Goal: Task Accomplishment & Management: Manage account settings

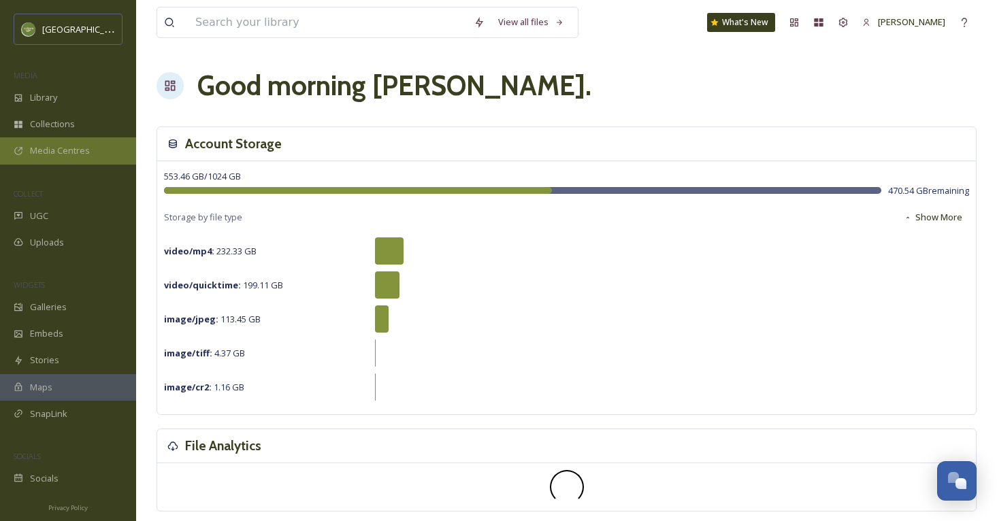
click at [73, 151] on span "Media Centres" at bounding box center [60, 150] width 60 height 13
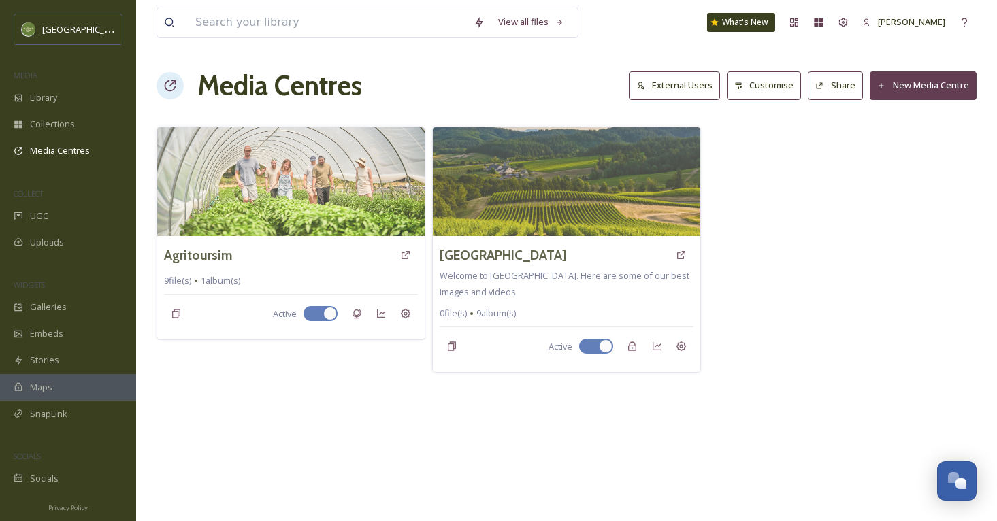
click at [895, 90] on button "New Media Centre" at bounding box center [923, 85] width 107 height 28
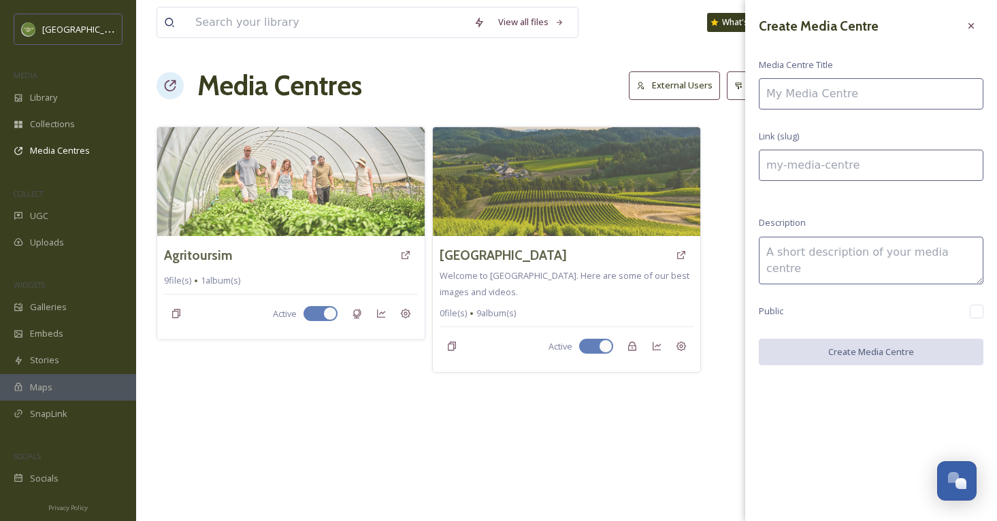
click at [817, 89] on input at bounding box center [871, 93] width 225 height 31
type input "W"
type input "w"
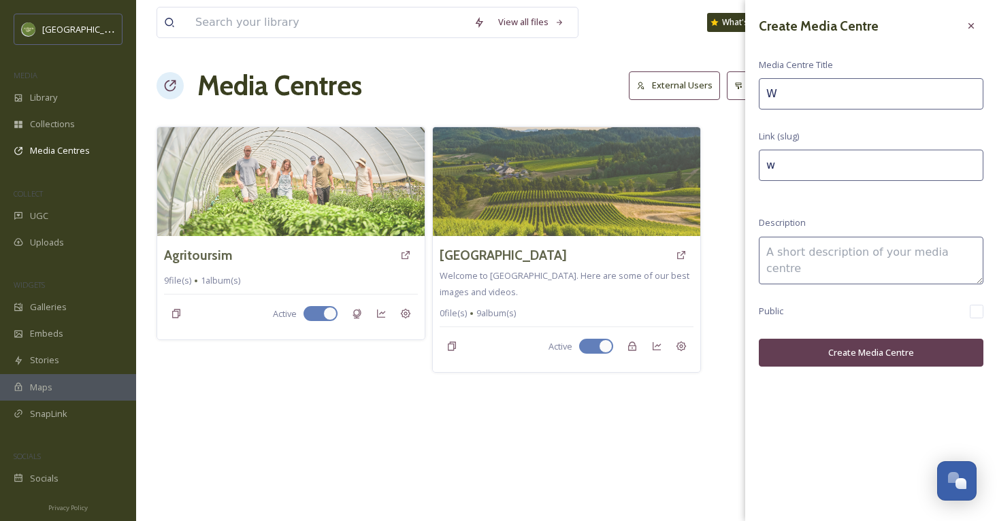
type input "WH"
type input "wh"
type input "WHe"
type input "whe"
type input "WHee"
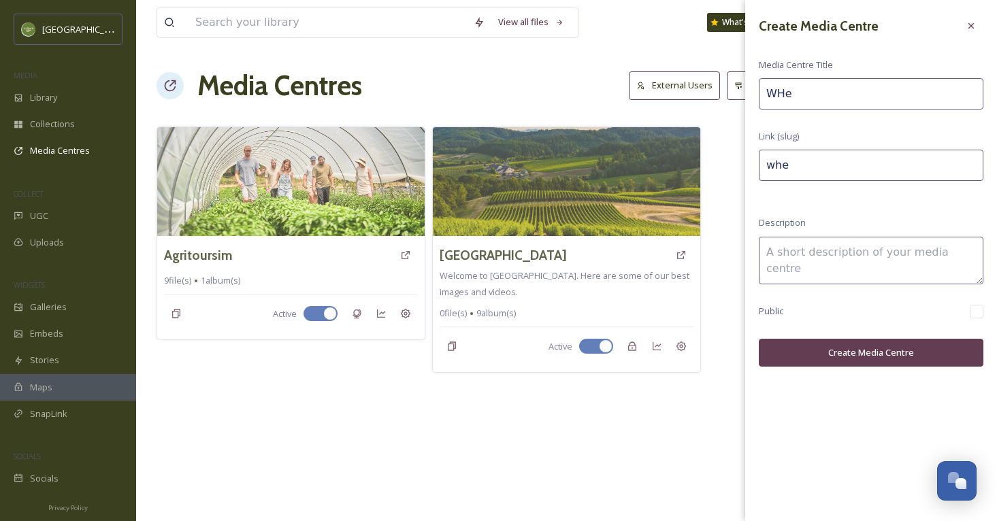
type input "whee"
type input "WHeel"
type input "wheel"
type input "WHee"
type input "whee"
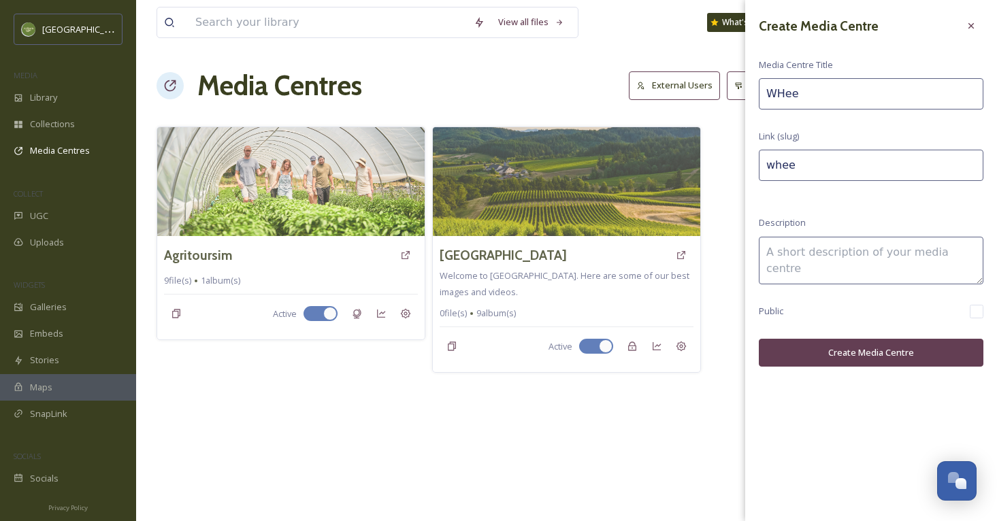
type input "WHe"
type input "whe"
type input "WH"
type input "wh"
type input "W"
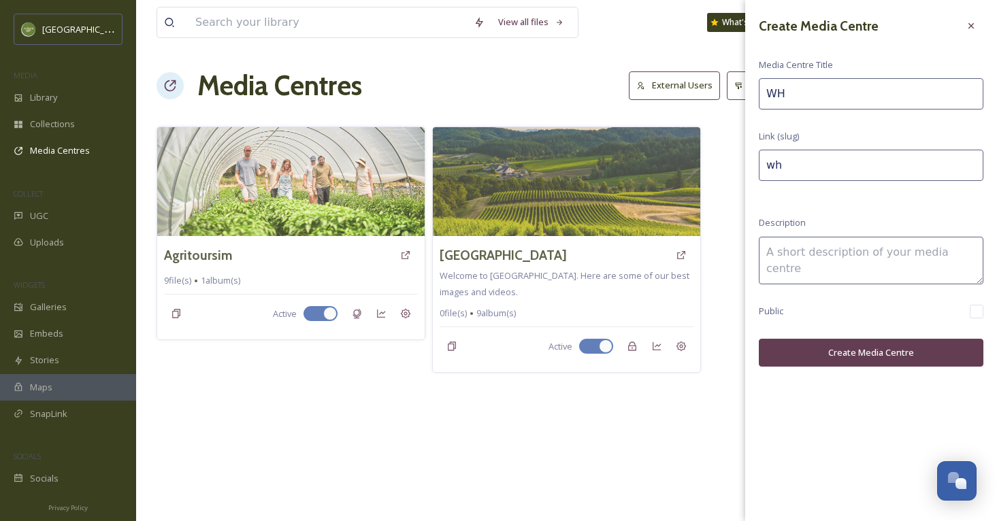
type input "w"
type input "Wh"
type input "wh"
type input "Whe"
type input "whe"
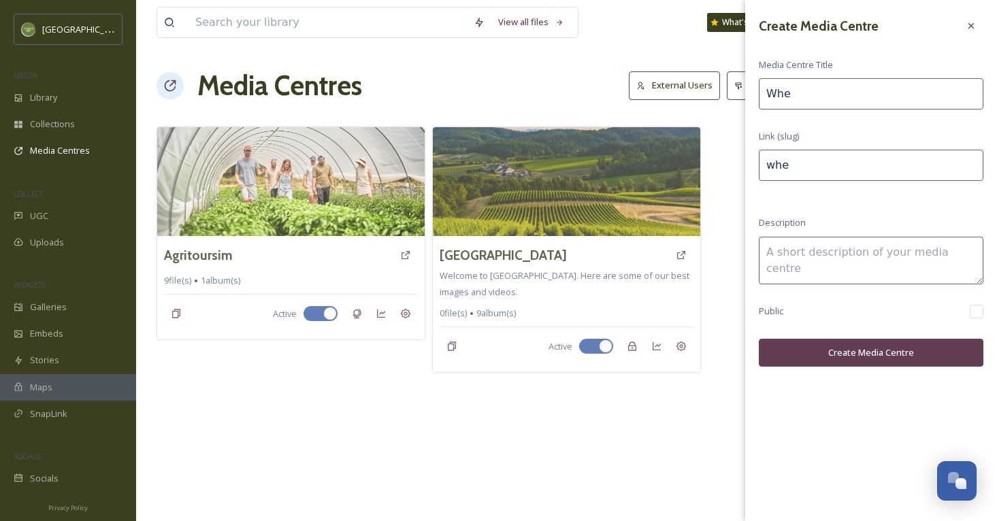
type input "Whee"
type input "whee"
type input "Wheel"
type input "wheel"
type input "Wheel"
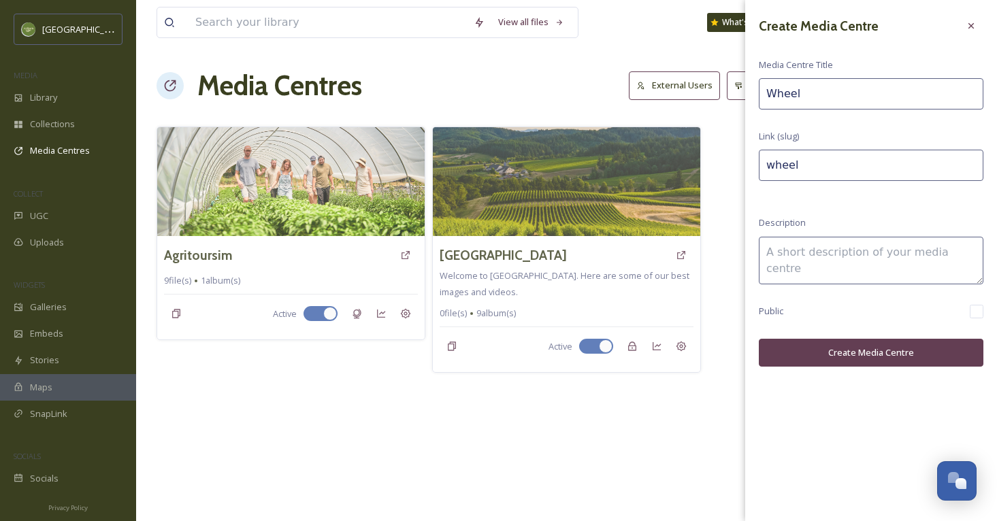
type input "wheel-"
type input "Wheel o"
type input "wheel-o"
type input "Wheel of"
type input "wheel-of"
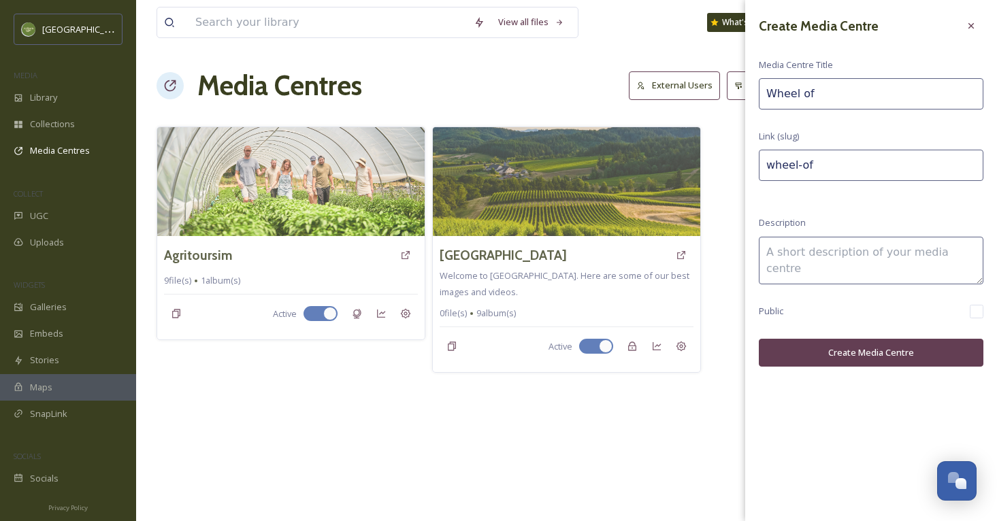
type input "Wheel of"
type input "wheel-of-"
type input "Wheel of t"
type input "wheel-of-t"
type input "Wheel of th"
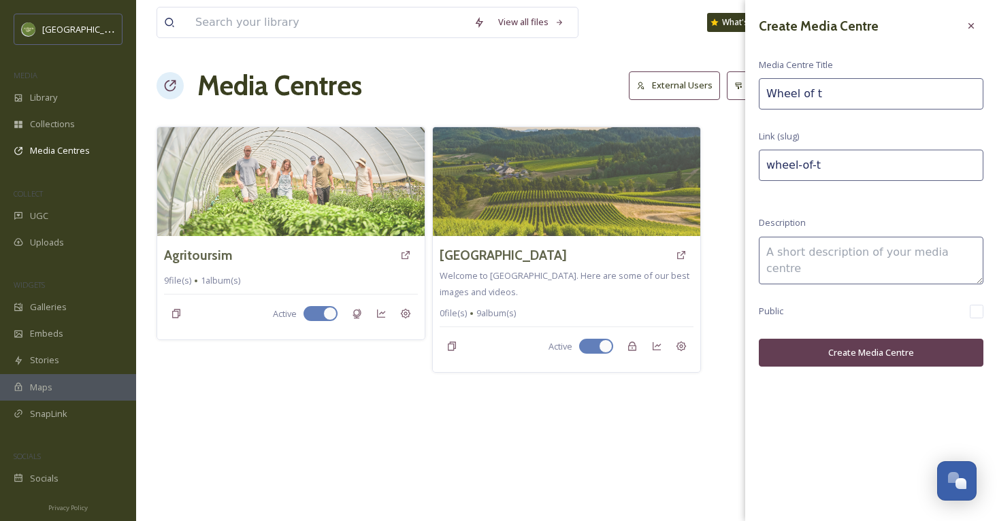
type input "wheel-of-th"
type input "Wheel of the"
type input "wheel-of-the"
type input "Wheel of the"
type input "wheel-of-the-"
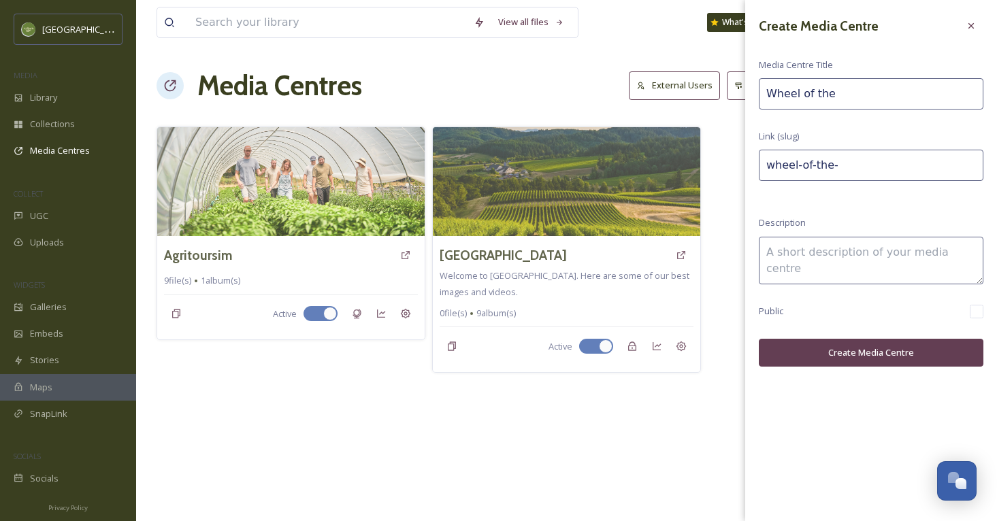
type input "Wheel of the W"
type input "wheel-of-the-w"
type input "Wheel of the Wo"
type input "wheel-of-the-wo"
type input "Wheel of the Wor"
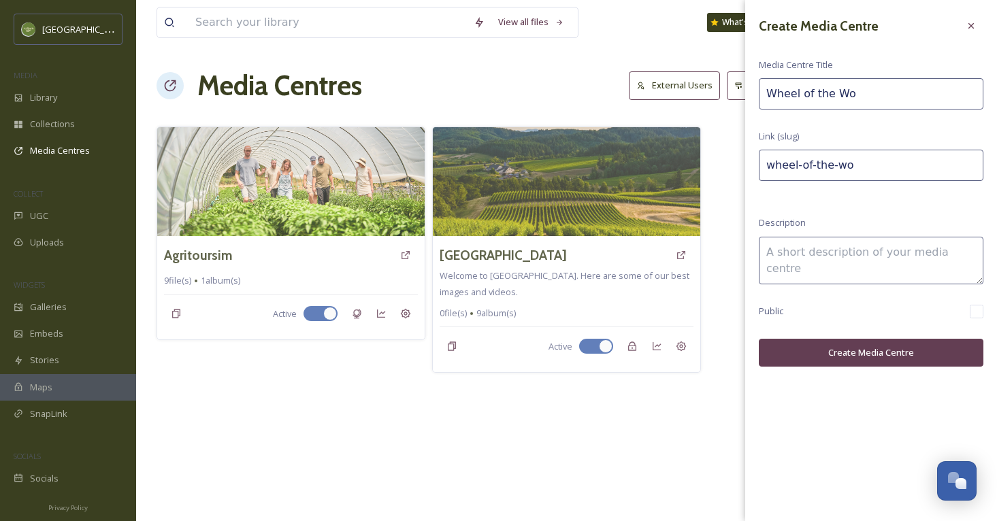
type input "wheel-of-the-wor"
type input "Wheel of the Worl"
type input "wheel-of-the-worl"
type input "Wheel of the World"
type input "wheel-of-the-world"
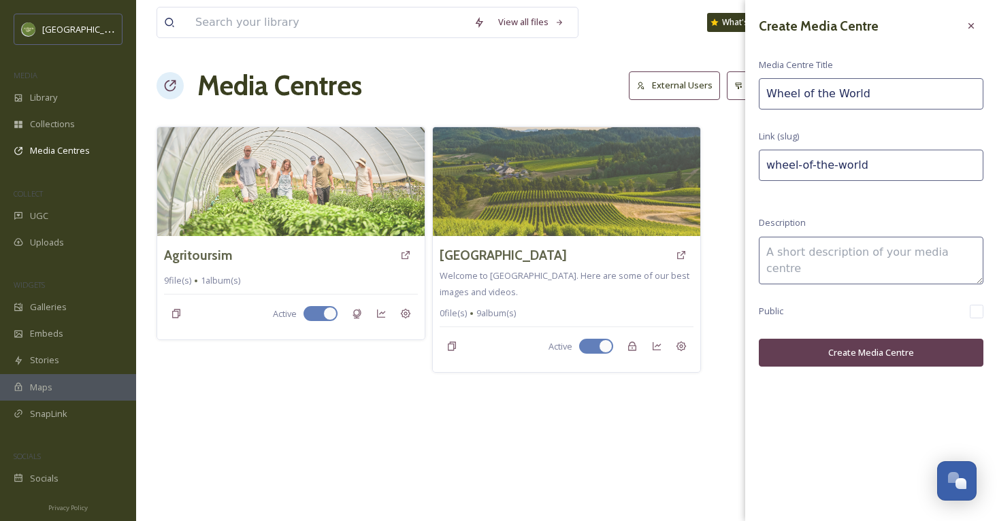
type input "Wheel of the World"
type input "wheel-of-the-world-"
click at [765, 88] on input "Wheel of the World" at bounding box center [871, 93] width 225 height 31
type input "WWheel of the World"
type input "wwheel-of-the-world-"
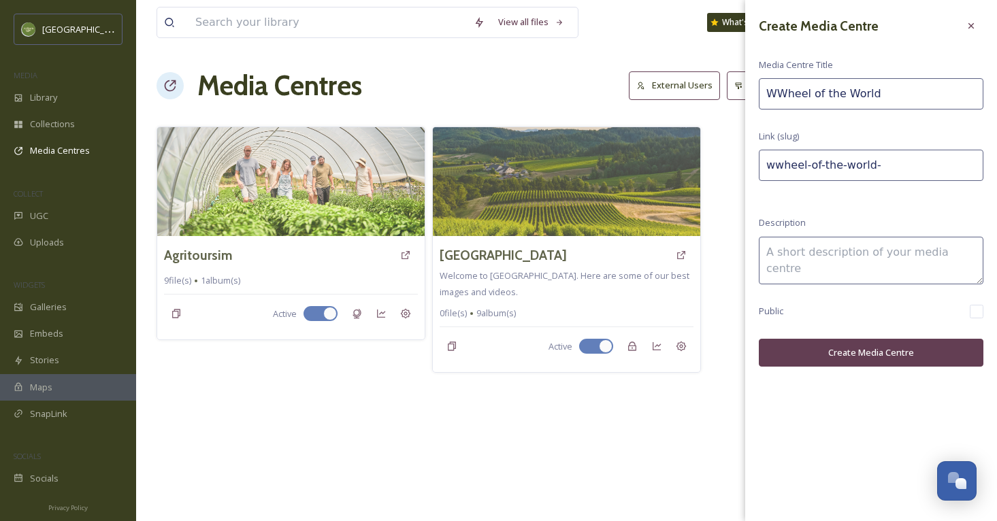
type input "WVWheel of the World"
type input "wvwheel-of-the-world-"
type input "WVVWheel of the World"
type input "wvvwheel-of-the-world-"
type input "WVVAWheel of the World"
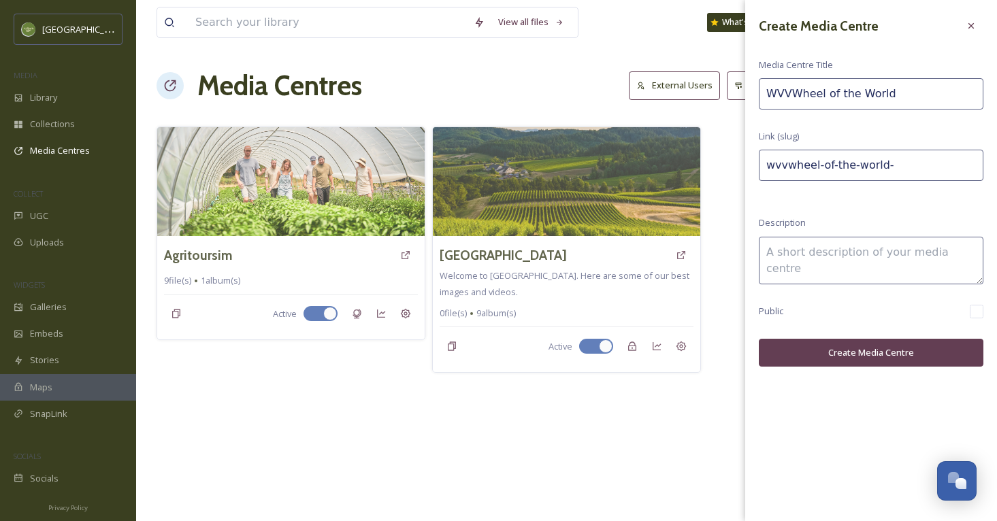
type input "wvvawheel-of-the-world-"
type input "WVVA Wheel of the World"
type input "wvva-wheel-of-the-world-"
type input "WVVA Wheel of the World"
click at [825, 348] on button "Create Media Centre" at bounding box center [871, 353] width 225 height 28
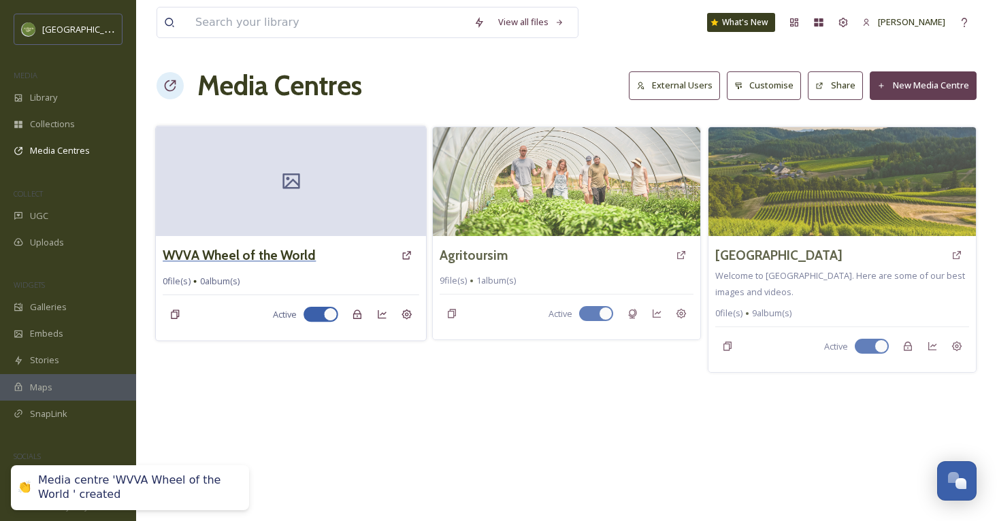
click at [236, 259] on h3 "WVVA Wheel of the World" at bounding box center [239, 256] width 153 height 20
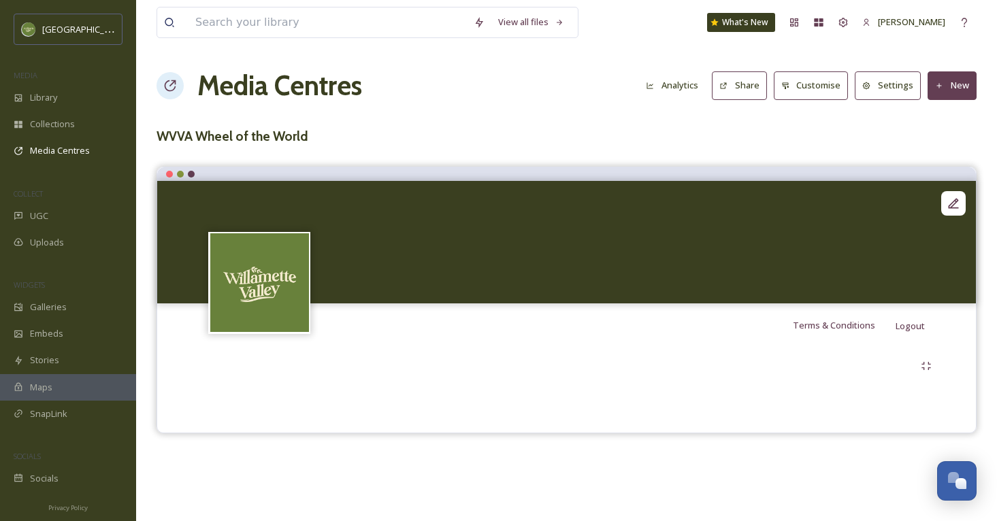
click at [946, 84] on button "New" at bounding box center [951, 85] width 49 height 28
click at [958, 142] on span "Add Album" at bounding box center [947, 143] width 44 height 13
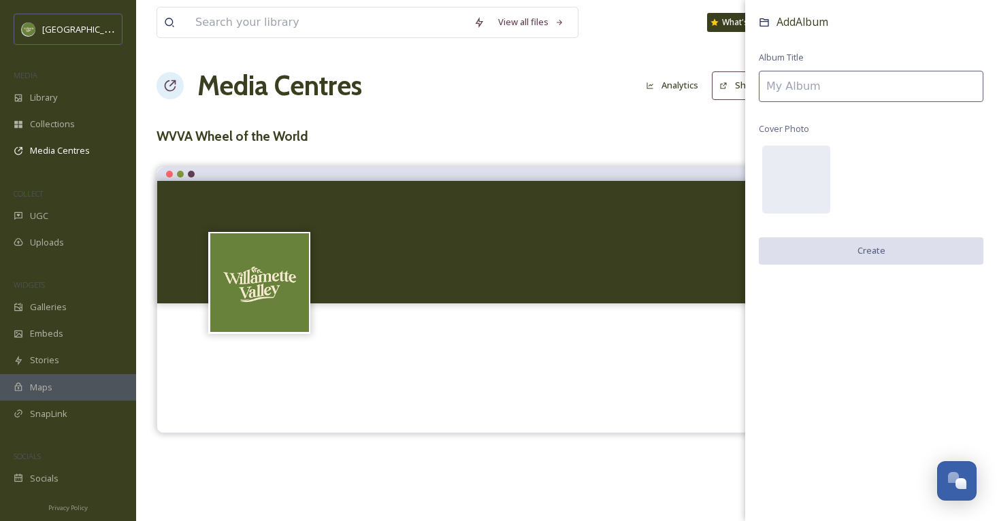
click at [863, 84] on input at bounding box center [871, 86] width 225 height 31
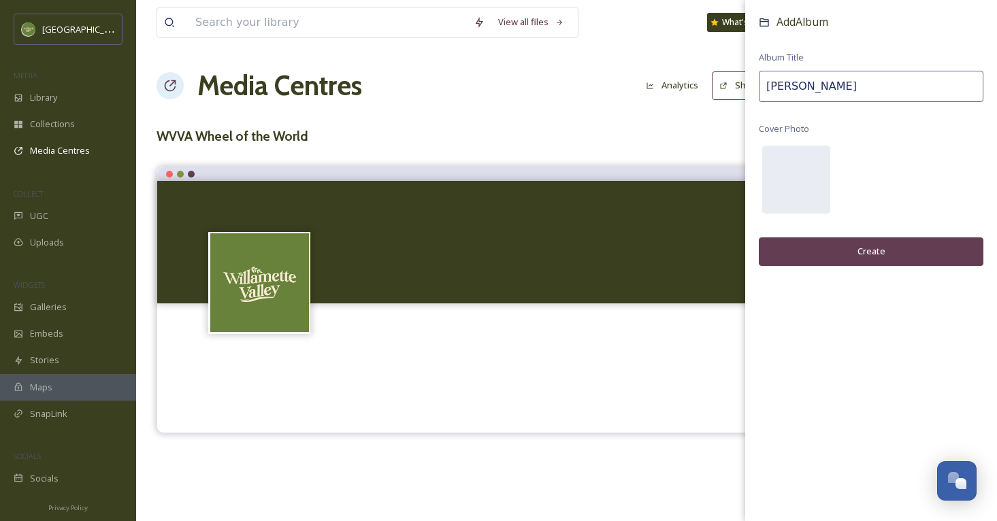
type input "[PERSON_NAME]"
click at [864, 248] on button "Create" at bounding box center [871, 251] width 225 height 28
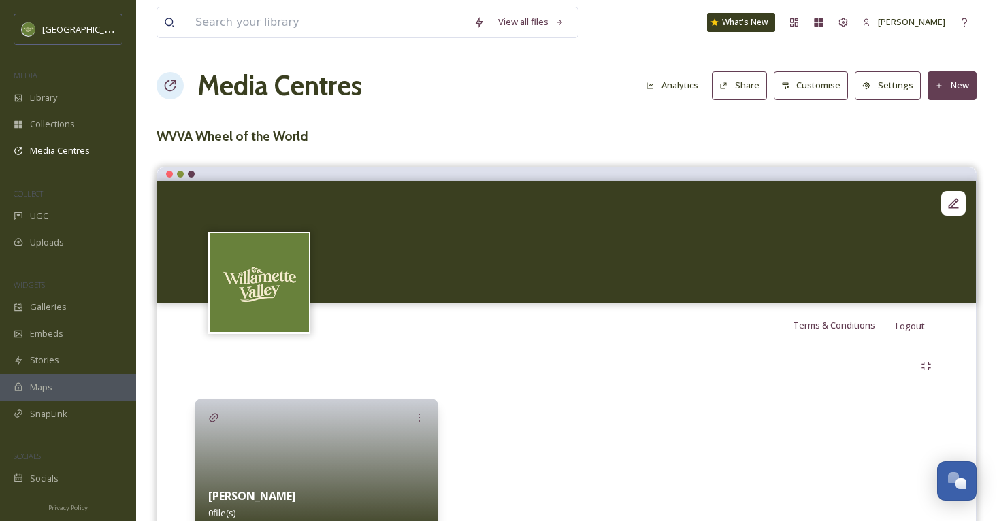
click at [953, 87] on button "New" at bounding box center [951, 85] width 49 height 28
click at [941, 135] on div "Add Album" at bounding box center [947, 144] width 58 height 27
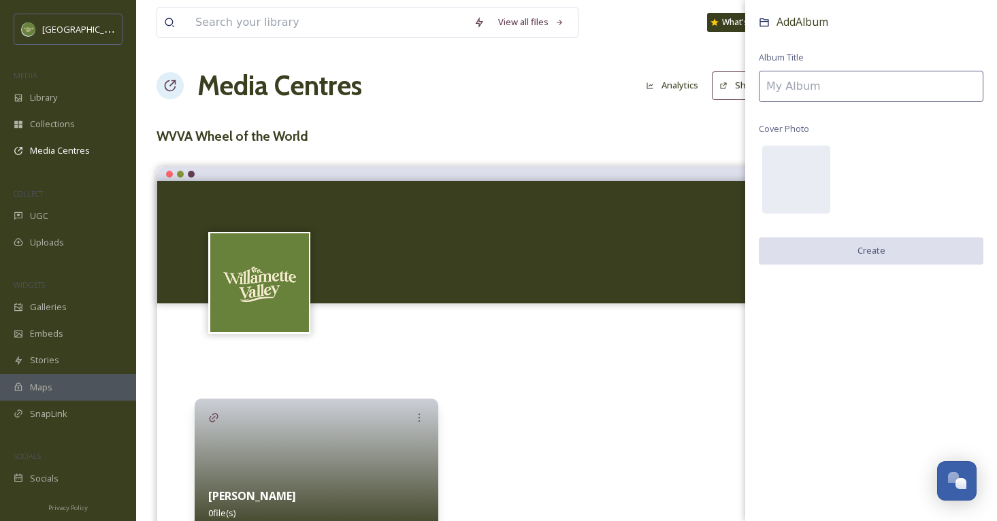
click at [876, 100] on input at bounding box center [871, 86] width 225 height 31
click at [851, 79] on input at bounding box center [871, 86] width 225 height 31
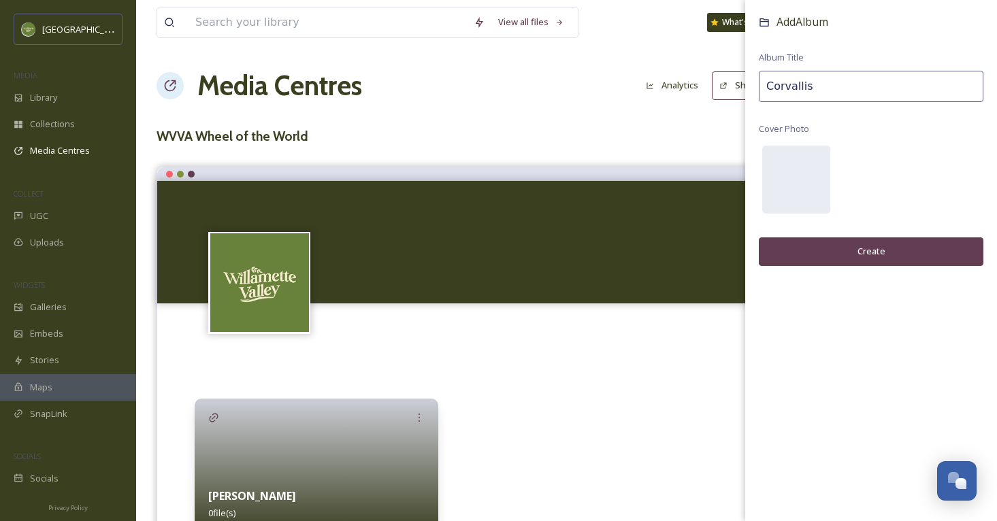
type input "Corvallis"
click at [843, 241] on button "Create" at bounding box center [871, 251] width 225 height 28
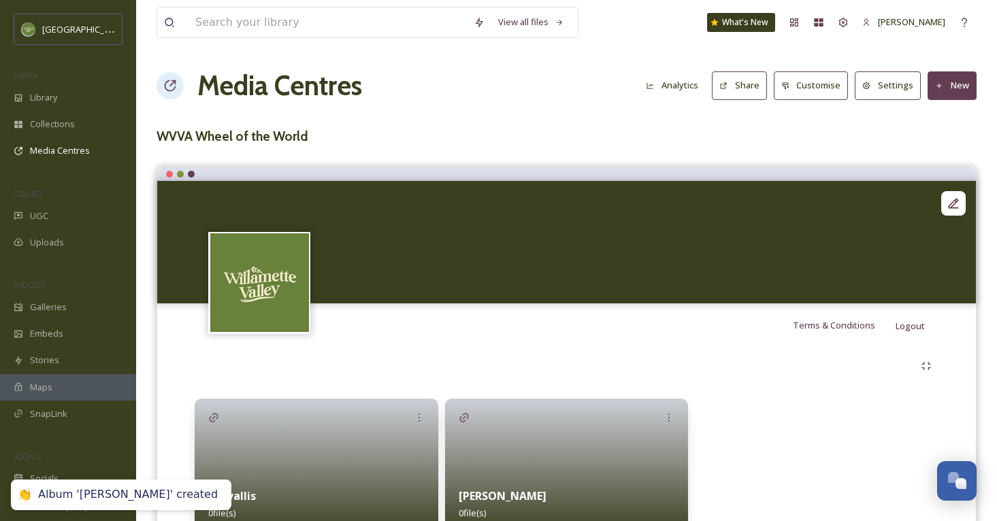
click at [947, 86] on button "New" at bounding box center [951, 85] width 49 height 28
click at [944, 141] on span "Add Album" at bounding box center [947, 143] width 44 height 13
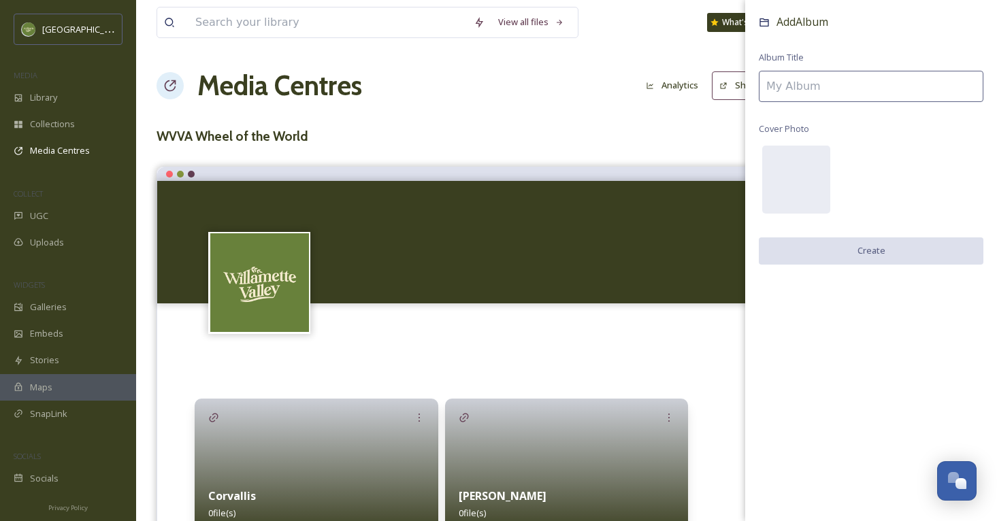
click at [834, 93] on input at bounding box center [871, 86] width 225 height 31
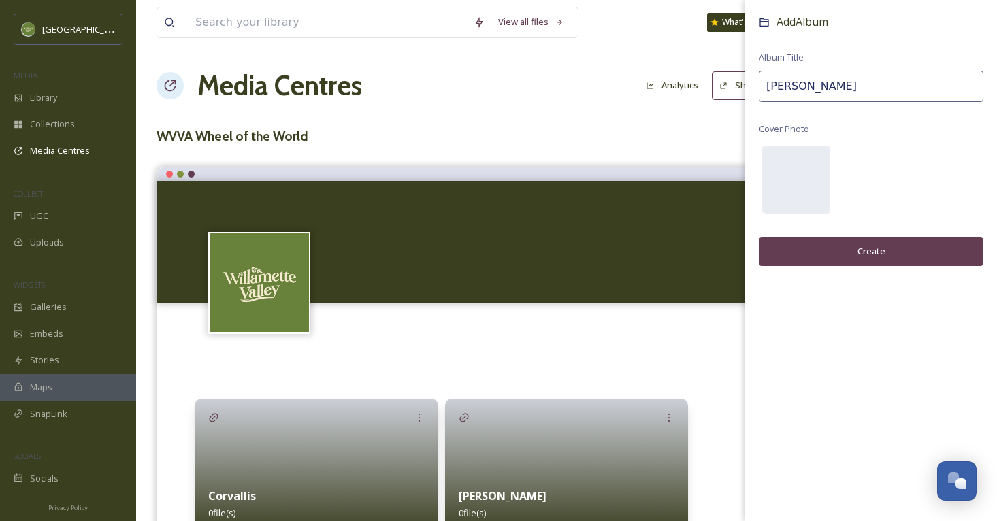
type input "[PERSON_NAME]"
click at [822, 239] on button "Create" at bounding box center [871, 251] width 225 height 28
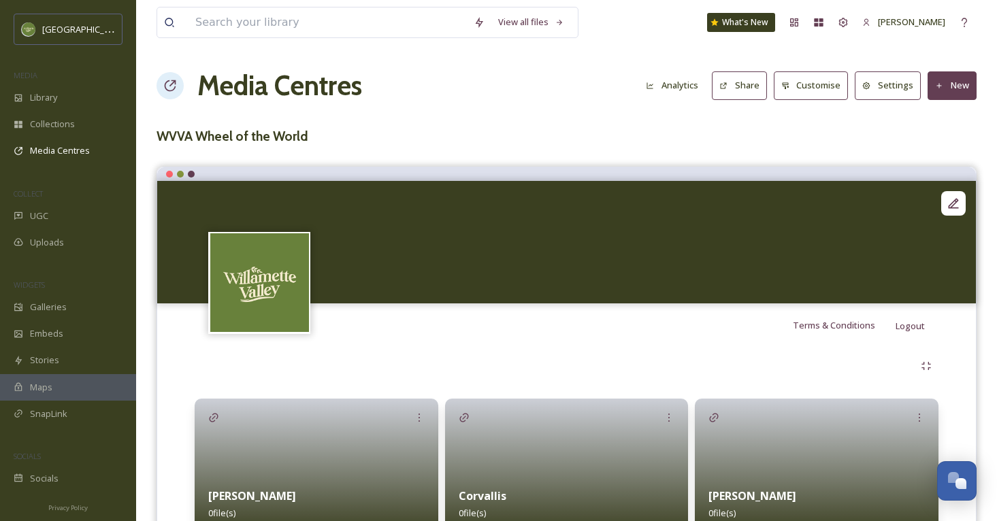
scroll to position [69, 0]
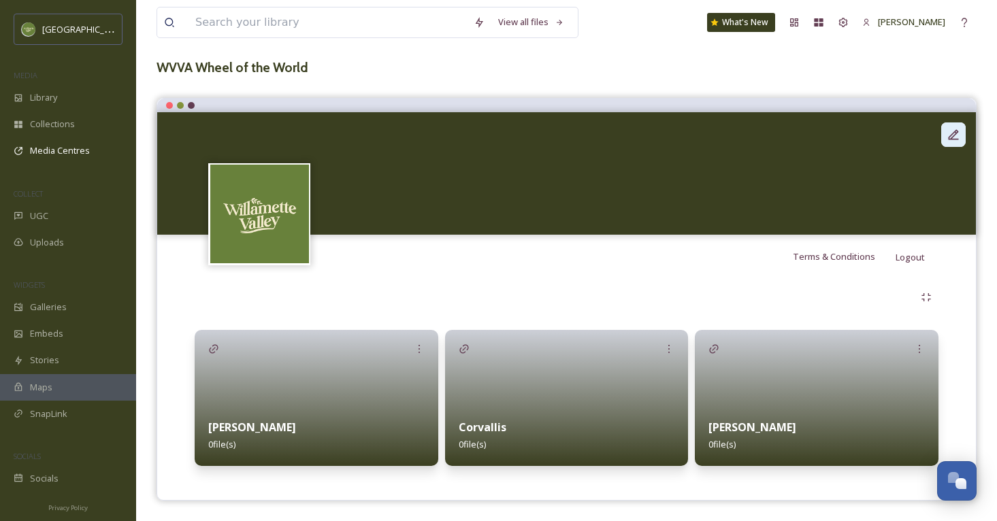
click at [948, 133] on icon at bounding box center [953, 135] width 14 height 14
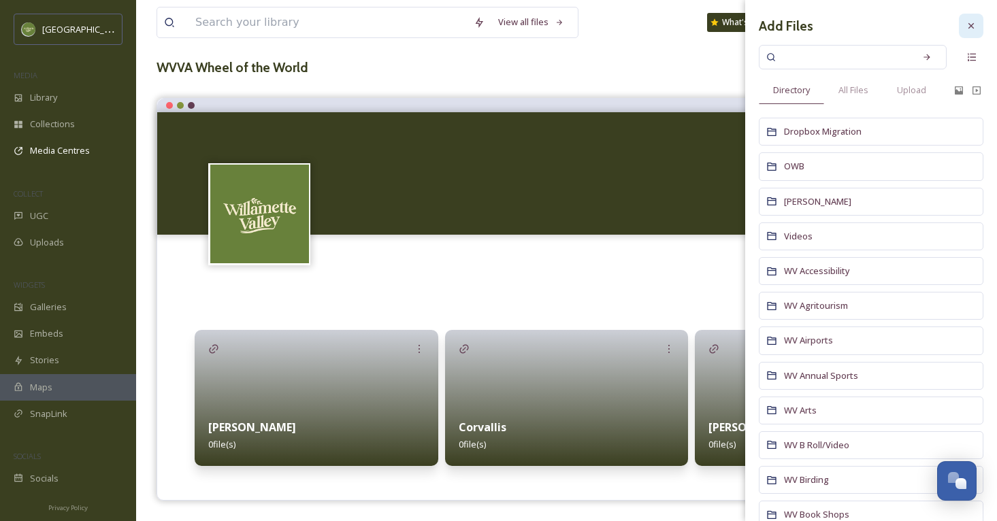
click at [970, 32] on div at bounding box center [971, 26] width 24 height 24
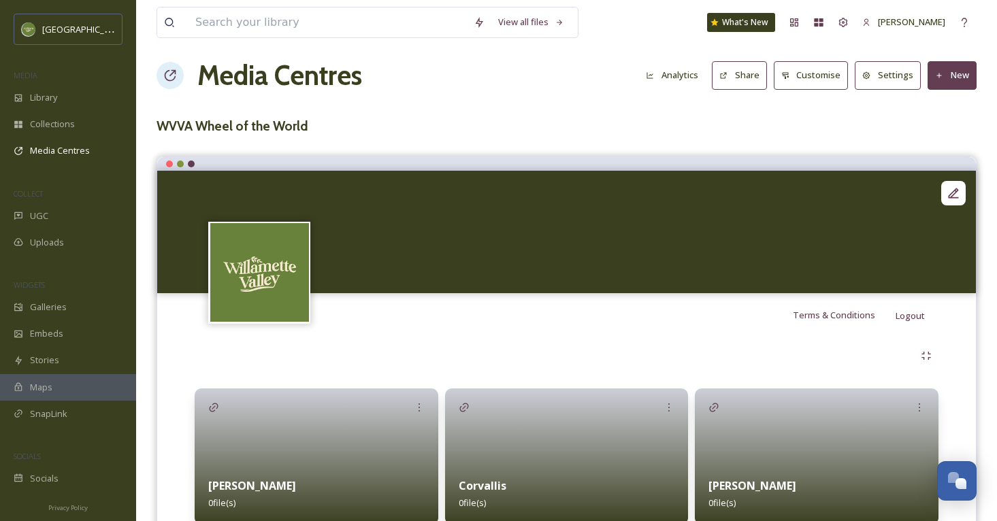
scroll to position [12, 0]
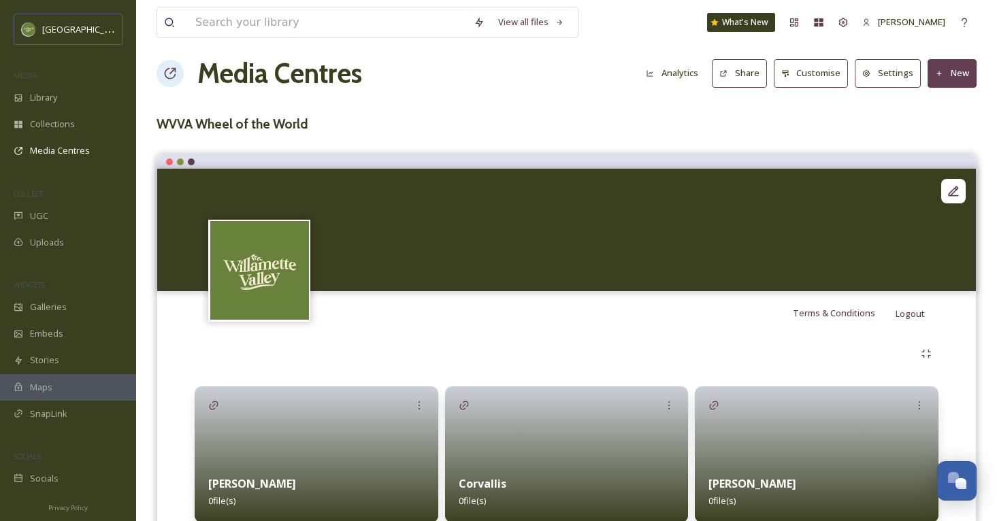
click at [950, 69] on button "New" at bounding box center [951, 73] width 49 height 28
click at [929, 133] on span "Add Album" at bounding box center [947, 131] width 44 height 13
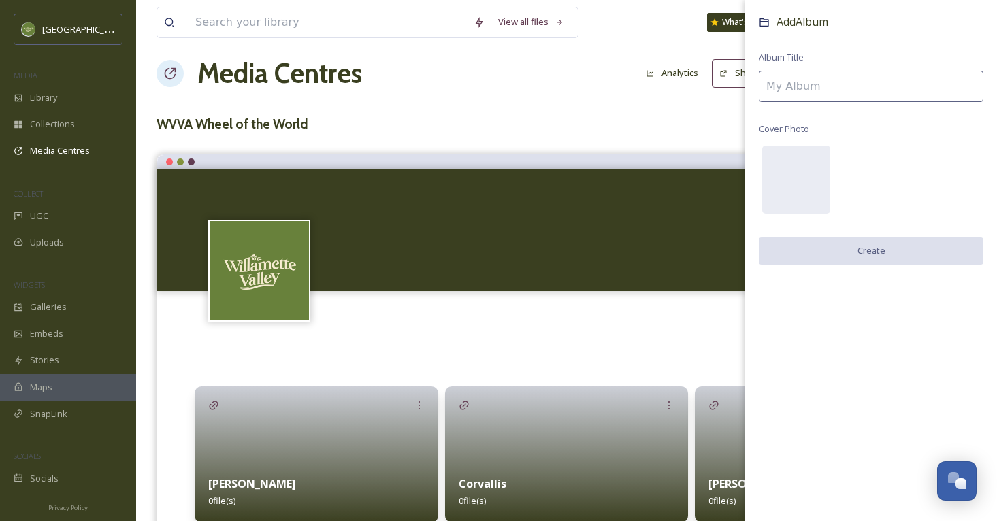
click at [799, 90] on input at bounding box center [871, 86] width 225 height 31
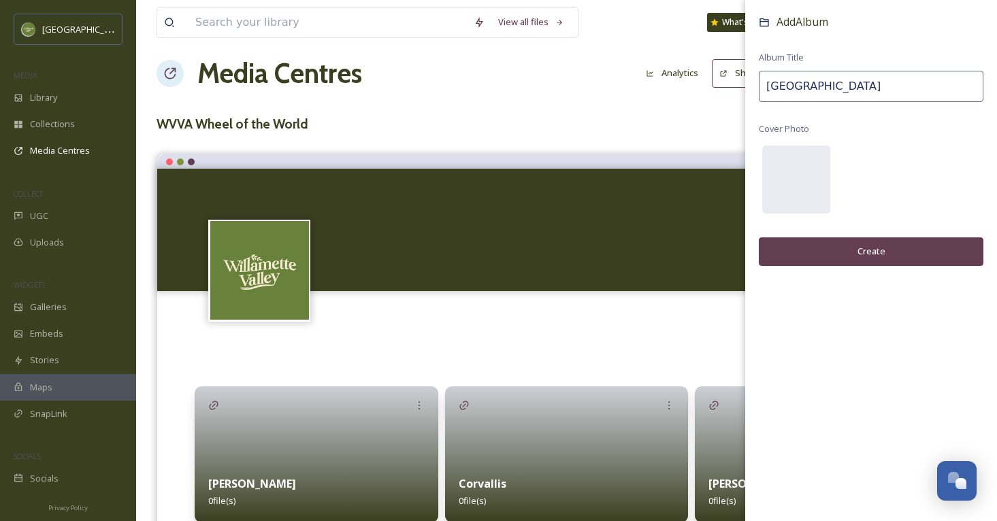
type input "[GEOGRAPHIC_DATA]"
click at [824, 240] on button "Create" at bounding box center [871, 251] width 225 height 28
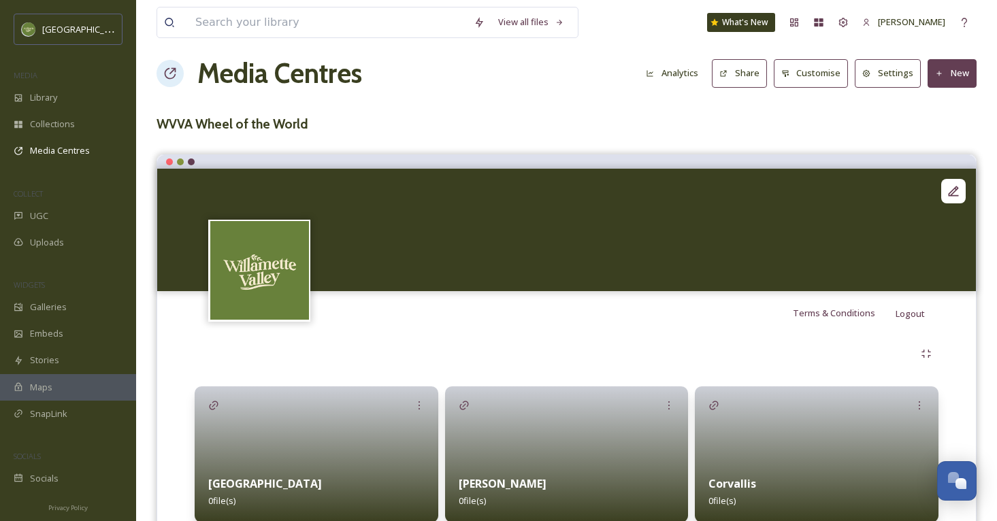
click at [947, 79] on button "New" at bounding box center [951, 73] width 49 height 28
click at [940, 129] on span "Add Album" at bounding box center [947, 131] width 44 height 13
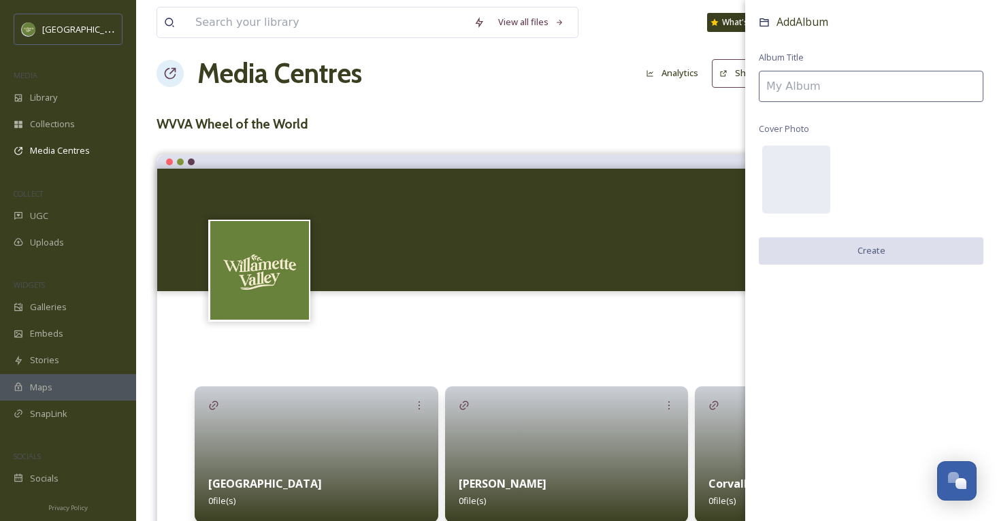
click at [844, 85] on input at bounding box center [871, 86] width 225 height 31
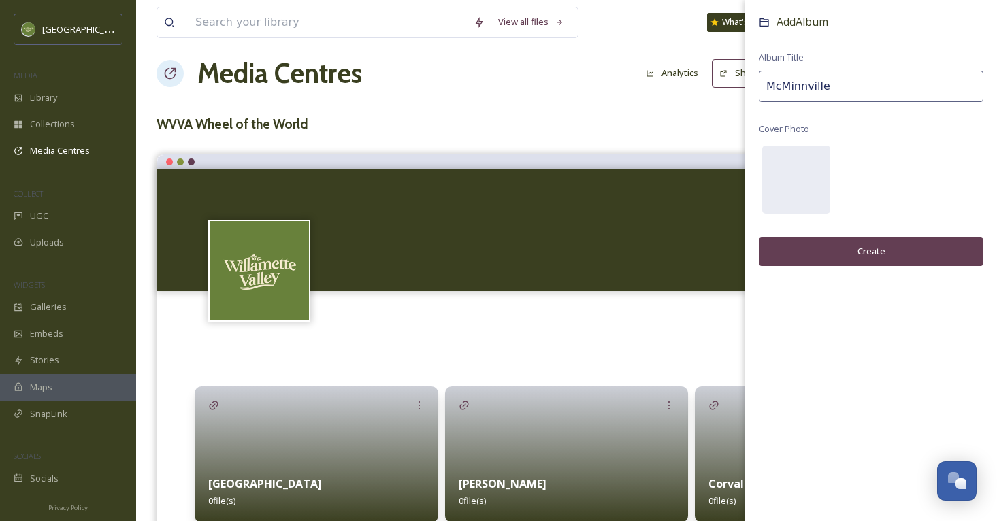
type input "McMinnville"
click at [912, 237] on button "Create" at bounding box center [871, 251] width 225 height 28
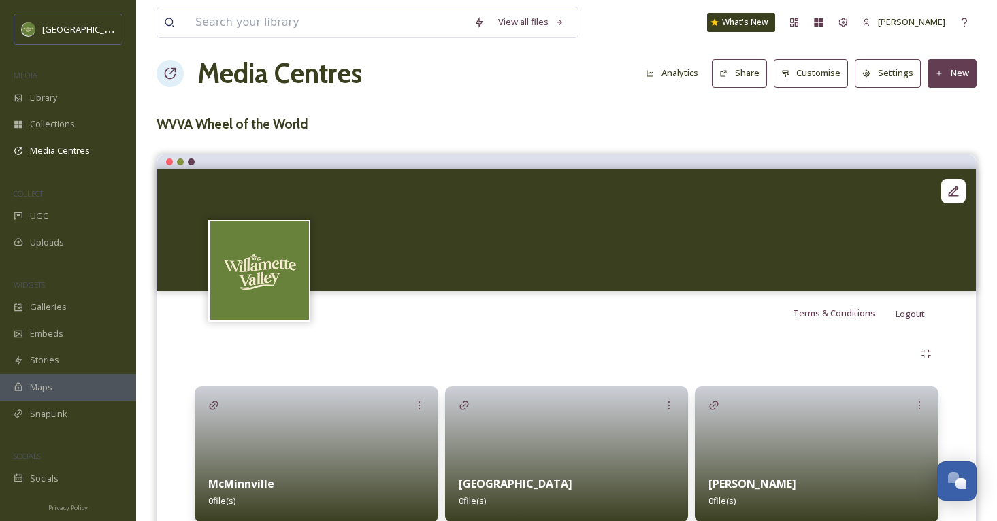
click at [933, 59] on button "New" at bounding box center [951, 73] width 49 height 28
click at [951, 125] on span "Add Album" at bounding box center [947, 131] width 44 height 13
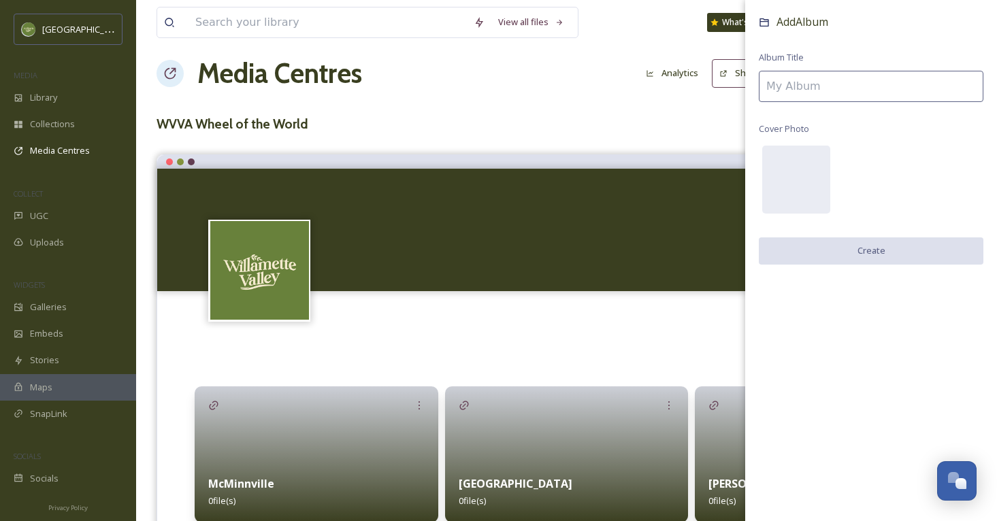
click at [825, 94] on input at bounding box center [871, 86] width 225 height 31
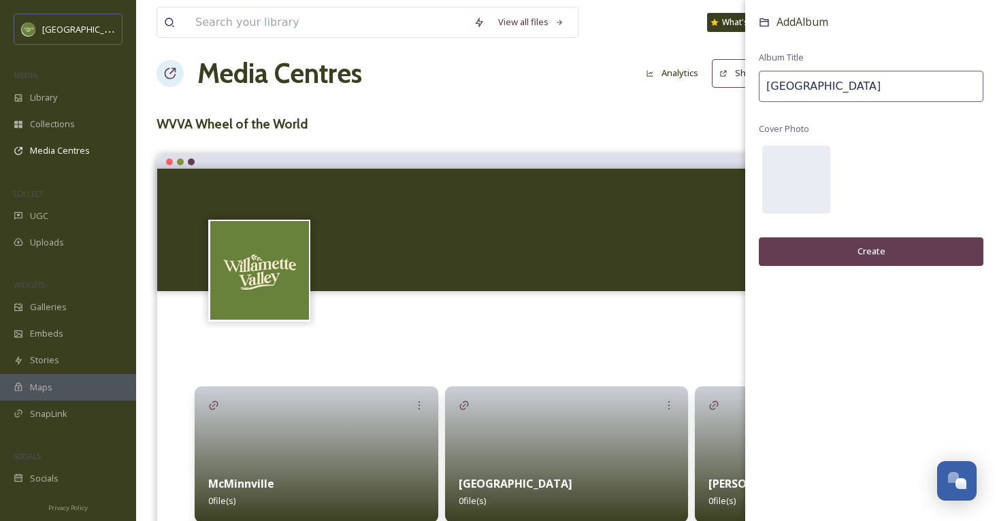
type input "[GEOGRAPHIC_DATA]"
click at [810, 238] on button "Create" at bounding box center [871, 251] width 225 height 28
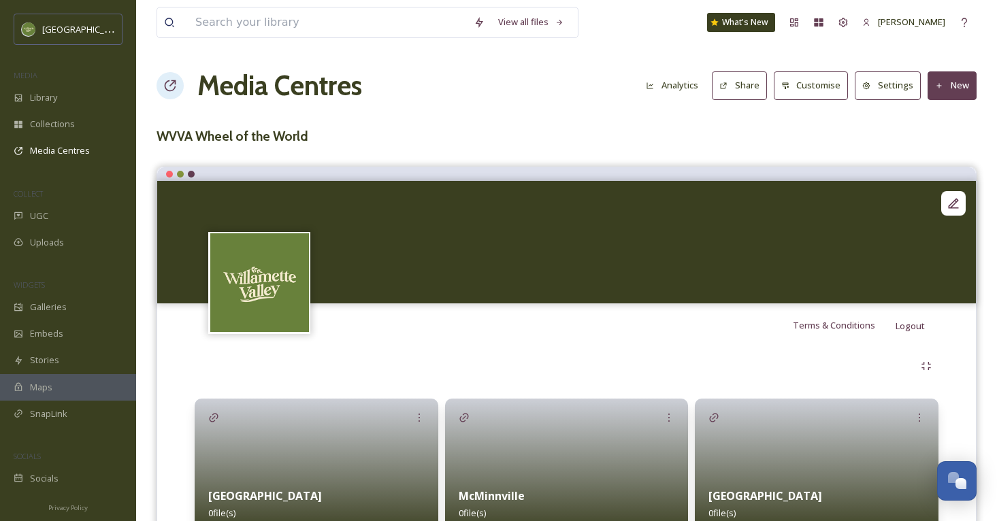
scroll to position [212, 0]
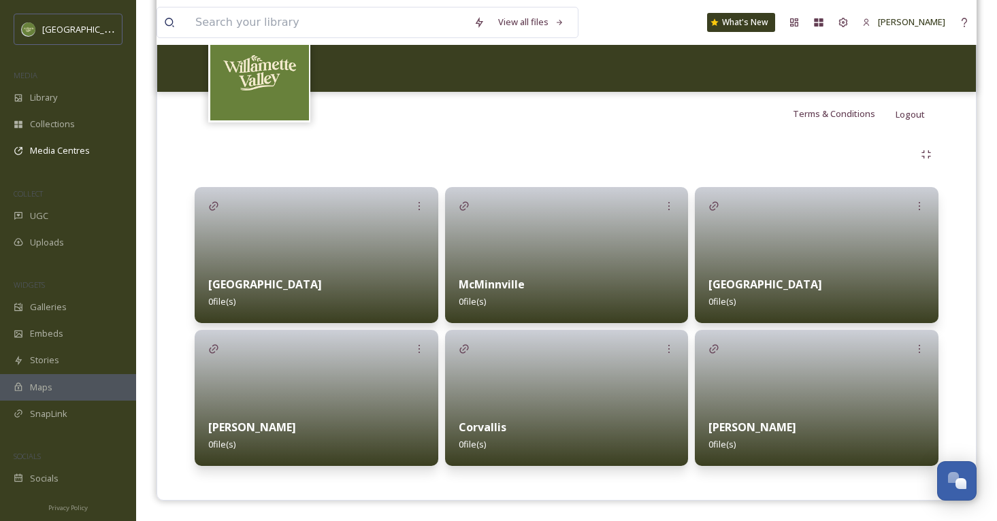
click at [351, 303] on div "Albany 0 file(s)" at bounding box center [317, 293] width 244 height 61
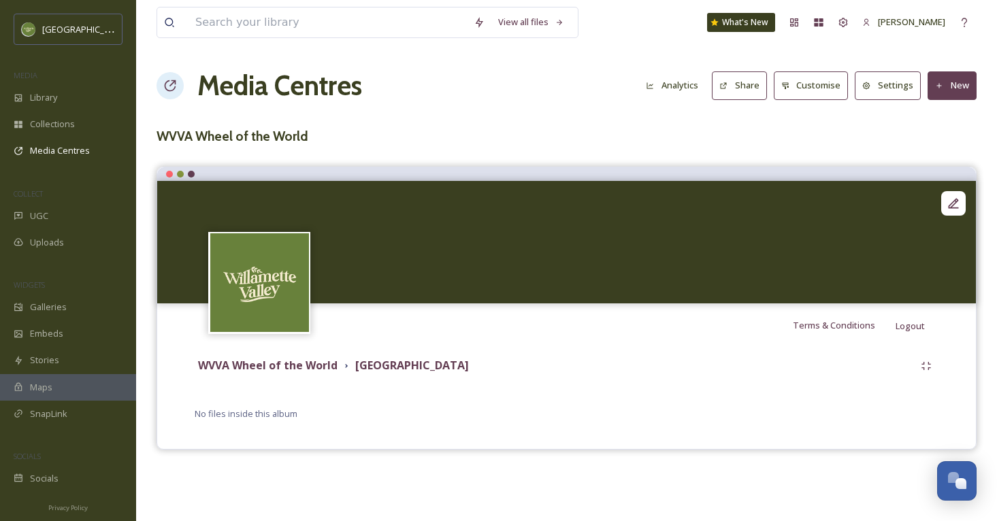
click at [951, 89] on button "New" at bounding box center [951, 85] width 49 height 28
click at [931, 118] on span "Add Files" at bounding box center [943, 117] width 37 height 13
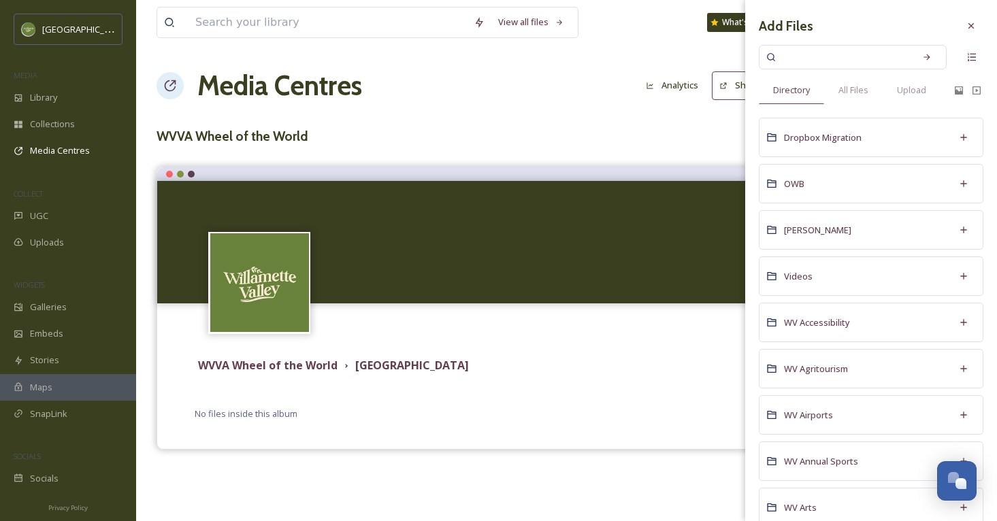
click at [795, 50] on input at bounding box center [843, 57] width 129 height 30
type input "[GEOGRAPHIC_DATA]"
click at [854, 84] on span "All Files" at bounding box center [853, 90] width 30 height 13
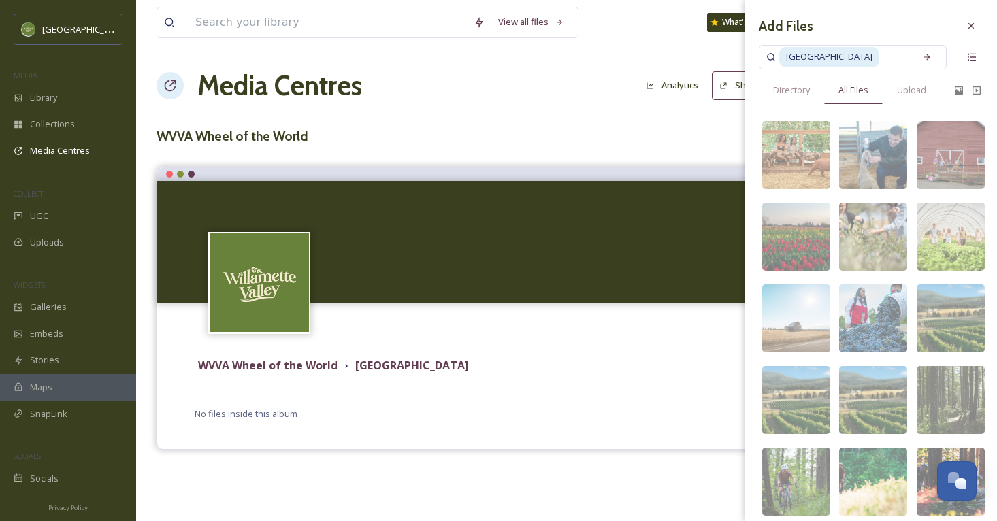
click at [880, 62] on input at bounding box center [893, 57] width 27 height 30
type input "a"
type input "carousel"
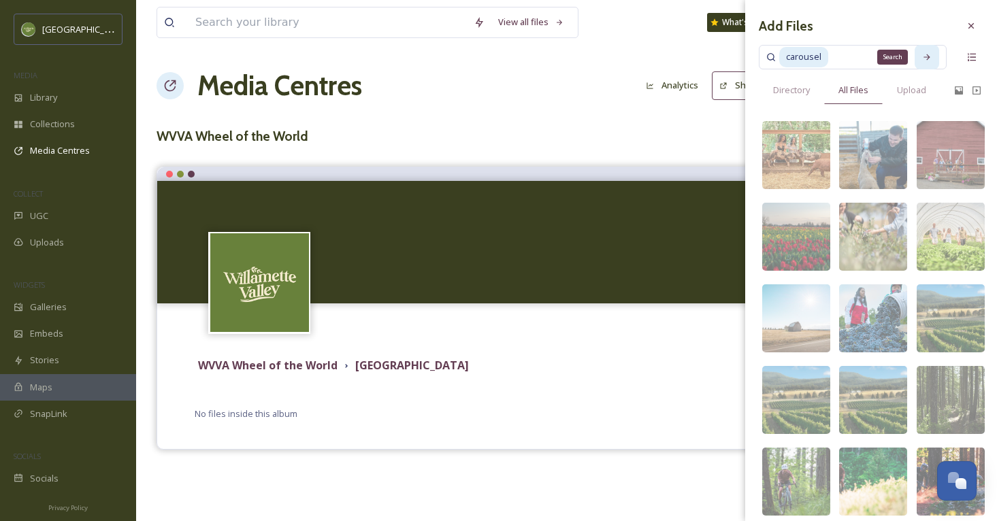
click at [924, 55] on icon at bounding box center [927, 57] width 10 height 10
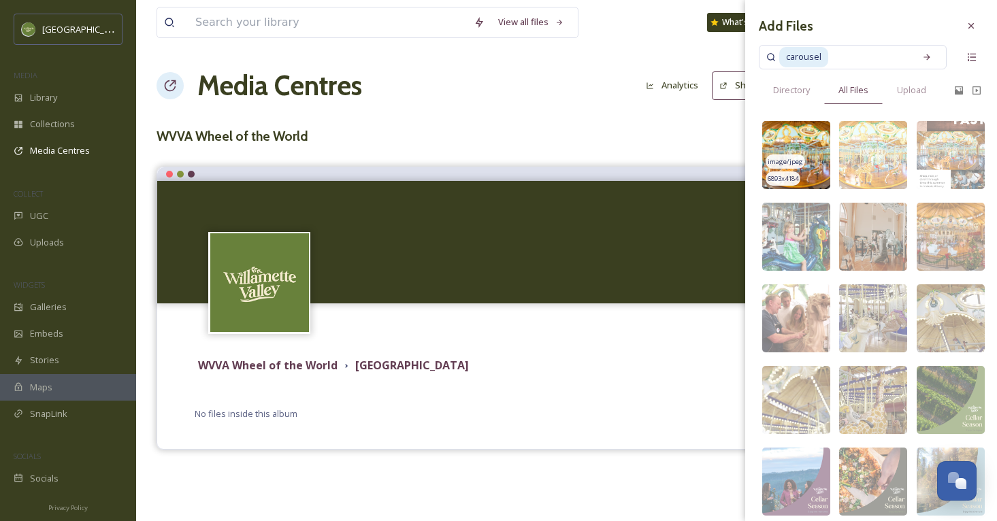
click at [816, 140] on img at bounding box center [796, 155] width 68 height 68
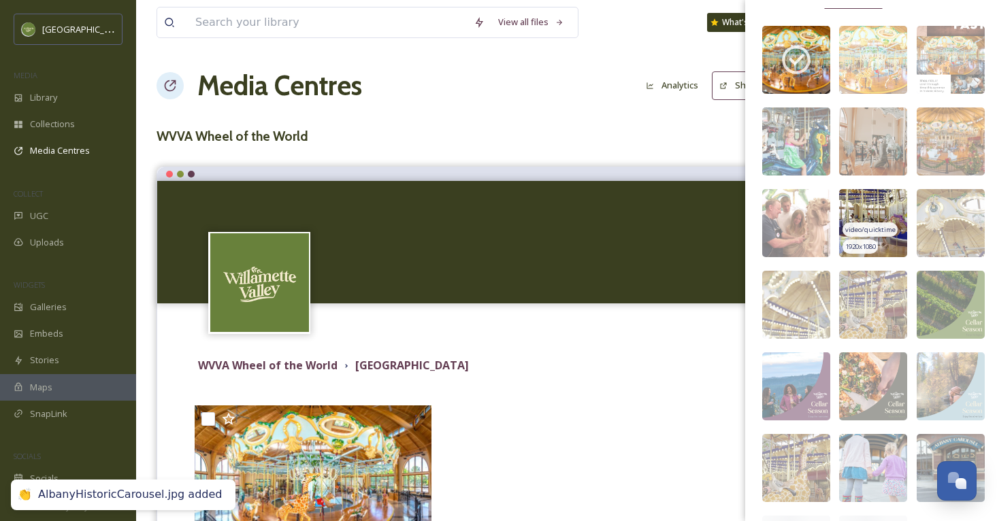
scroll to position [110, 0]
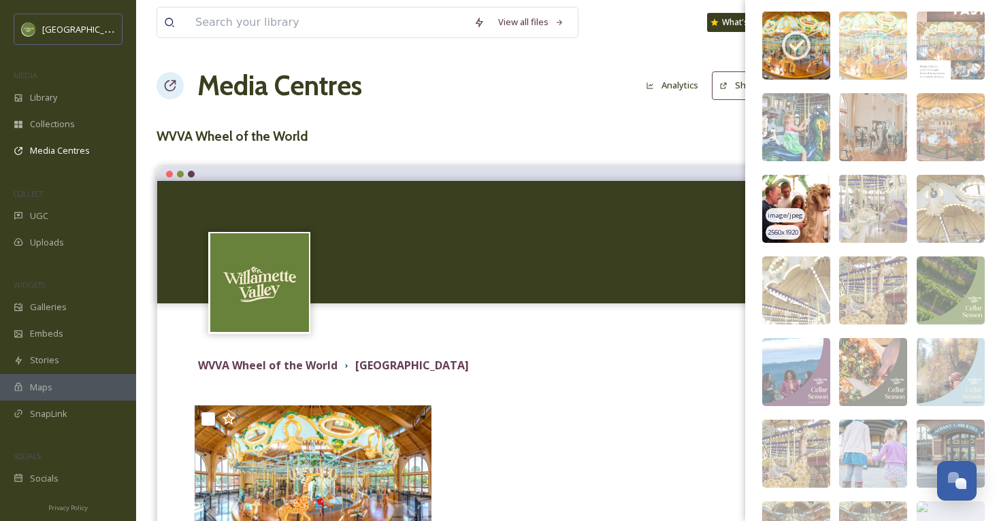
click at [815, 206] on img at bounding box center [796, 209] width 68 height 68
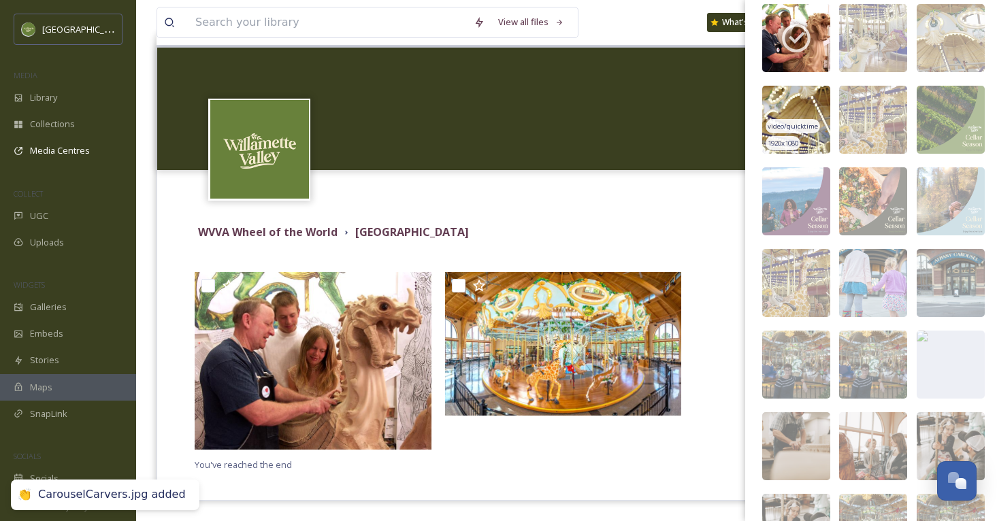
scroll to position [286, 0]
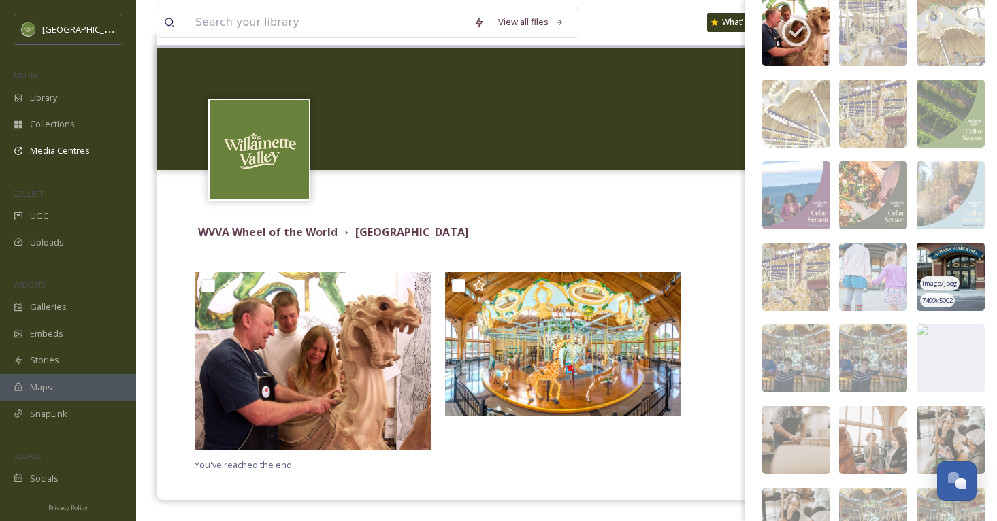
click at [970, 275] on img at bounding box center [950, 277] width 68 height 68
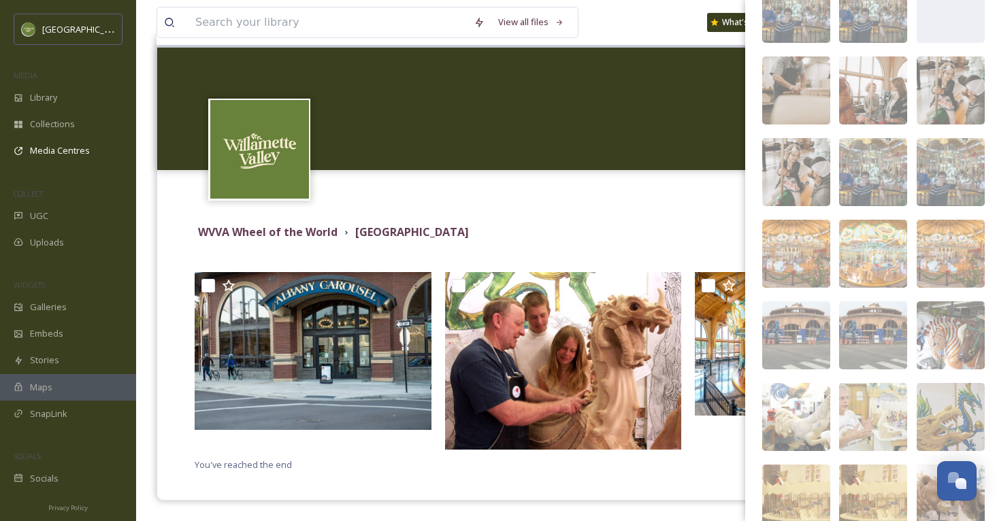
scroll to position [681, 0]
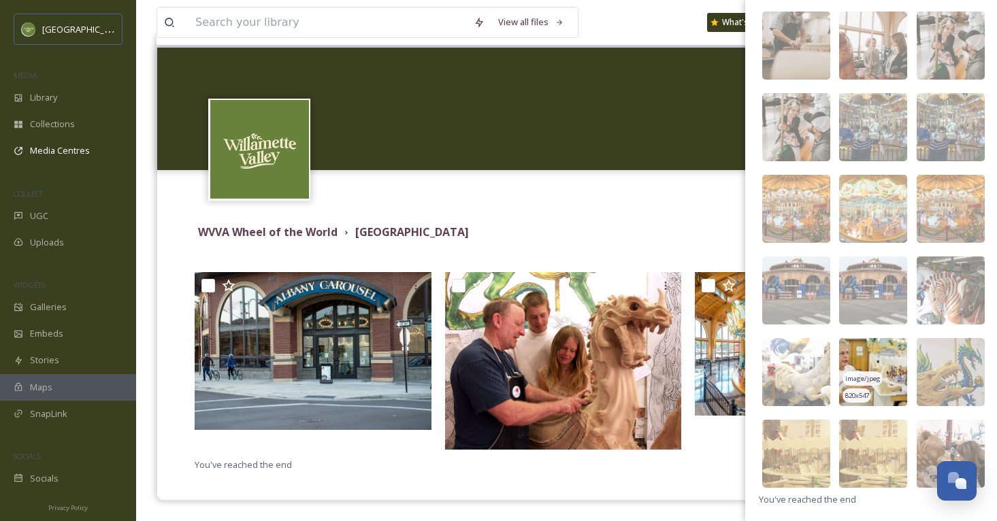
click at [881, 366] on img at bounding box center [873, 372] width 68 height 68
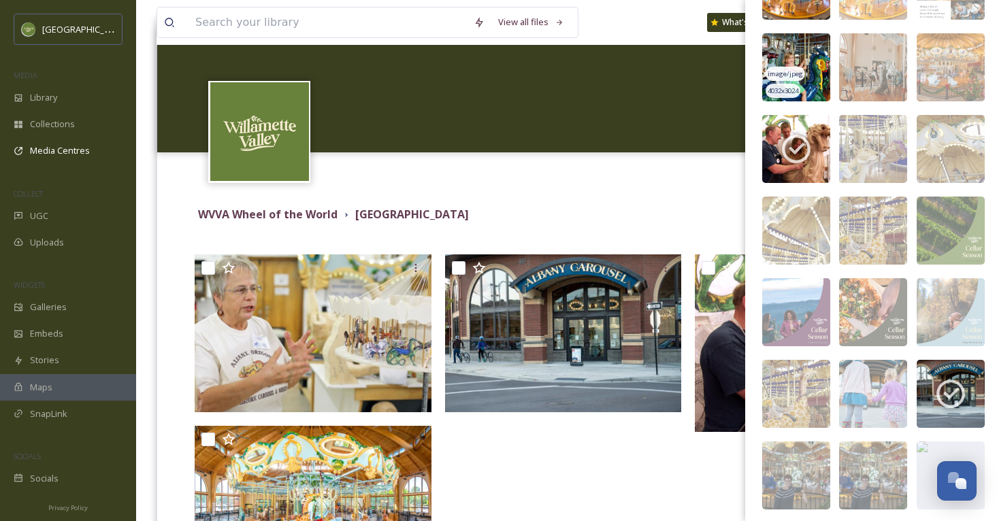
scroll to position [0, 0]
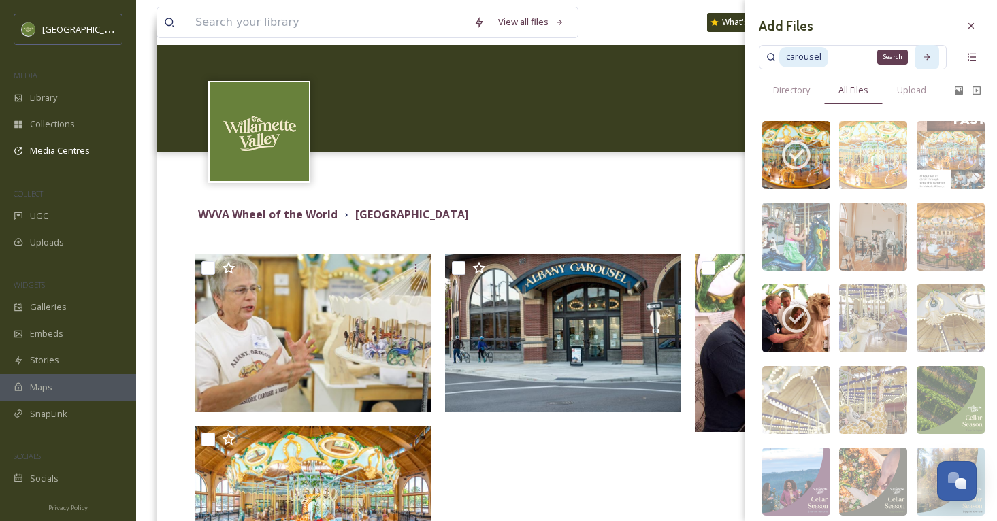
click at [931, 63] on div "Search" at bounding box center [926, 57] width 24 height 24
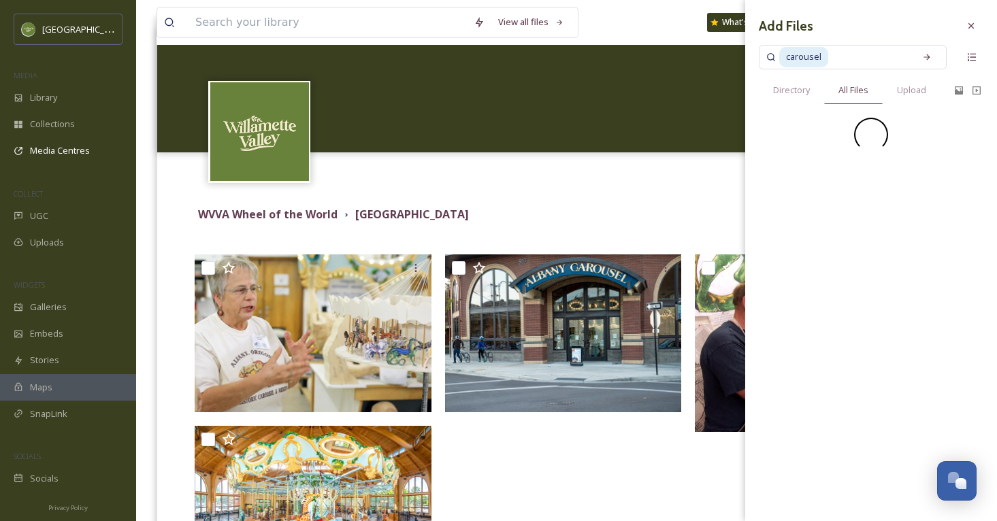
click at [835, 64] on input at bounding box center [868, 57] width 78 height 30
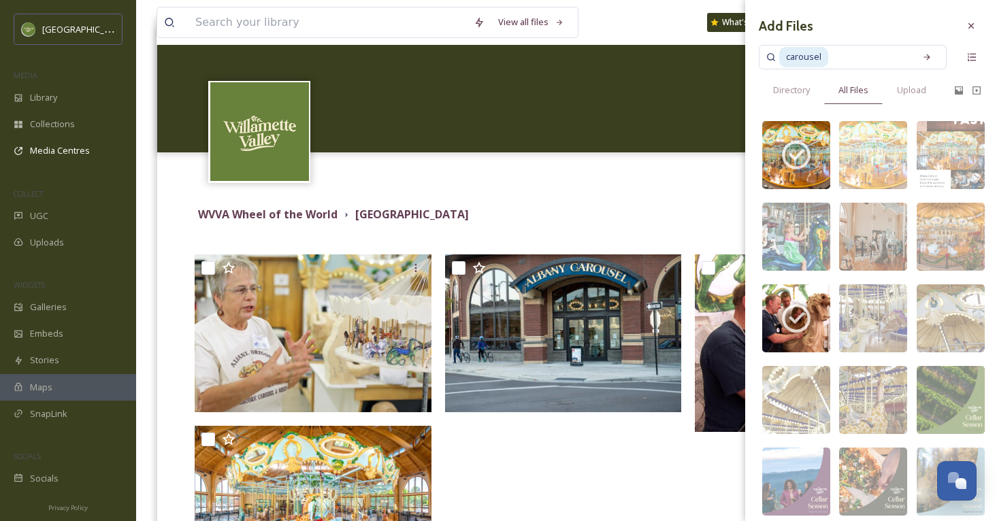
click at [808, 57] on span "carousel" at bounding box center [803, 57] width 49 height 20
click at [921, 61] on div "Search" at bounding box center [926, 57] width 24 height 24
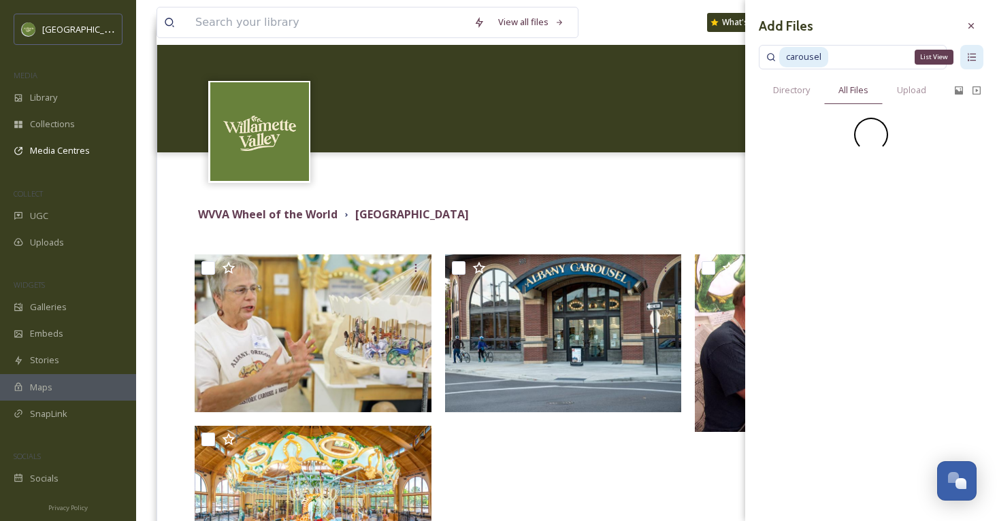
click at [978, 58] on div "List View" at bounding box center [971, 57] width 23 height 24
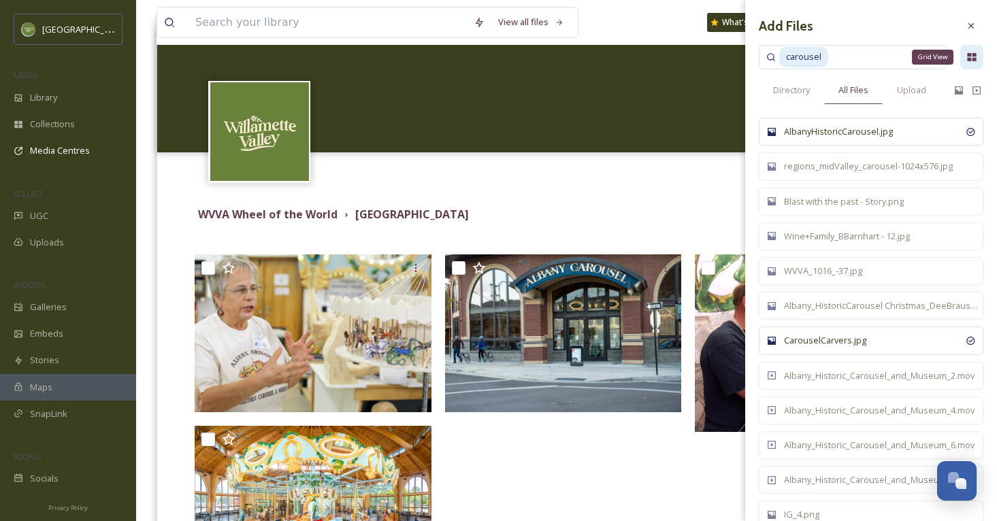
click at [969, 57] on icon at bounding box center [971, 57] width 11 height 11
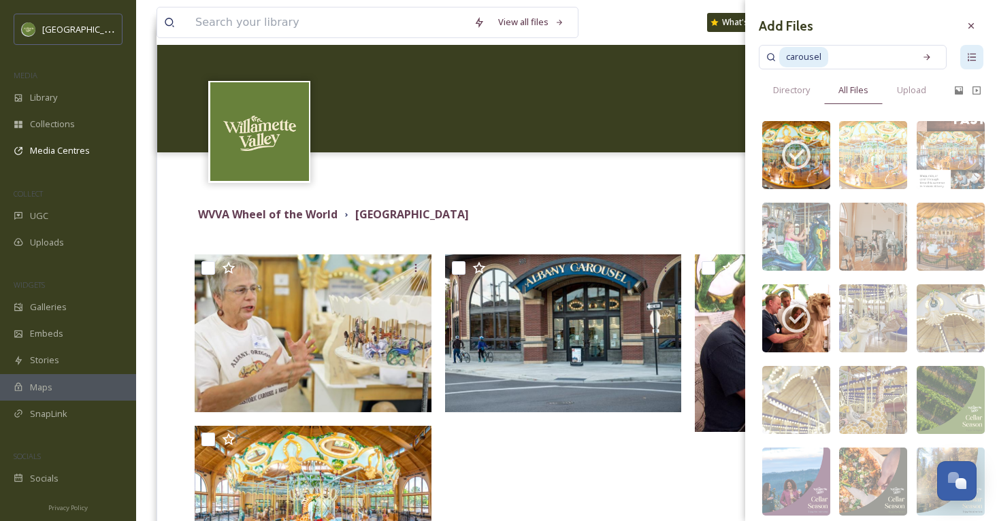
click at [884, 54] on input at bounding box center [868, 57] width 78 height 30
type input "c"
click at [973, 27] on icon at bounding box center [970, 25] width 11 height 11
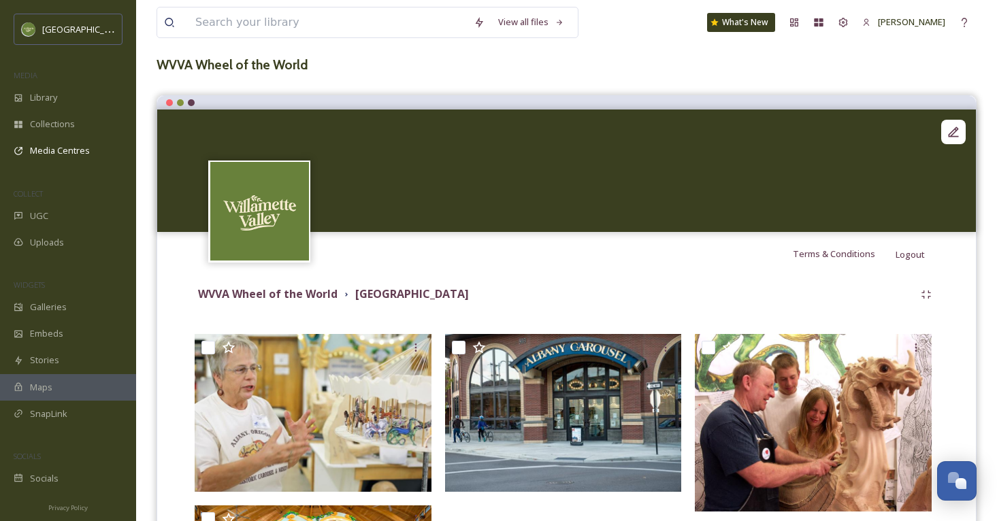
scroll to position [72, 0]
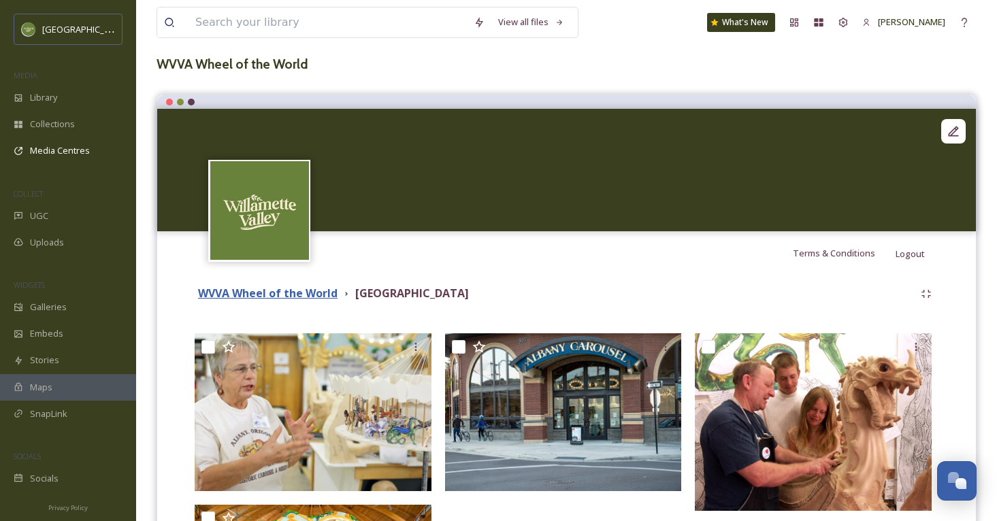
click at [281, 294] on strong "WVVA Wheel of the World" at bounding box center [267, 293] width 139 height 15
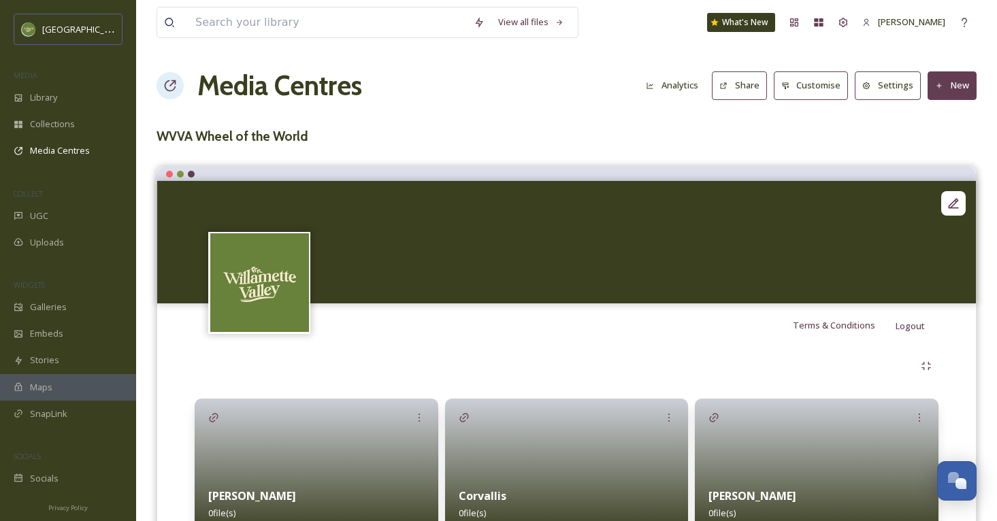
scroll to position [212, 0]
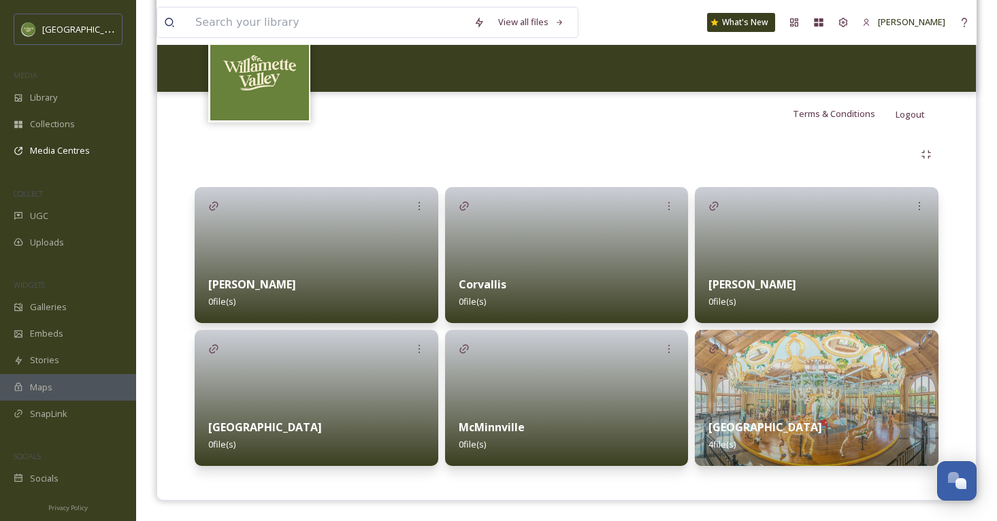
click at [486, 421] on strong "McMinnville" at bounding box center [492, 427] width 66 height 15
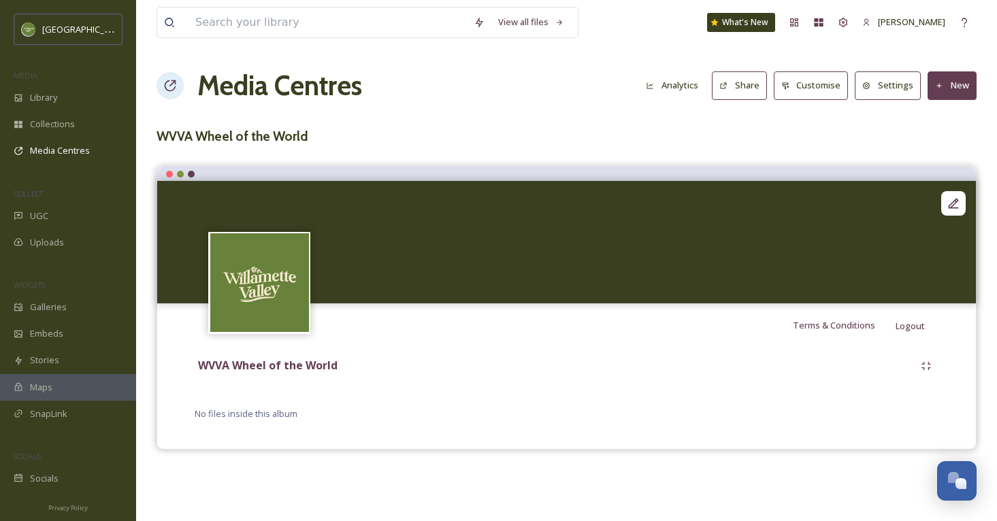
click at [989, 157] on div "View all files What's New [PERSON_NAME] Media Centres Analytics Share Customise…" at bounding box center [566, 260] width 861 height 521
click at [958, 86] on button "New" at bounding box center [951, 85] width 49 height 28
click at [926, 126] on div "Add Files" at bounding box center [947, 117] width 58 height 27
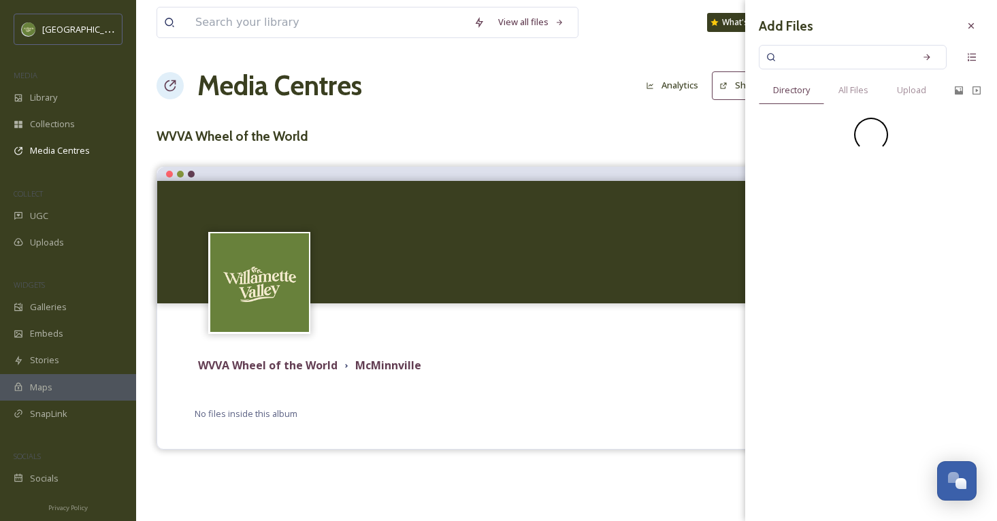
click at [871, 51] on input at bounding box center [843, 57] width 129 height 30
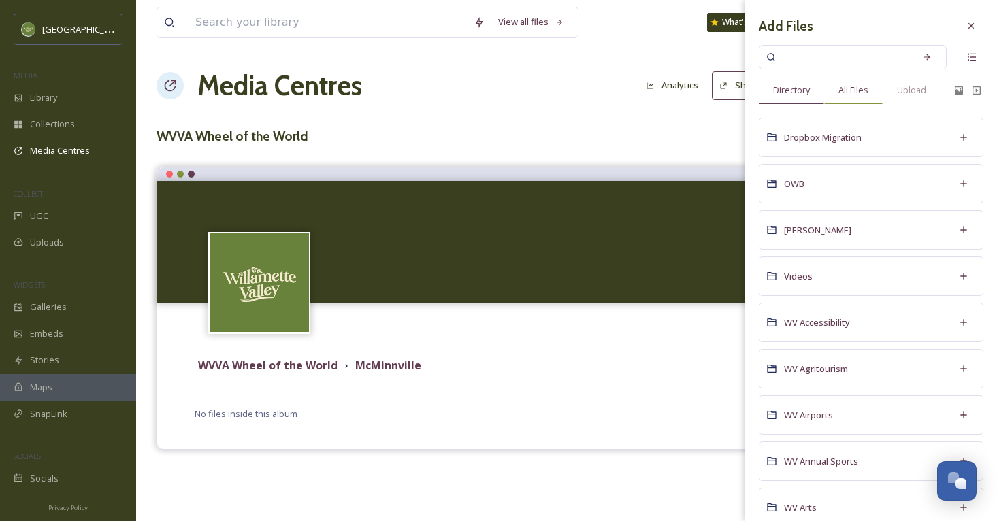
click at [853, 89] on span "All Files" at bounding box center [853, 90] width 30 height 13
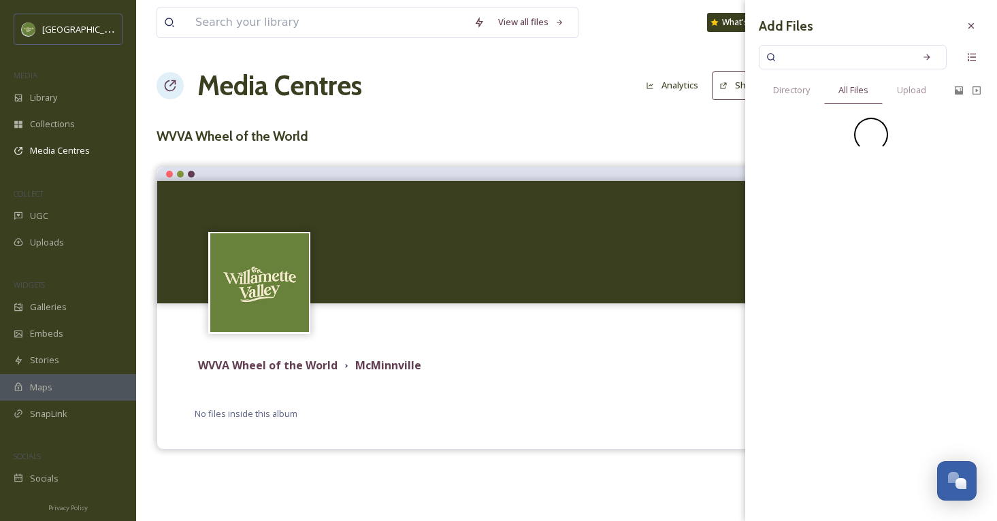
click at [830, 58] on input at bounding box center [843, 57] width 129 height 30
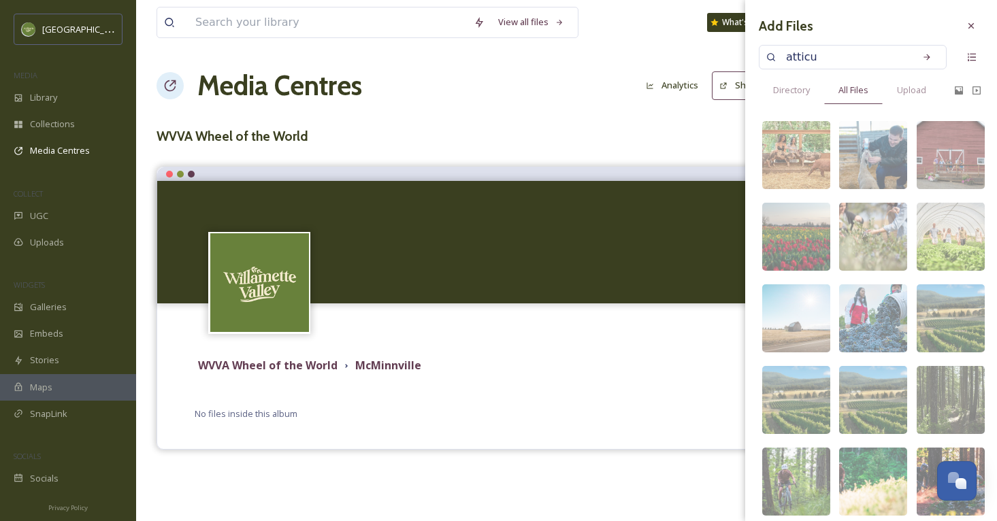
type input "atticus"
click at [928, 55] on icon at bounding box center [927, 57] width 10 height 10
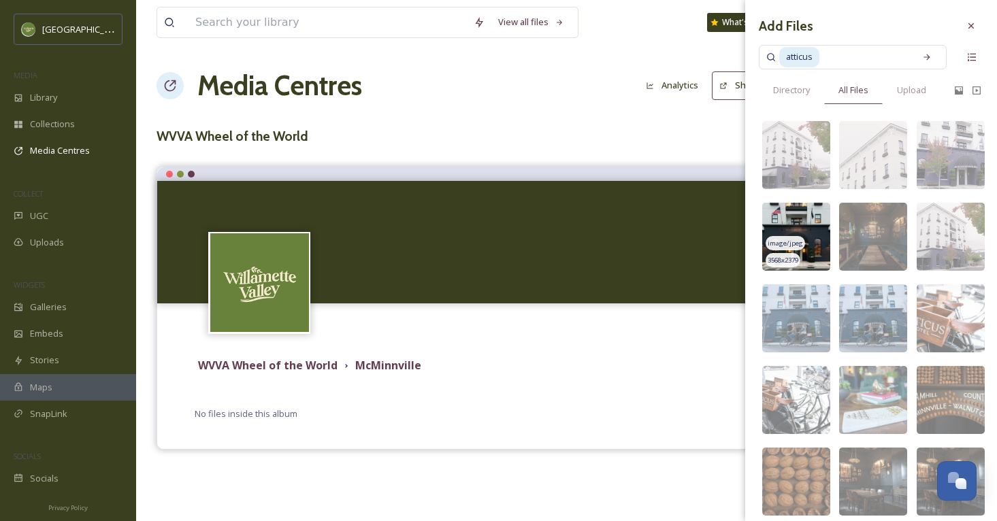
click at [803, 235] on img at bounding box center [796, 237] width 68 height 68
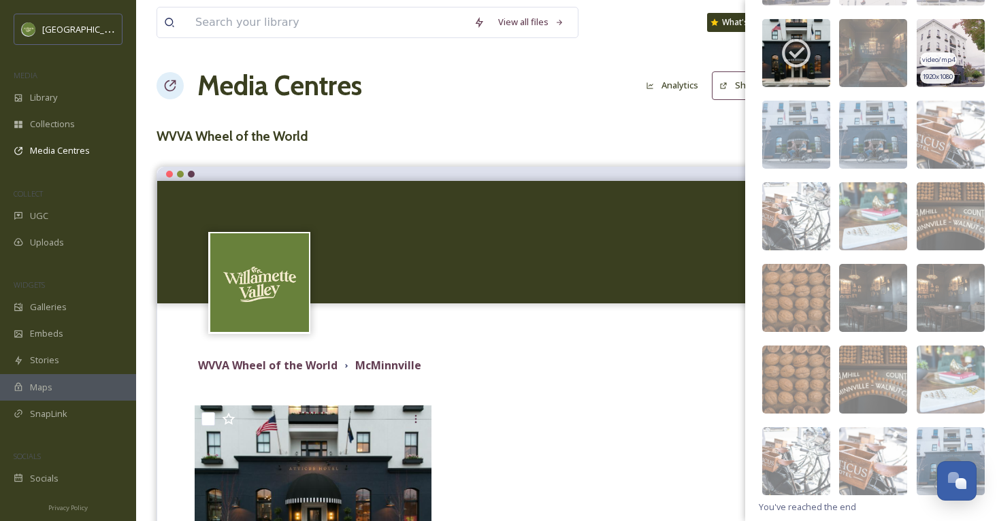
scroll to position [191, 0]
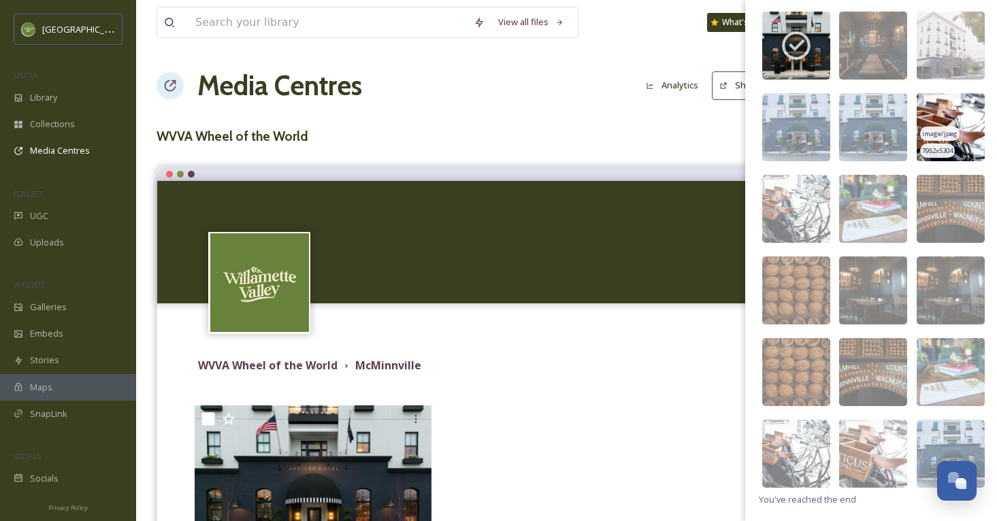
click at [934, 107] on img at bounding box center [950, 127] width 68 height 68
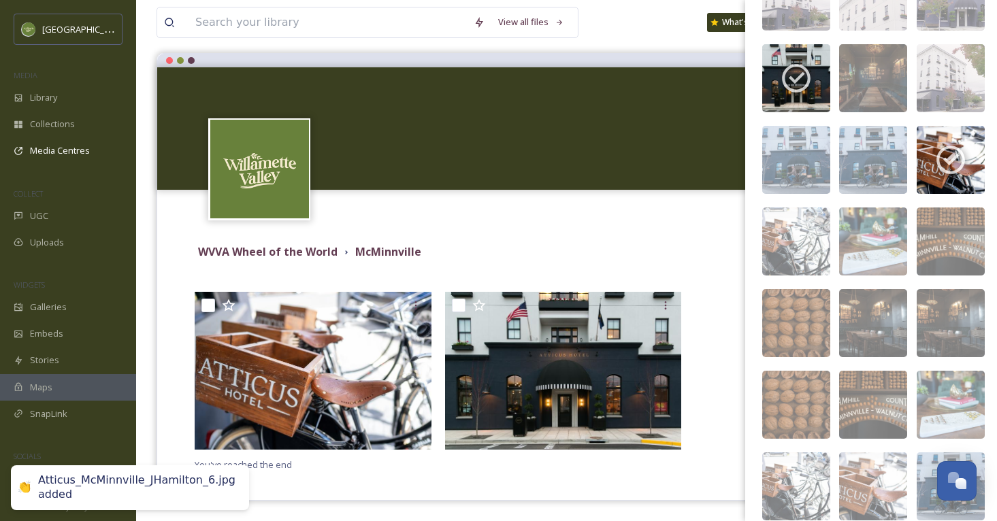
scroll to position [138, 0]
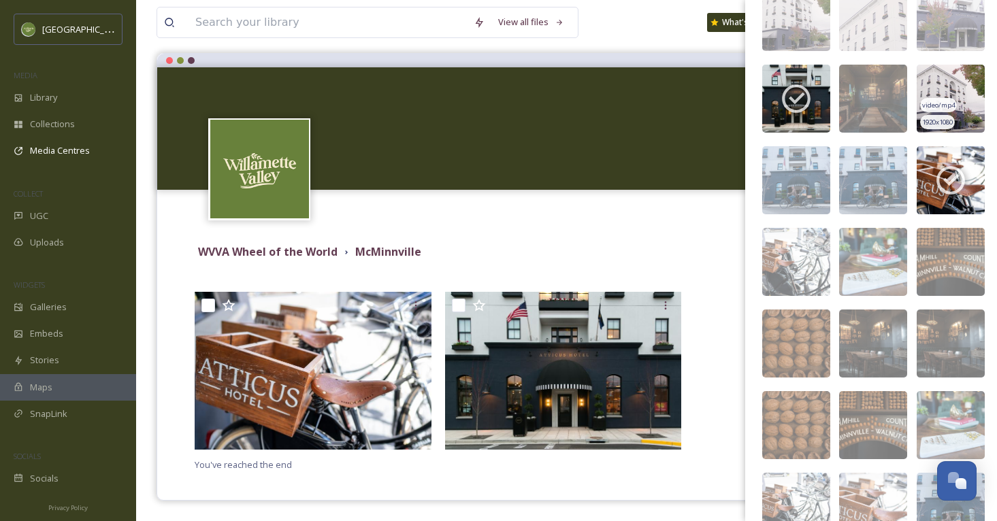
click at [940, 74] on img at bounding box center [950, 99] width 68 height 68
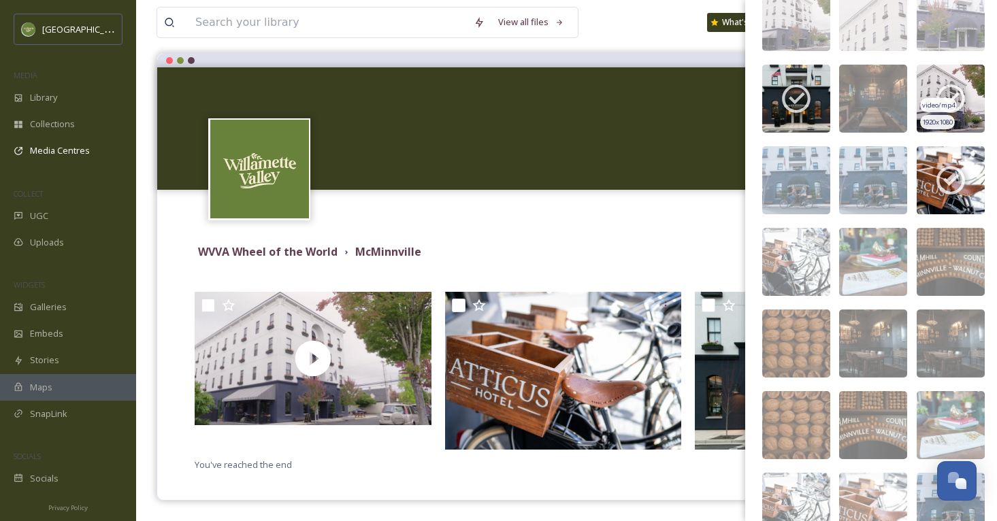
click at [937, 80] on img at bounding box center [950, 99] width 68 height 68
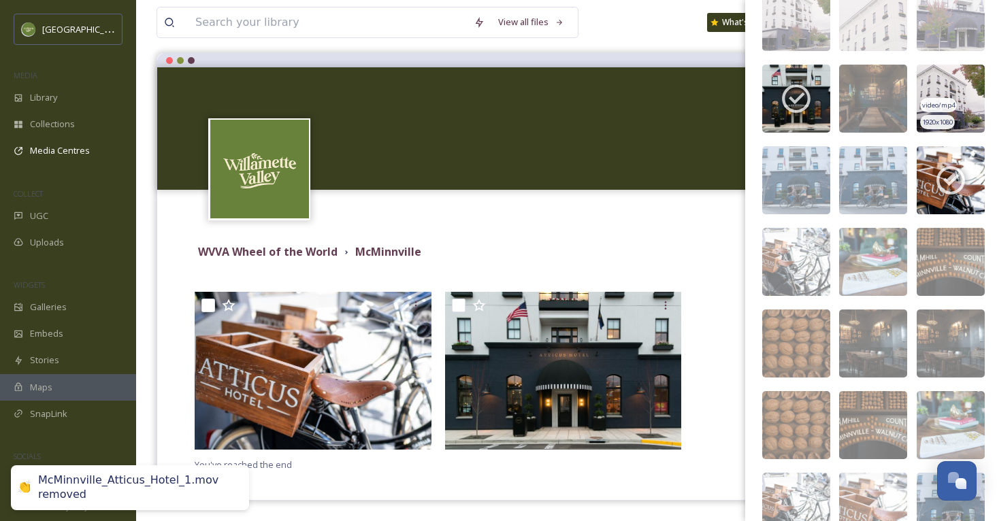
click at [950, 97] on img at bounding box center [950, 99] width 68 height 68
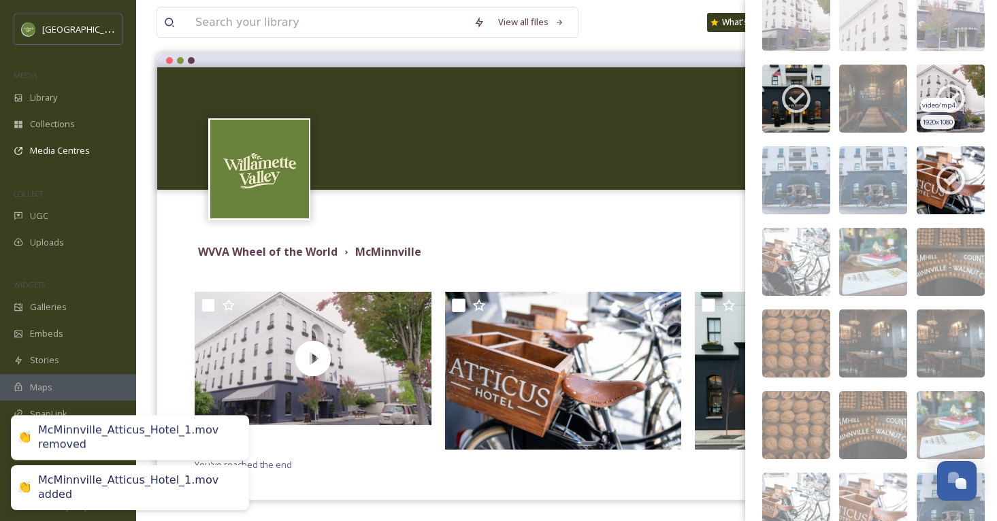
click at [950, 97] on icon at bounding box center [950, 99] width 34 height 34
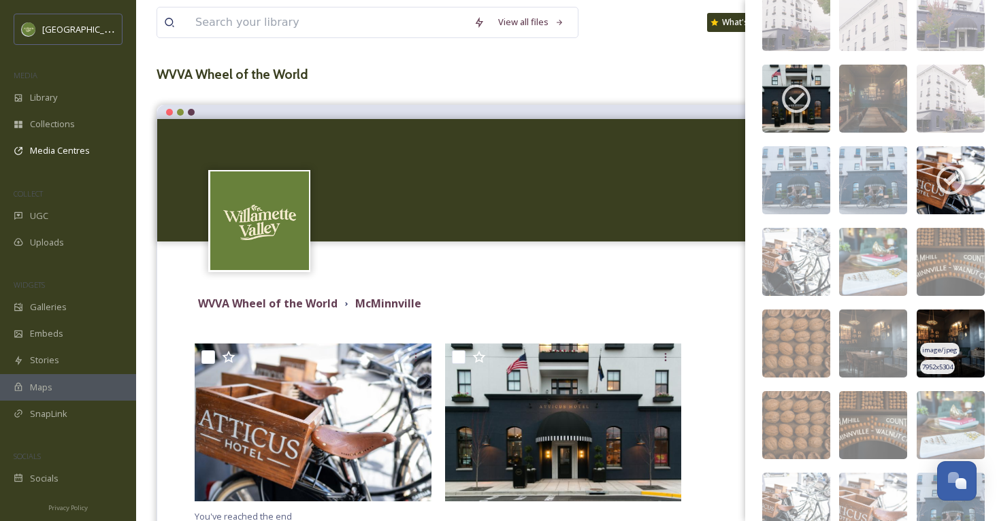
scroll to position [0, 0]
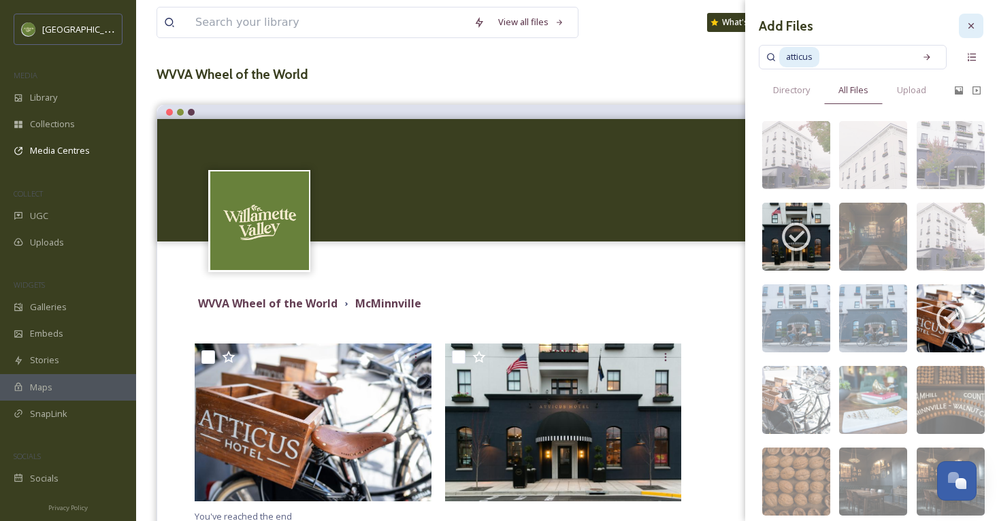
click at [980, 21] on div at bounding box center [971, 26] width 24 height 24
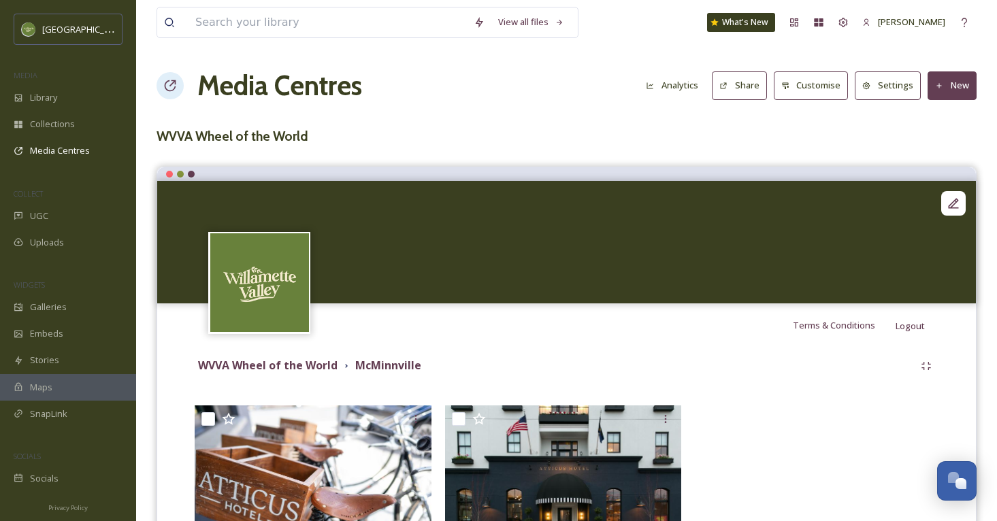
click at [949, 84] on button "New" at bounding box center [951, 85] width 49 height 28
click at [940, 116] on span "Add Files" at bounding box center [943, 117] width 37 height 13
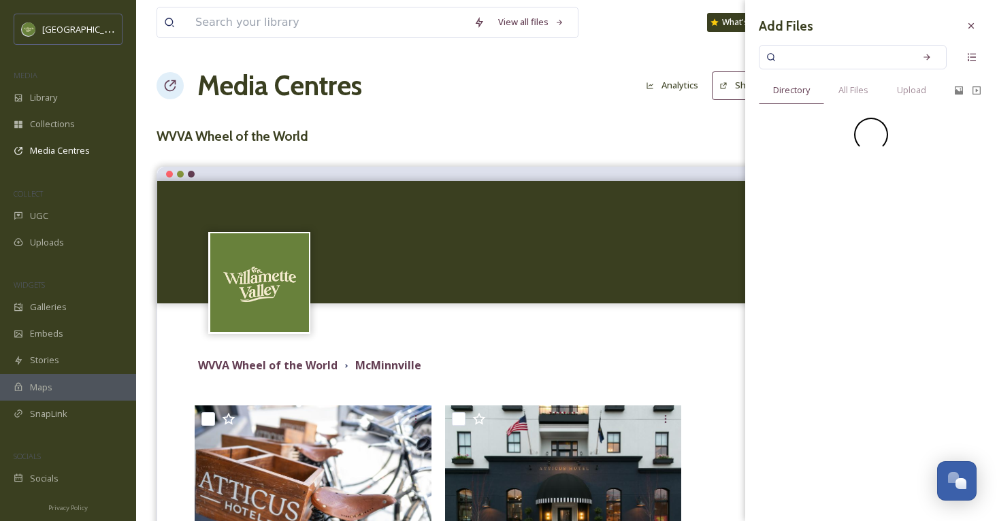
click at [834, 58] on input at bounding box center [843, 57] width 129 height 30
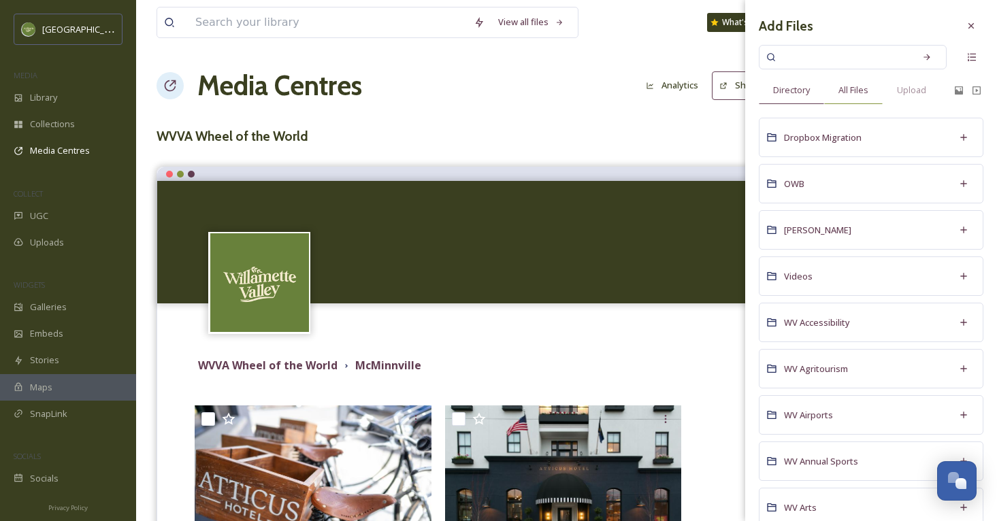
click at [848, 78] on div "All Files" at bounding box center [853, 90] width 59 height 28
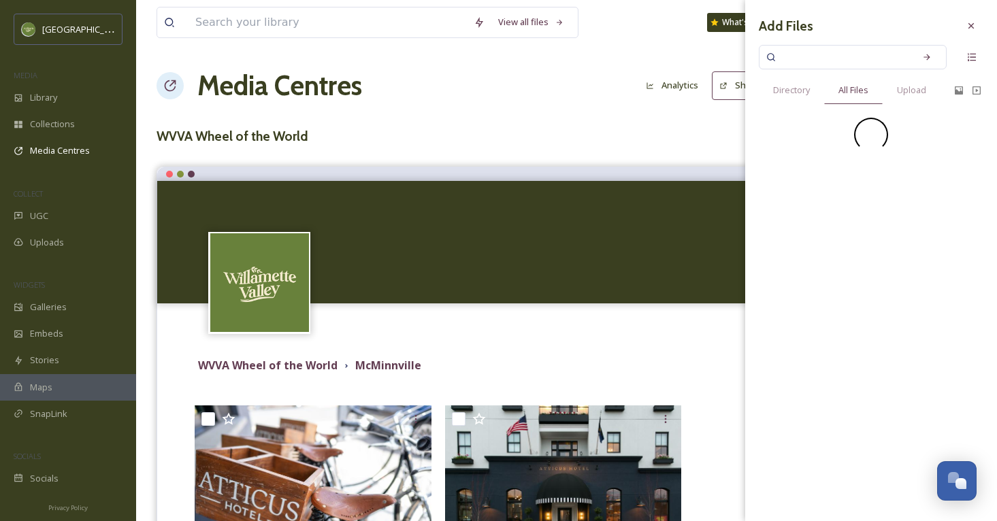
click at [843, 52] on input at bounding box center [843, 57] width 129 height 30
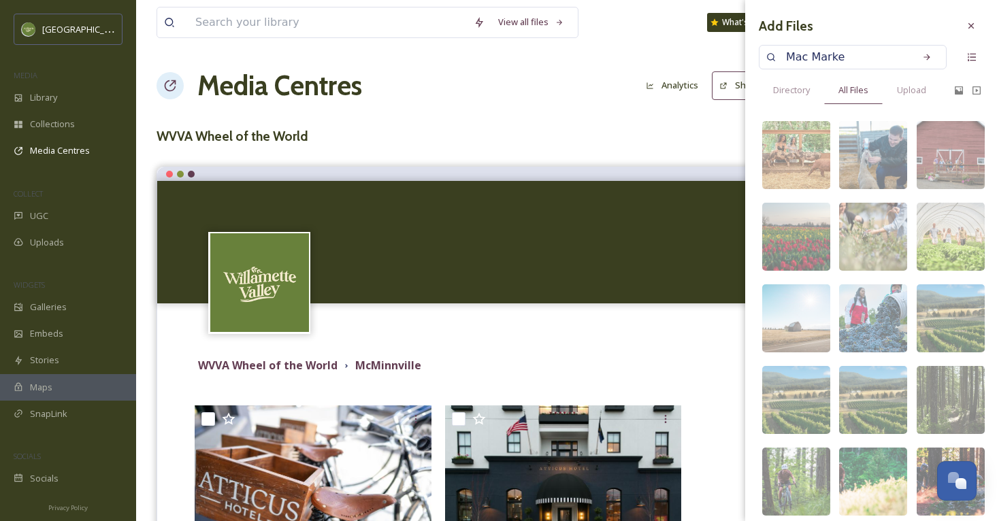
type input "Mac Market"
click at [934, 61] on div "Search" at bounding box center [926, 57] width 24 height 24
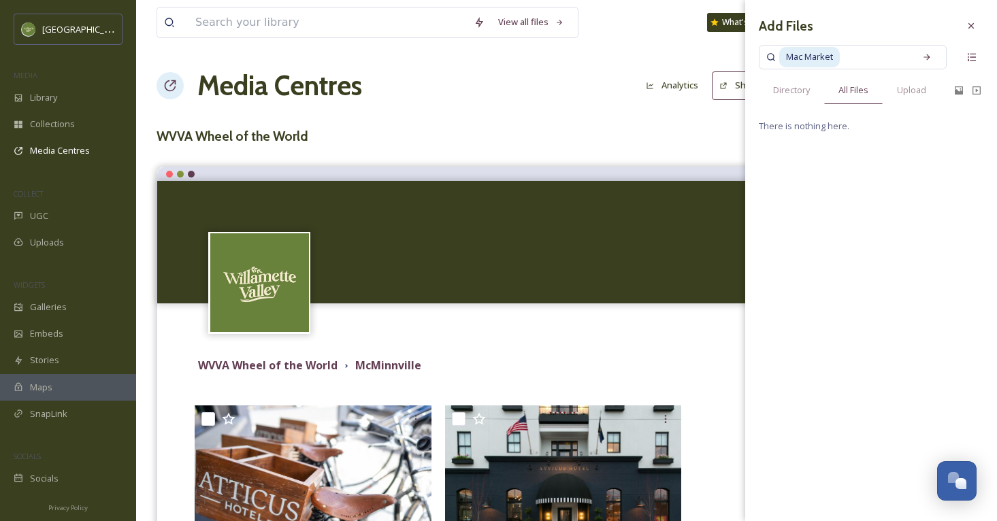
click at [859, 63] on input at bounding box center [874, 57] width 67 height 30
click at [838, 63] on span "Mac Market" at bounding box center [809, 57] width 61 height 20
click at [861, 59] on input at bounding box center [884, 57] width 46 height 30
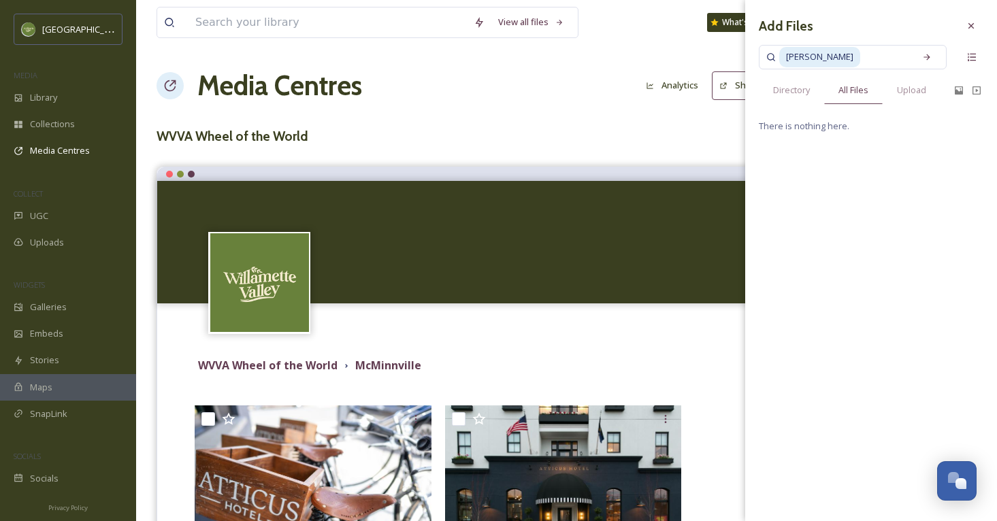
click at [861, 59] on input at bounding box center [884, 57] width 46 height 30
type input "M"
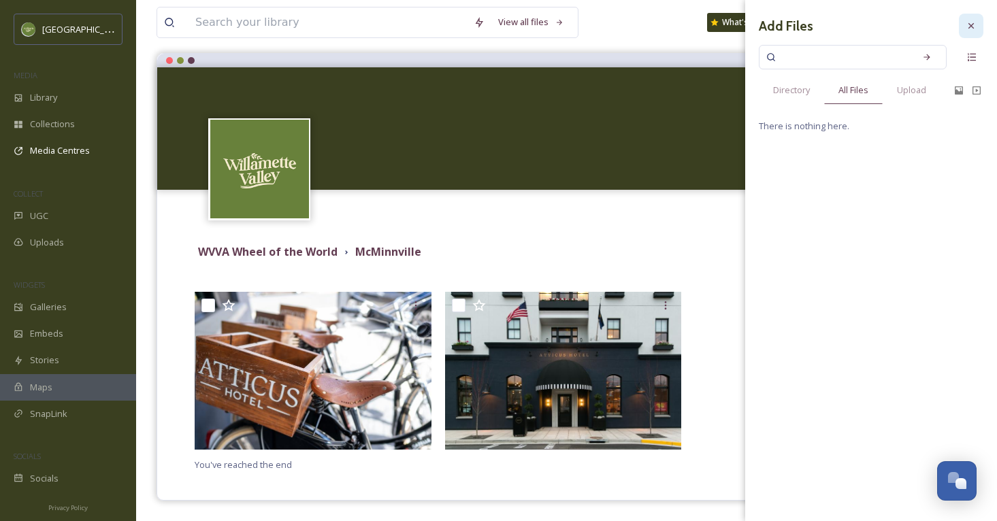
click at [970, 30] on icon at bounding box center [970, 25] width 11 height 11
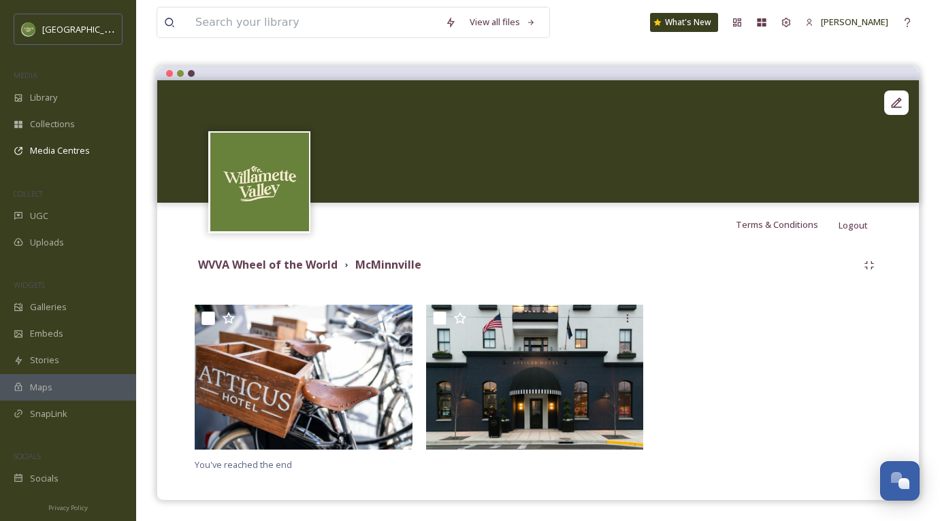
scroll to position [0, 0]
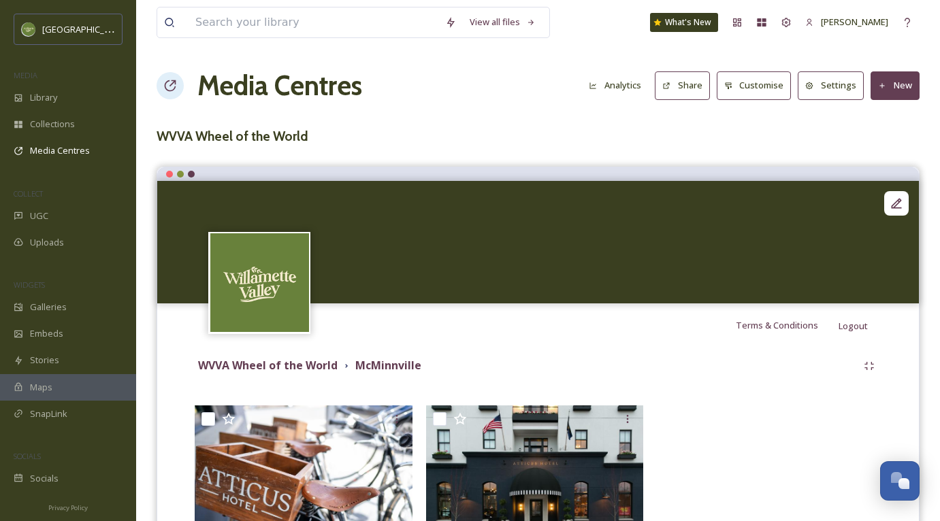
click at [282, 85] on h1 "Media Centres" at bounding box center [279, 85] width 165 height 41
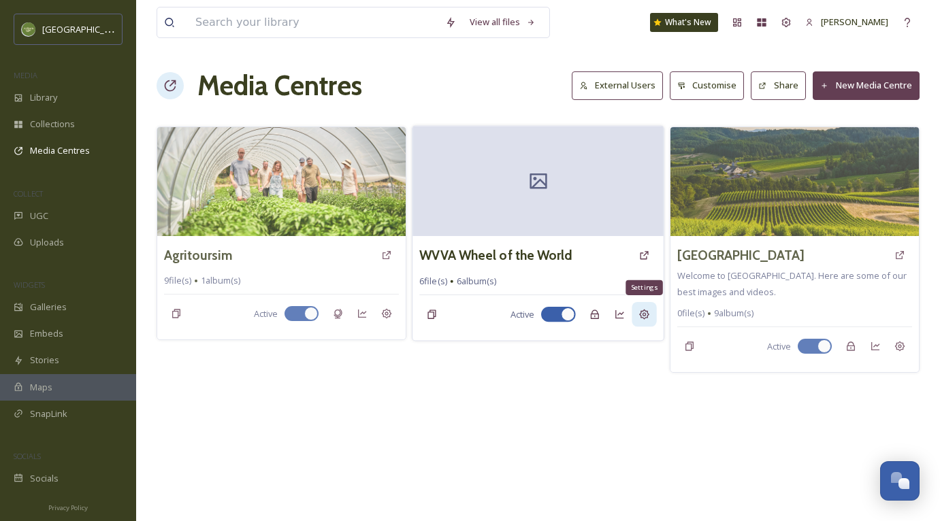
click at [633, 309] on div "Settings" at bounding box center [643, 314] width 24 height 24
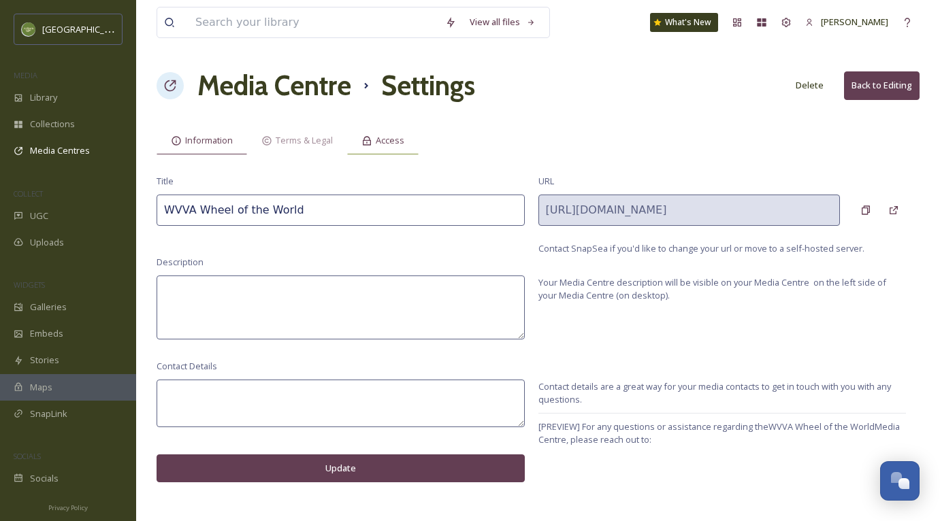
click at [361, 131] on div "Access" at bounding box center [382, 141] width 71 height 28
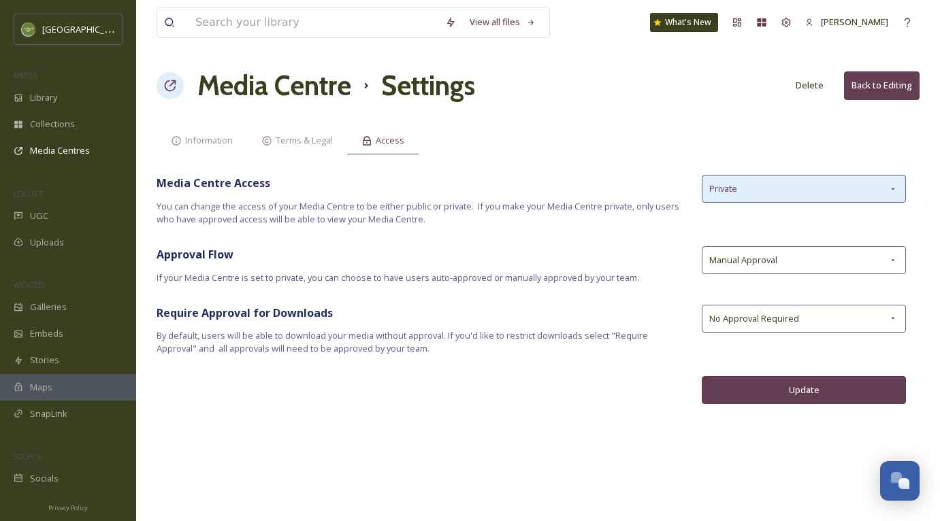
click at [771, 198] on div "Private" at bounding box center [803, 189] width 204 height 28
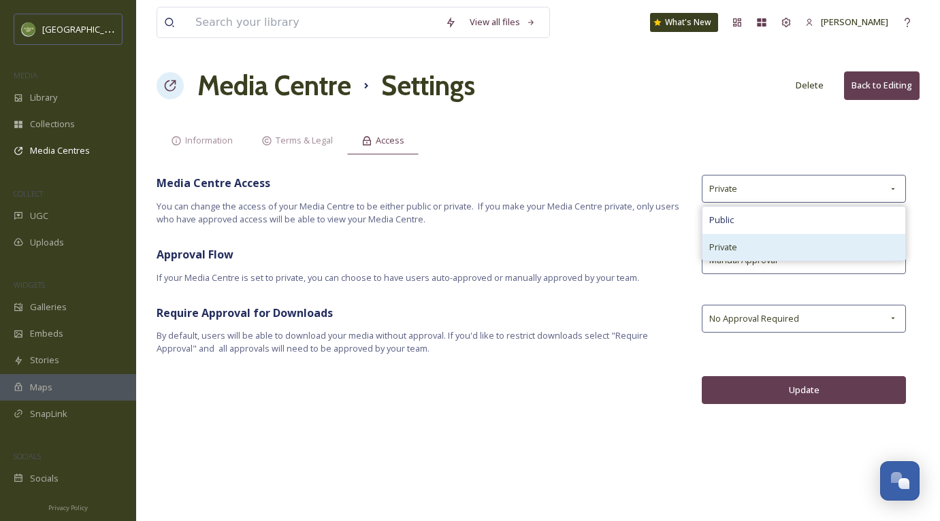
click at [755, 239] on div "Private" at bounding box center [803, 247] width 203 height 27
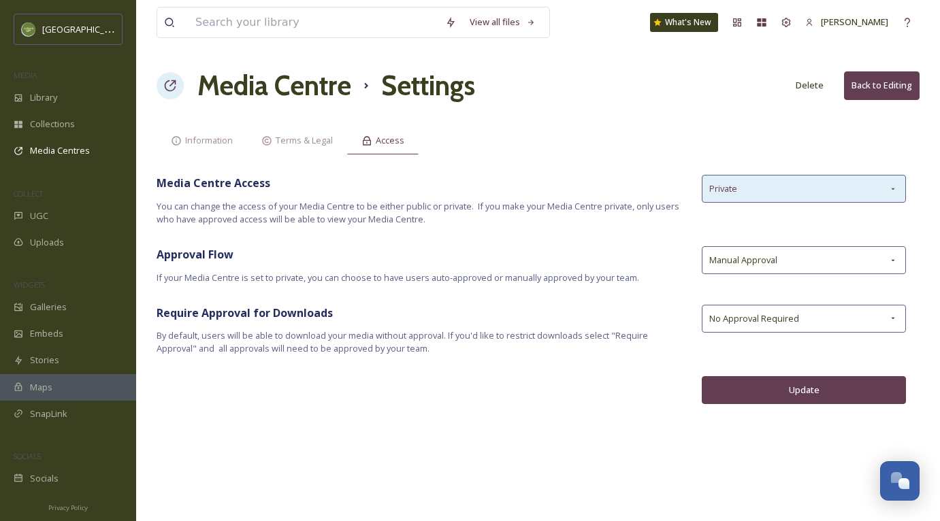
click at [731, 187] on span "Private" at bounding box center [723, 188] width 28 height 13
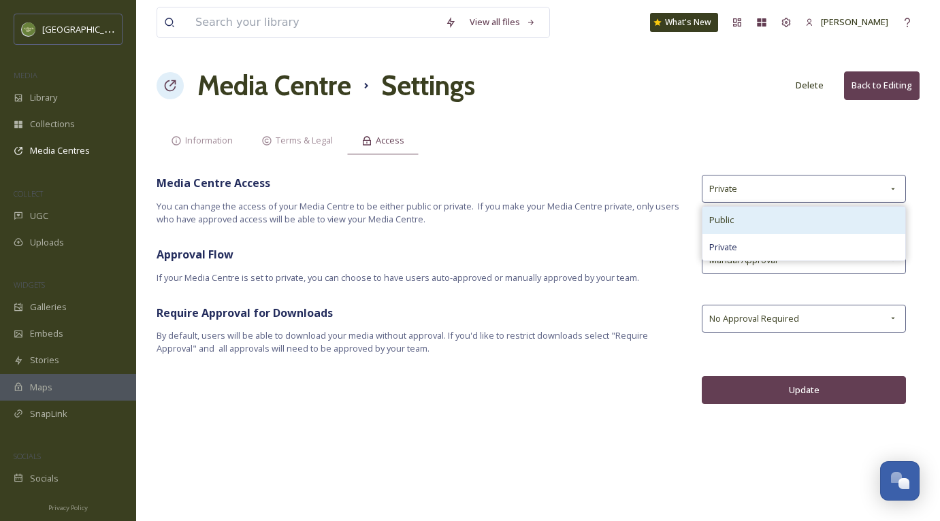
click at [728, 211] on div "Public" at bounding box center [803, 220] width 203 height 27
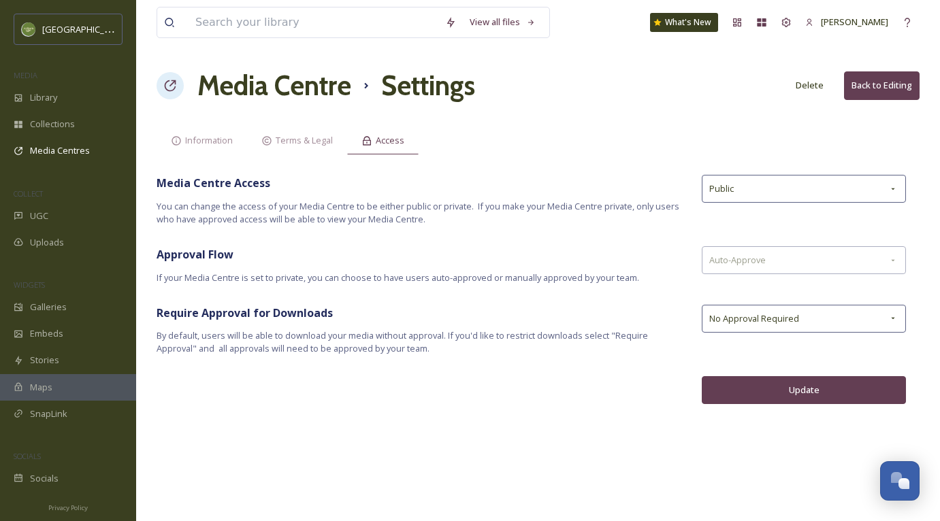
click at [772, 398] on button "Update" at bounding box center [803, 390] width 204 height 28
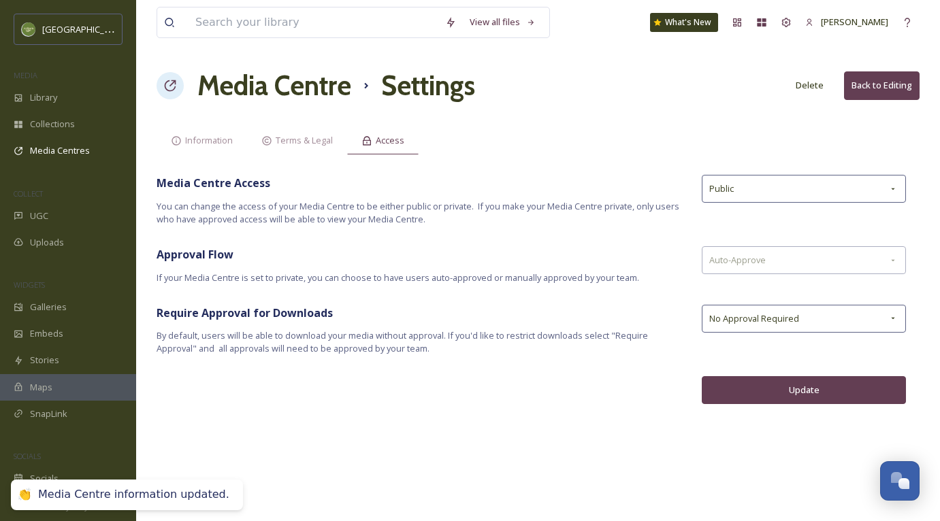
click at [313, 90] on h1 "Media Centre" at bounding box center [274, 85] width 154 height 41
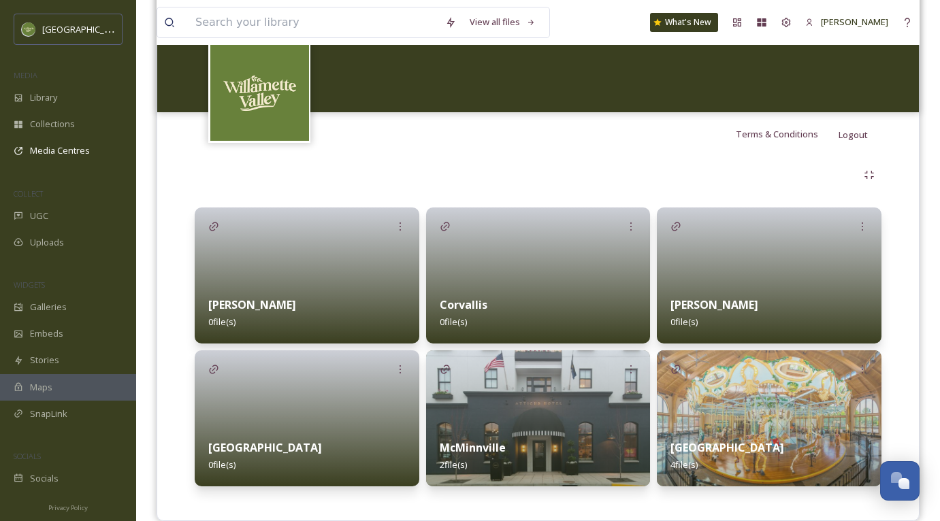
scroll to position [182, 0]
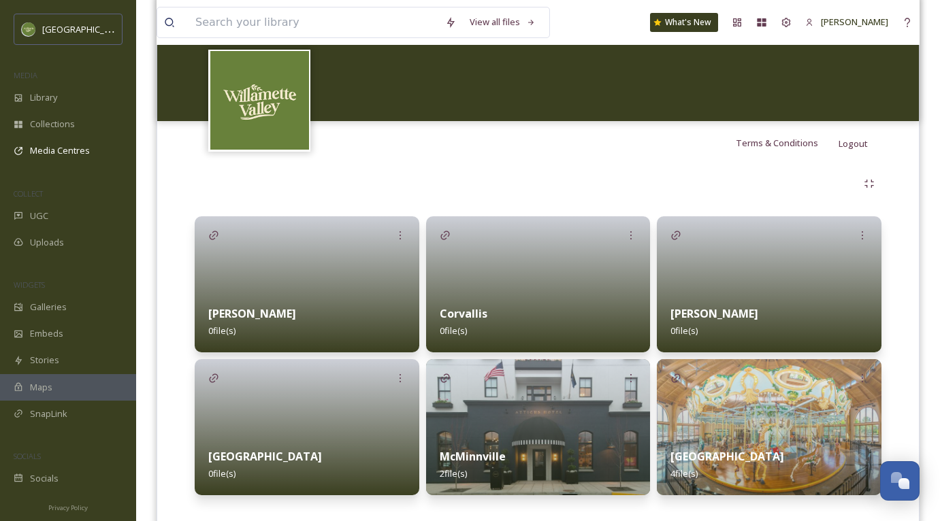
click at [367, 397] on div at bounding box center [307, 427] width 225 height 136
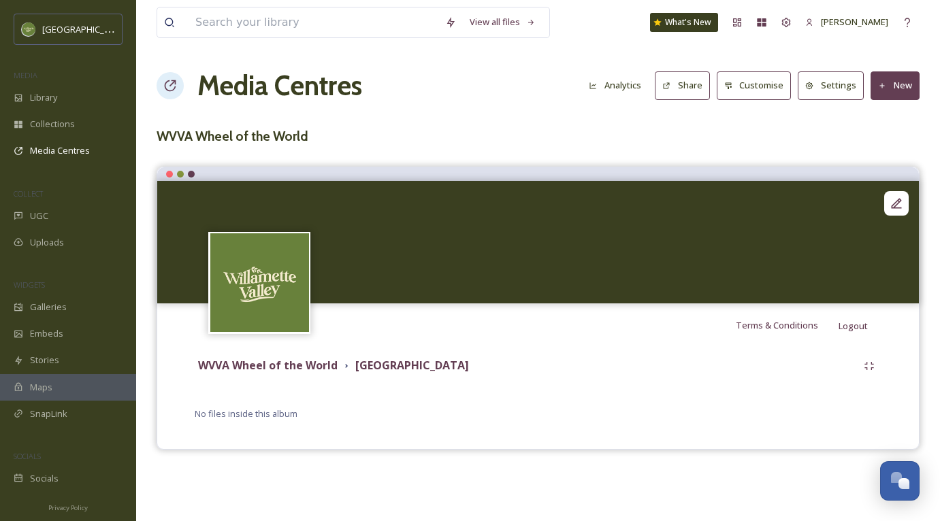
click at [880, 94] on button "New" at bounding box center [894, 85] width 49 height 28
click at [879, 118] on span "Add Files" at bounding box center [885, 117] width 37 height 13
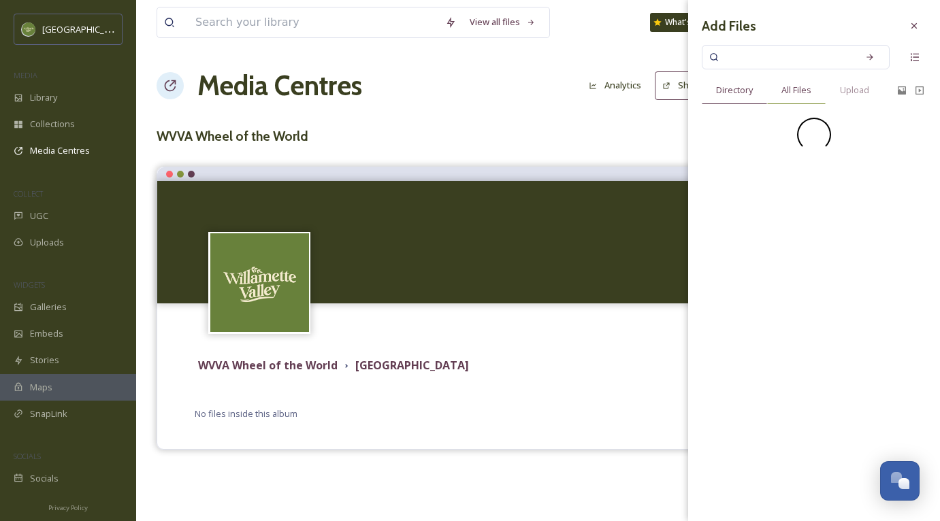
click at [796, 93] on span "All Files" at bounding box center [796, 90] width 30 height 13
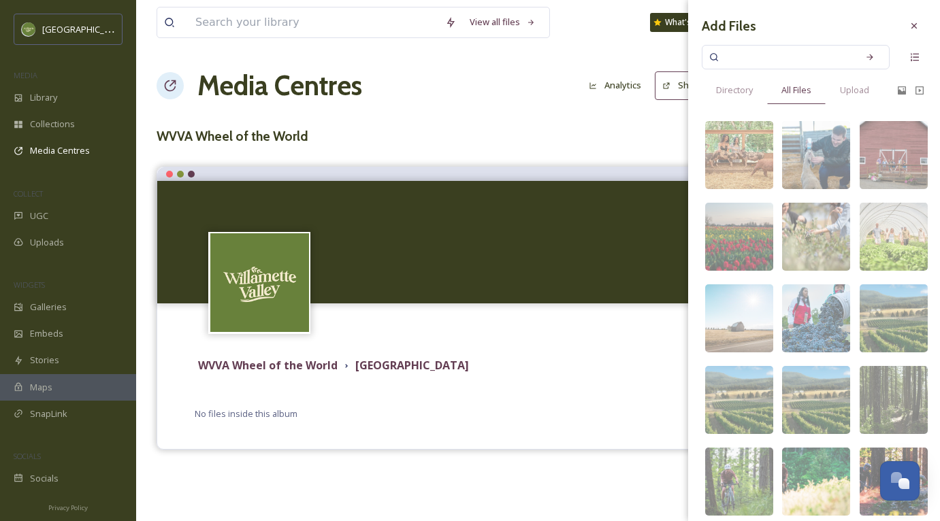
click at [743, 52] on input at bounding box center [786, 57] width 129 height 30
type input "[PERSON_NAME]"
click at [872, 52] on div "Search" at bounding box center [869, 57] width 24 height 24
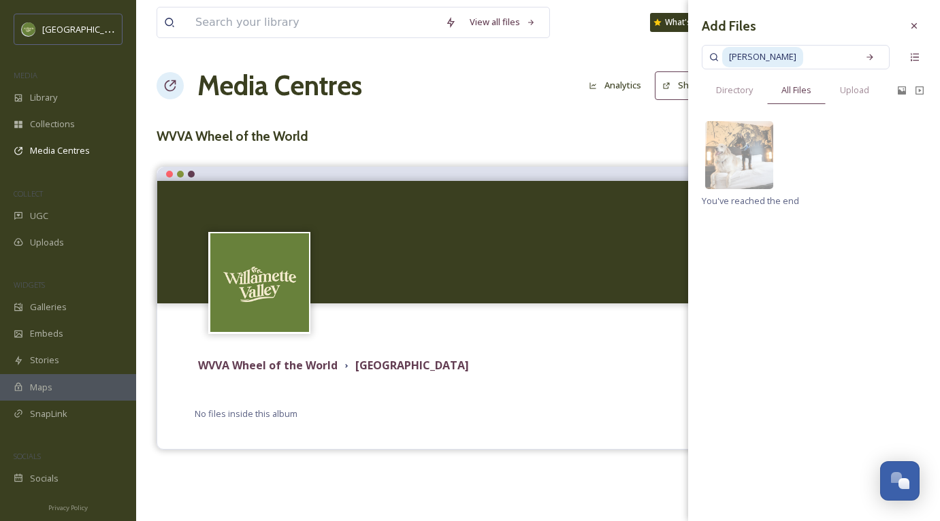
click at [855, 106] on div "Add Files [PERSON_NAME] Directory All Files Upload image/jpeg 1080 x 1080 You'v…" at bounding box center [814, 111] width 252 height 222
click at [853, 90] on span "Upload" at bounding box center [854, 90] width 29 height 13
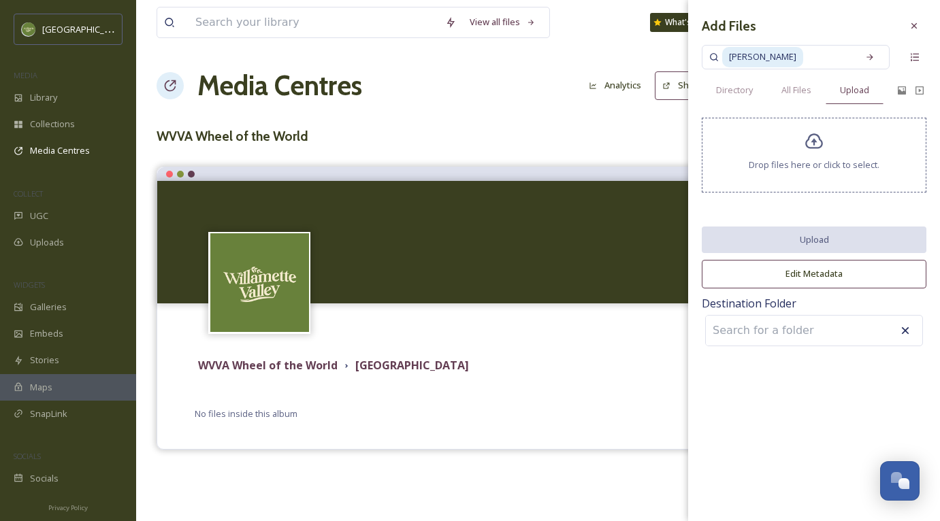
click at [804, 54] on input at bounding box center [827, 57] width 46 height 30
click at [815, 56] on input at bounding box center [827, 57] width 46 height 30
type input "h"
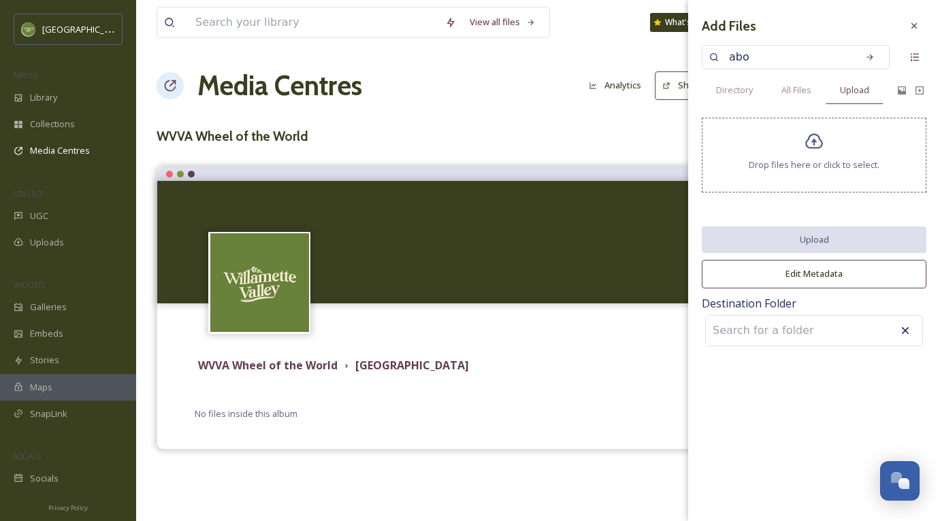
type input "abob"
type input "'"
click at [863, 59] on div "Search" at bounding box center [869, 57] width 24 height 24
click at [810, 93] on span "All Files" at bounding box center [796, 90] width 30 height 13
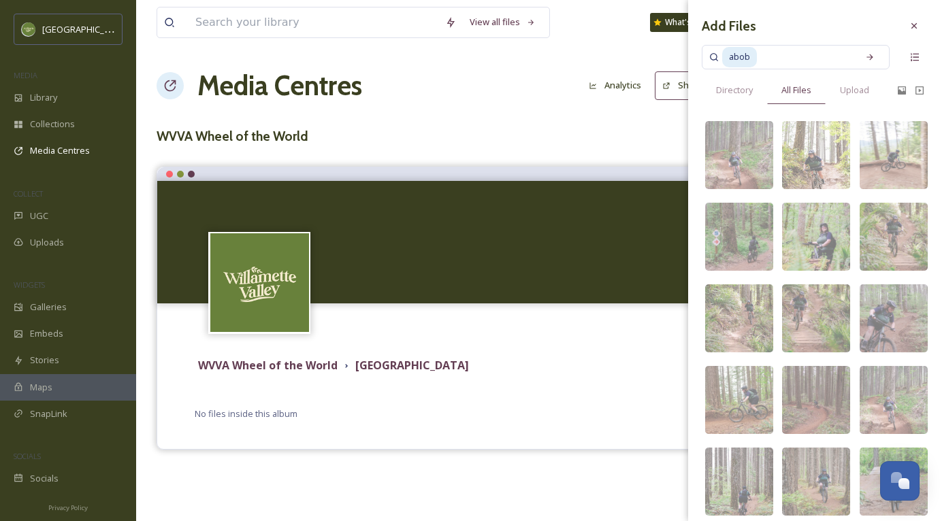
click at [816, 61] on input at bounding box center [804, 57] width 93 height 30
type input "a"
type input "independence"
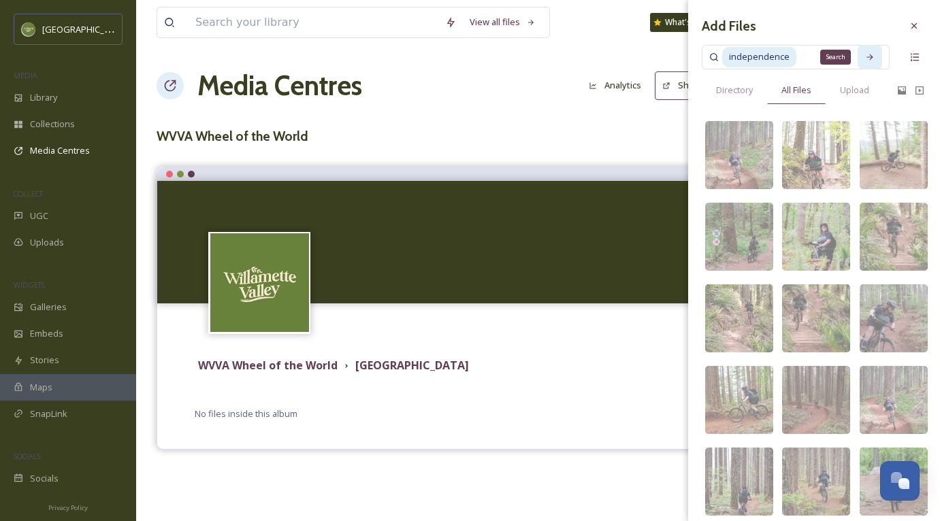
click at [861, 65] on div "Search" at bounding box center [869, 57] width 24 height 24
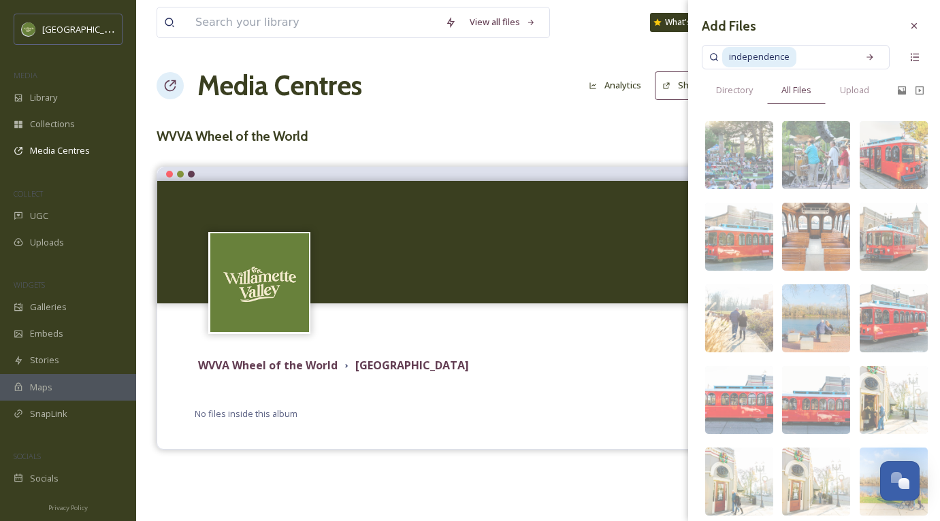
click at [797, 46] on input at bounding box center [823, 57] width 53 height 30
click at [789, 53] on span "independence" at bounding box center [759, 57] width 74 height 20
click at [861, 50] on div "Search" at bounding box center [869, 57] width 24 height 24
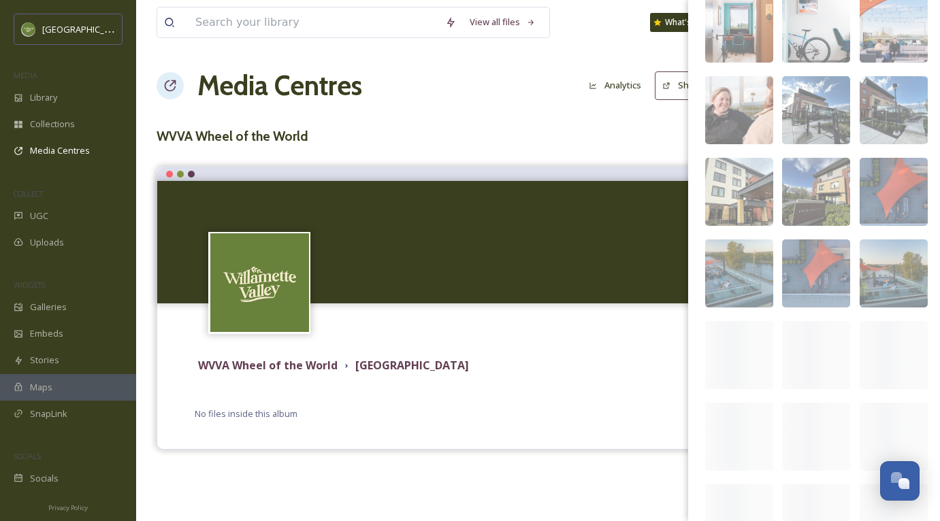
scroll to position [844, 0]
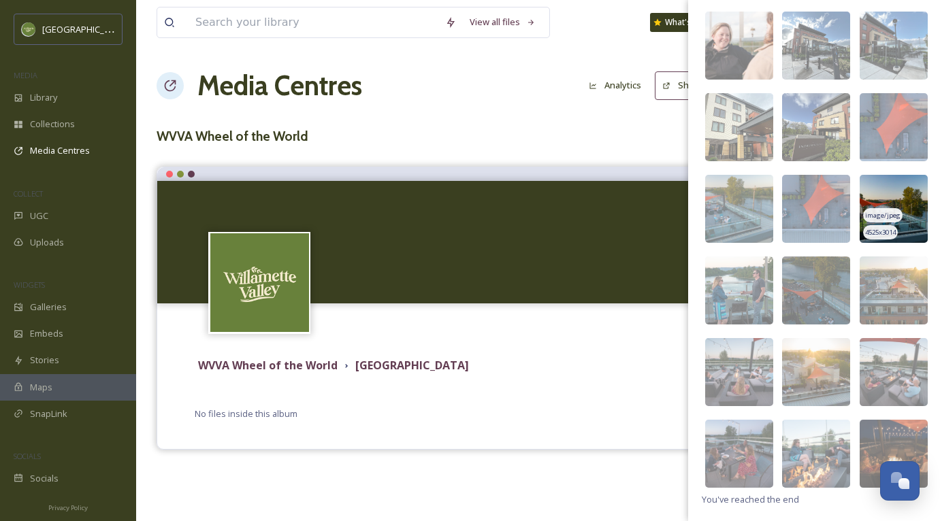
click at [911, 212] on img at bounding box center [893, 209] width 68 height 68
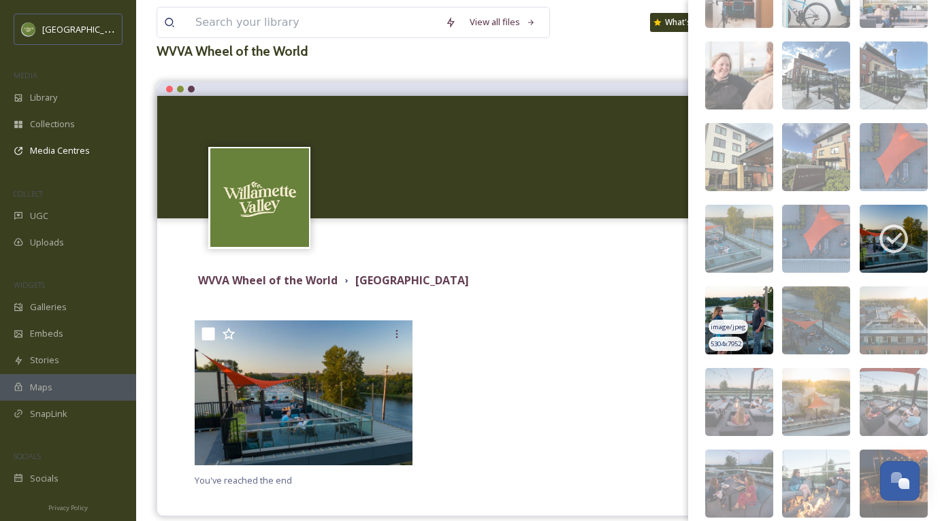
scroll to position [807, 0]
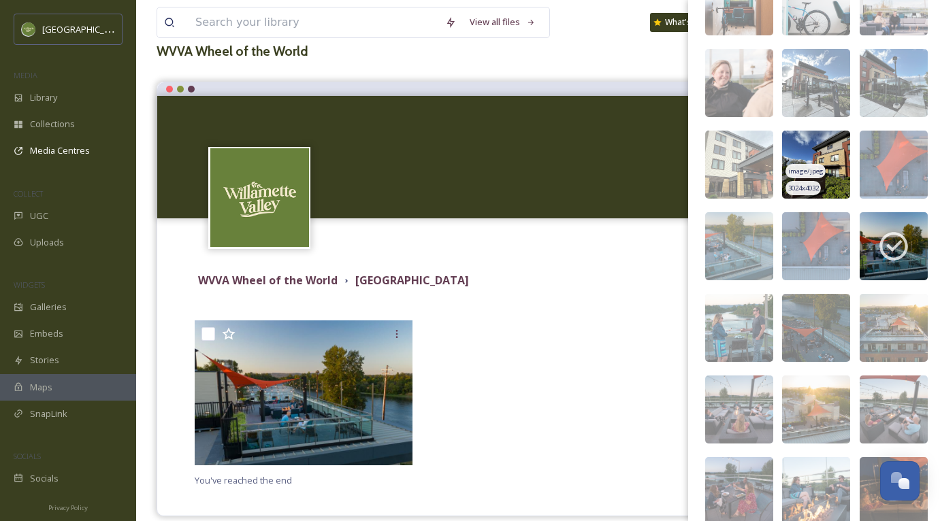
click at [795, 182] on div "3024 x 4032" at bounding box center [802, 188] width 35 height 14
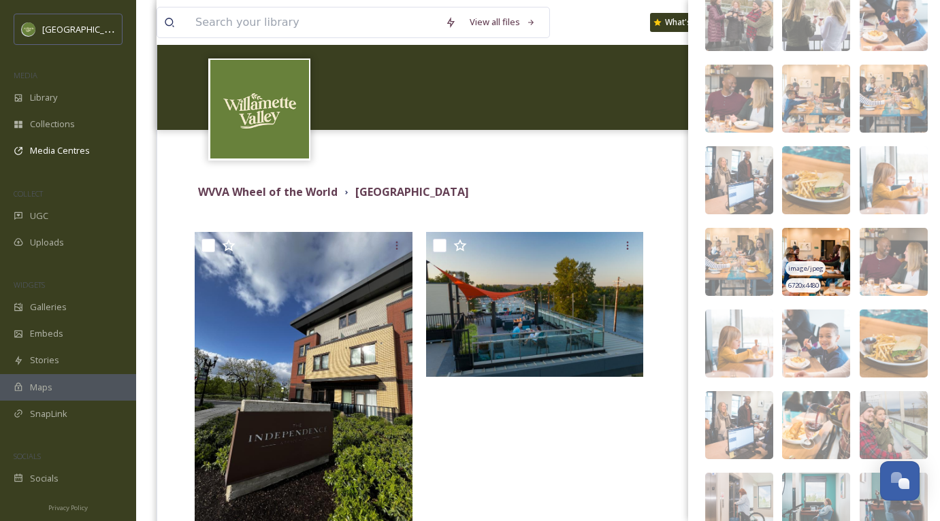
scroll to position [240, 0]
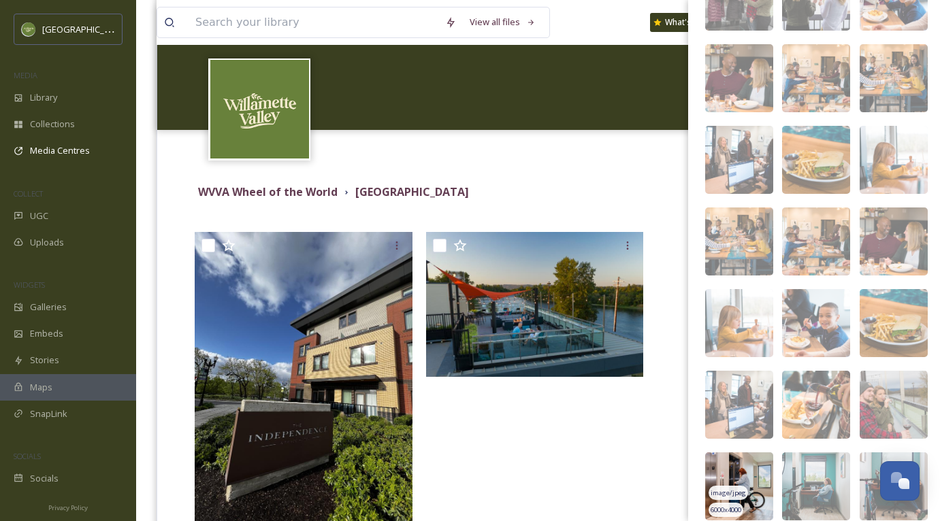
click at [754, 462] on img at bounding box center [739, 486] width 68 height 68
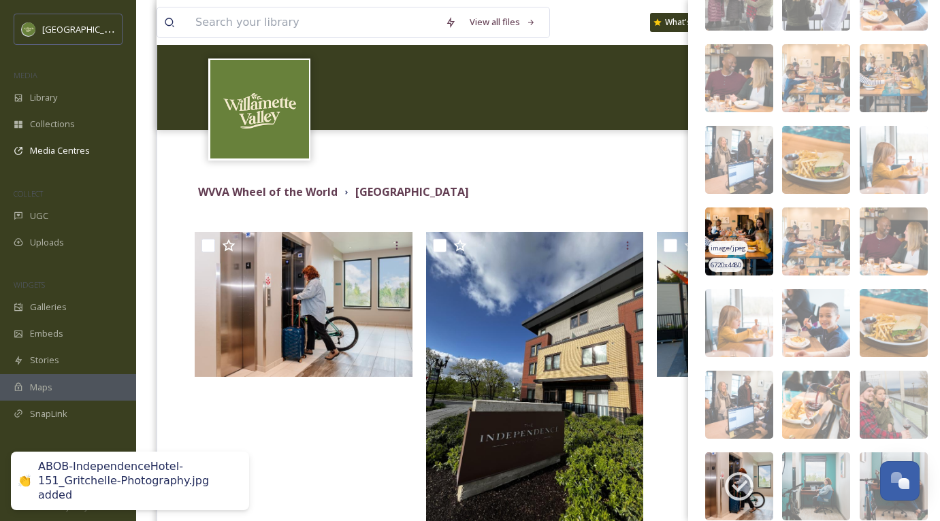
scroll to position [0, 0]
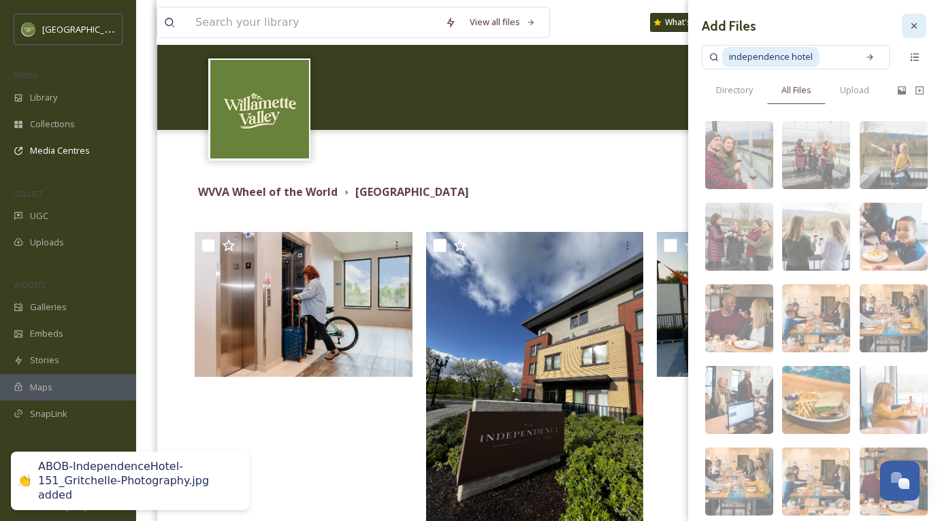
click at [916, 26] on icon at bounding box center [913, 25] width 11 height 11
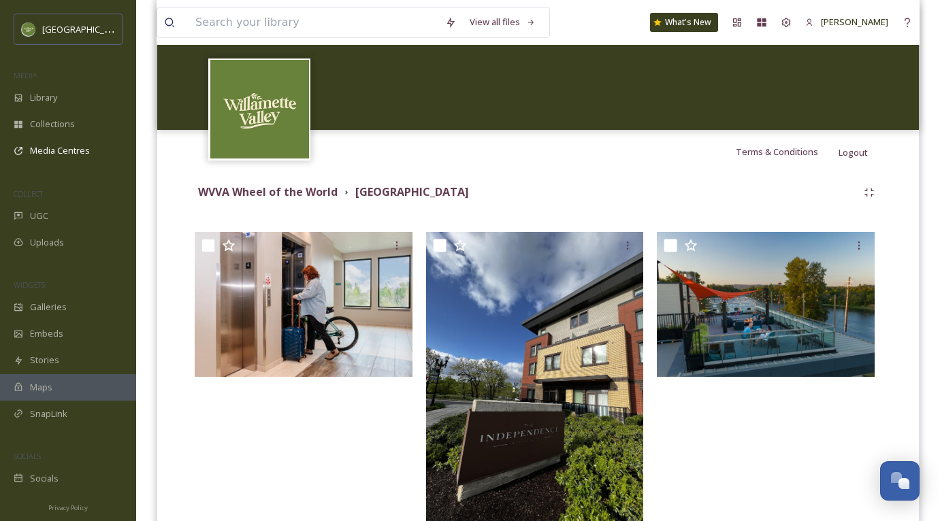
click at [920, 18] on div "View all files What's New [PERSON_NAME] Media Centres Analytics Share Customise…" at bounding box center [538, 210] width 804 height 767
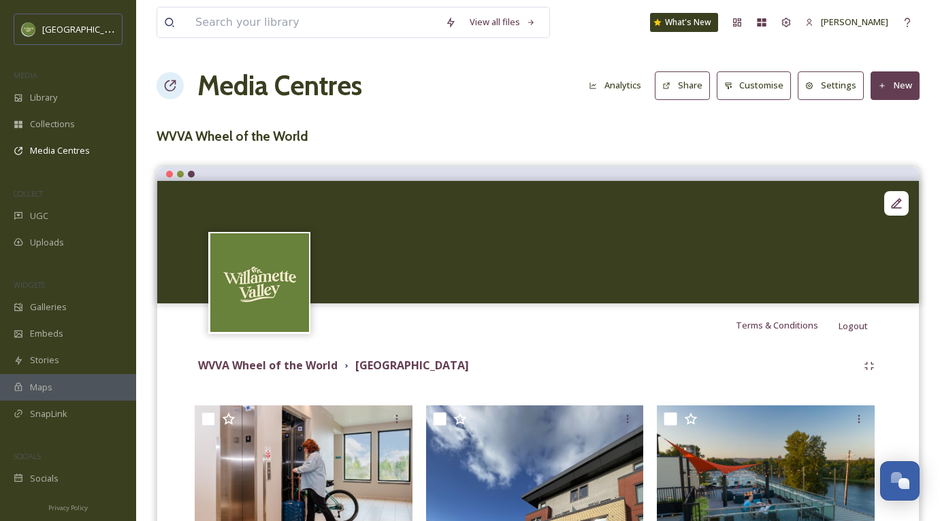
click at [896, 84] on button "New" at bounding box center [894, 85] width 49 height 28
click at [873, 122] on span "Add Files" at bounding box center [885, 117] width 37 height 13
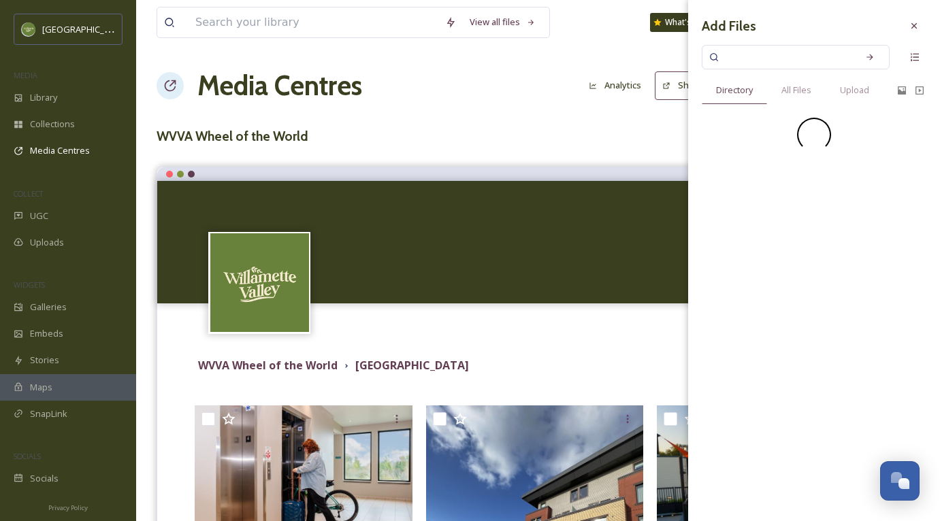
click at [809, 61] on input at bounding box center [786, 57] width 129 height 30
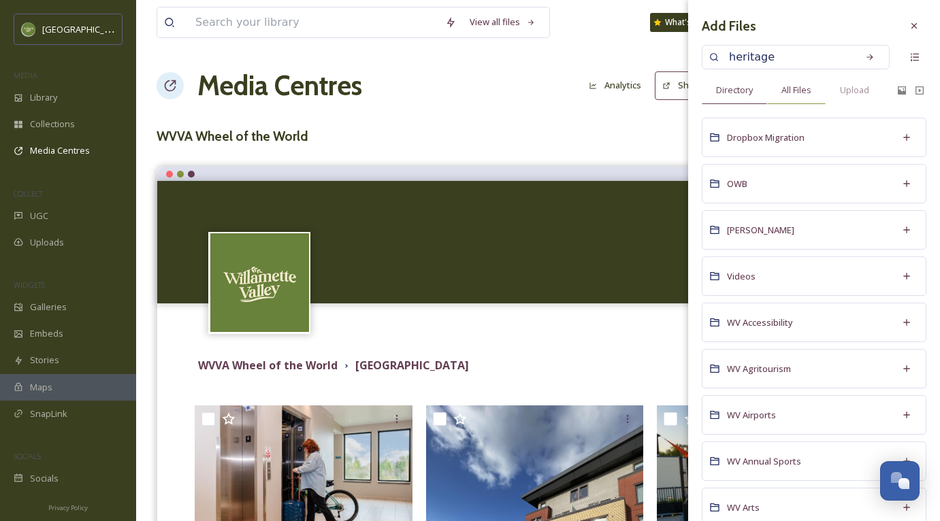
click at [808, 94] on span "All Files" at bounding box center [796, 90] width 30 height 13
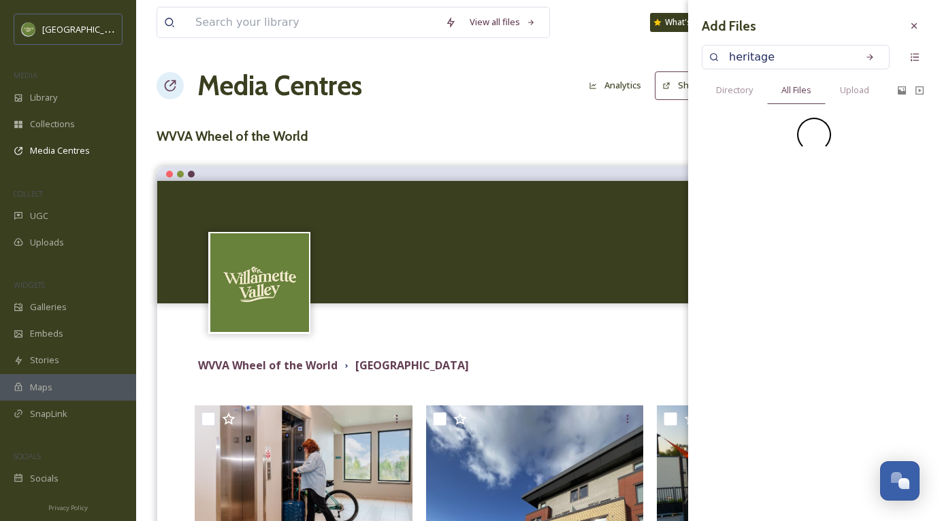
click at [799, 52] on input "heritage" at bounding box center [786, 57] width 129 height 30
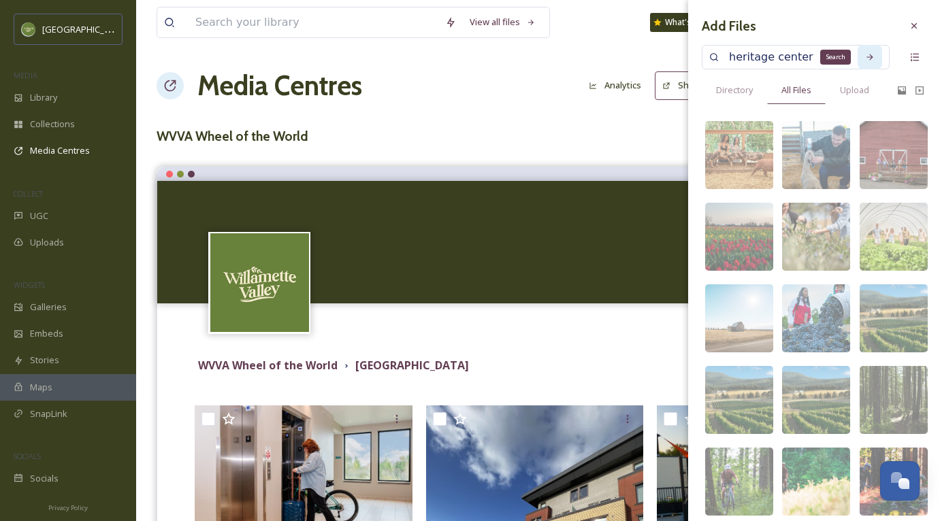
click at [865, 60] on icon at bounding box center [870, 57] width 10 height 10
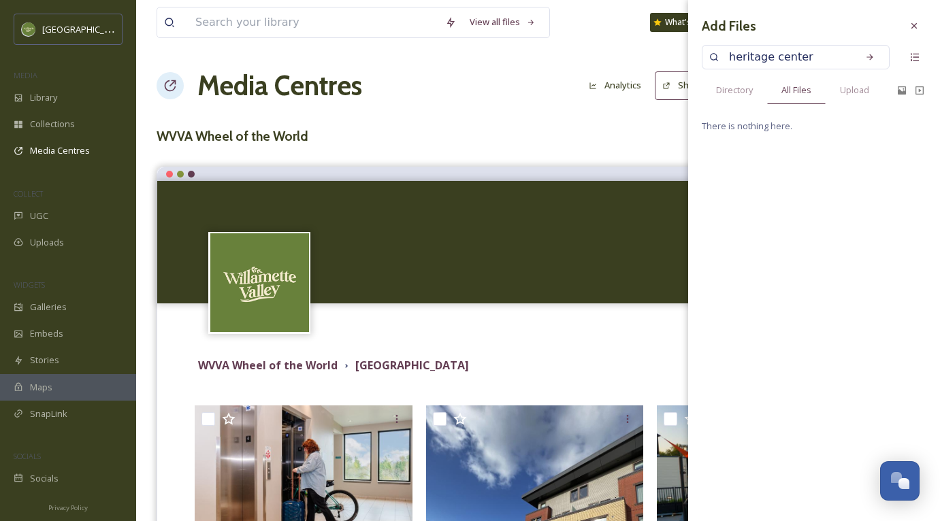
click at [833, 61] on input "heritage center" at bounding box center [786, 57] width 129 height 30
type input "[GEOGRAPHIC_DATA]"
click at [869, 57] on icon at bounding box center [870, 57] width 10 height 10
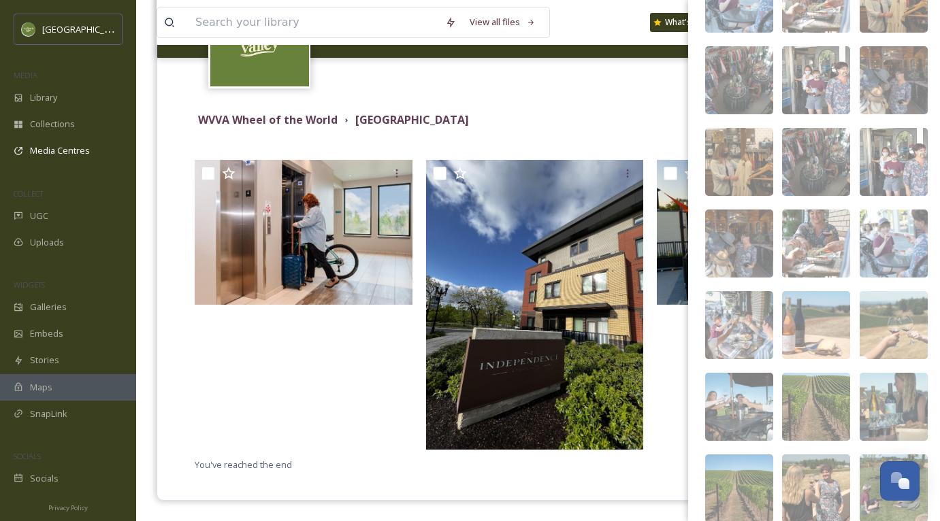
scroll to position [14333, 0]
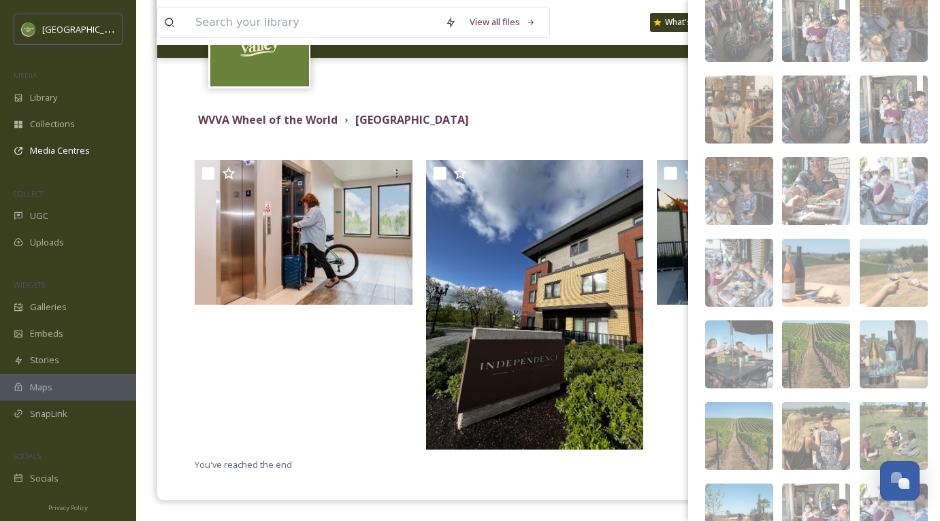
click at [491, 96] on div "Terms & Conditions Logout" at bounding box center [537, 80] width 761 height 44
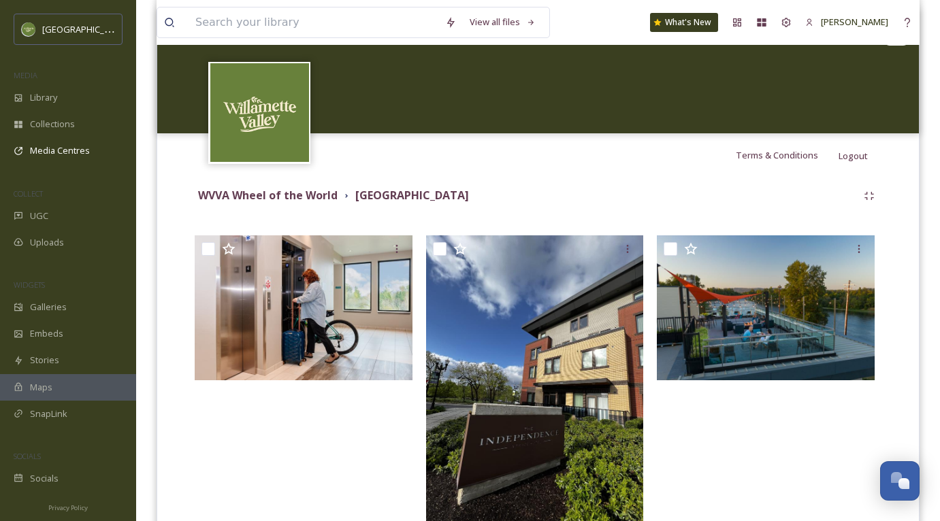
scroll to position [118, 0]
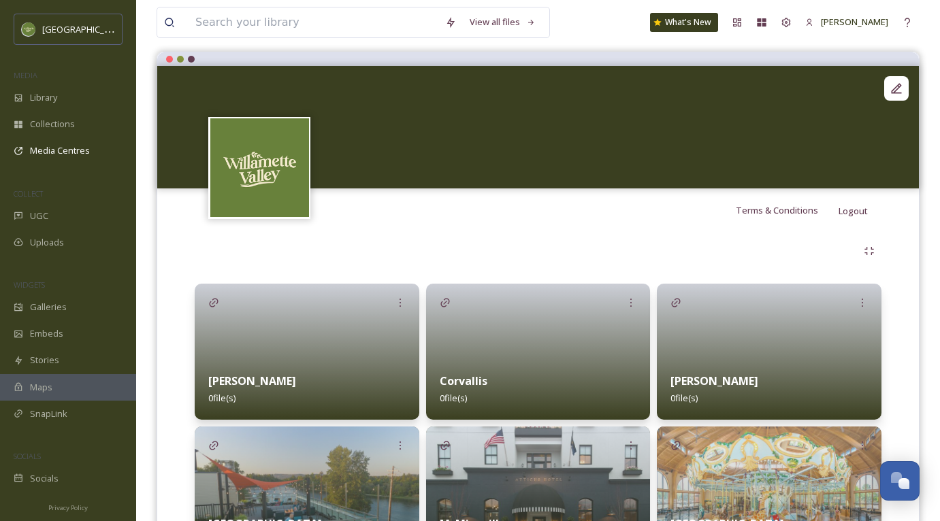
scroll to position [212, 0]
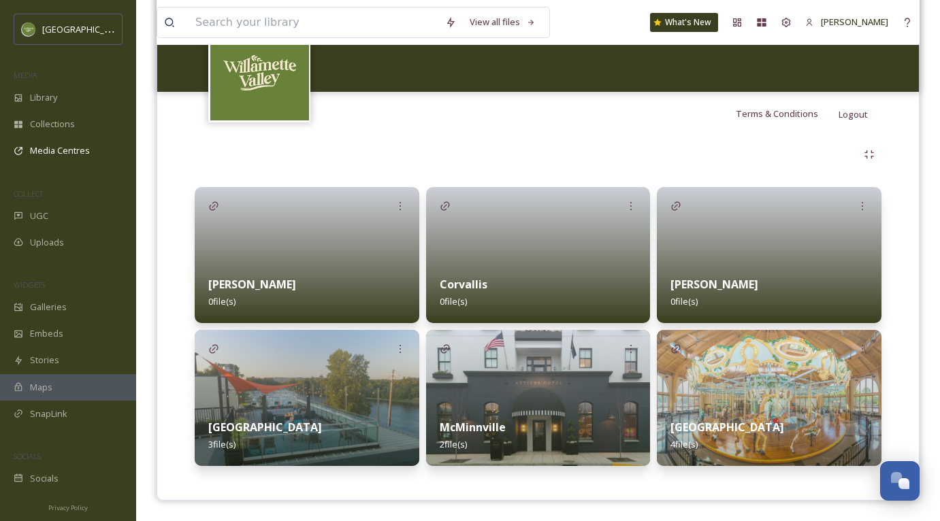
click at [794, 246] on div at bounding box center [769, 255] width 225 height 136
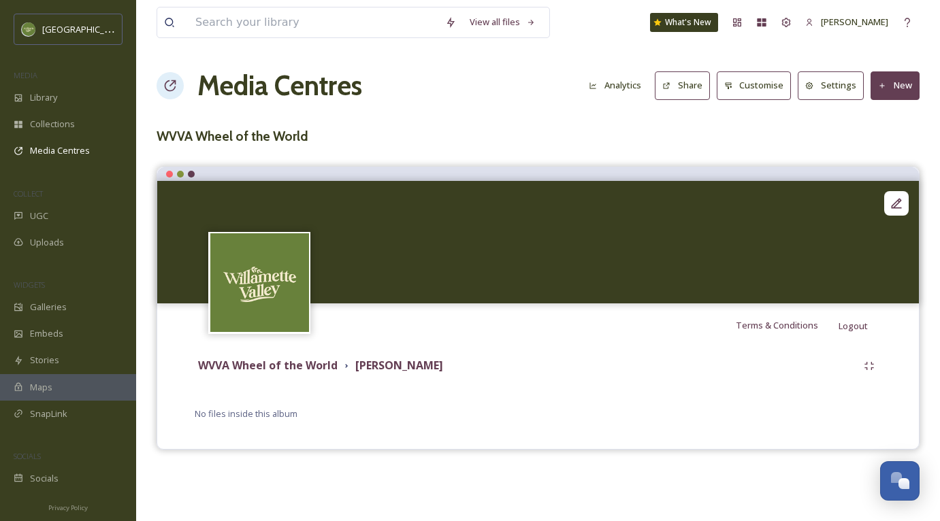
click at [904, 88] on button "New" at bounding box center [894, 85] width 49 height 28
click at [899, 126] on div "Add Files" at bounding box center [890, 117] width 58 height 27
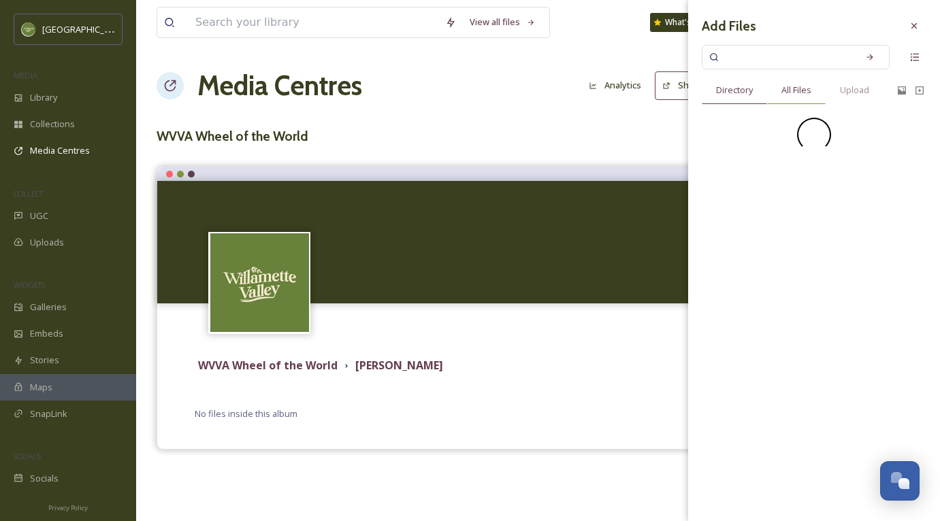
click at [806, 95] on span "All Files" at bounding box center [796, 90] width 30 height 13
click at [788, 59] on input at bounding box center [786, 57] width 129 height 30
type input "[PERSON_NAME]"
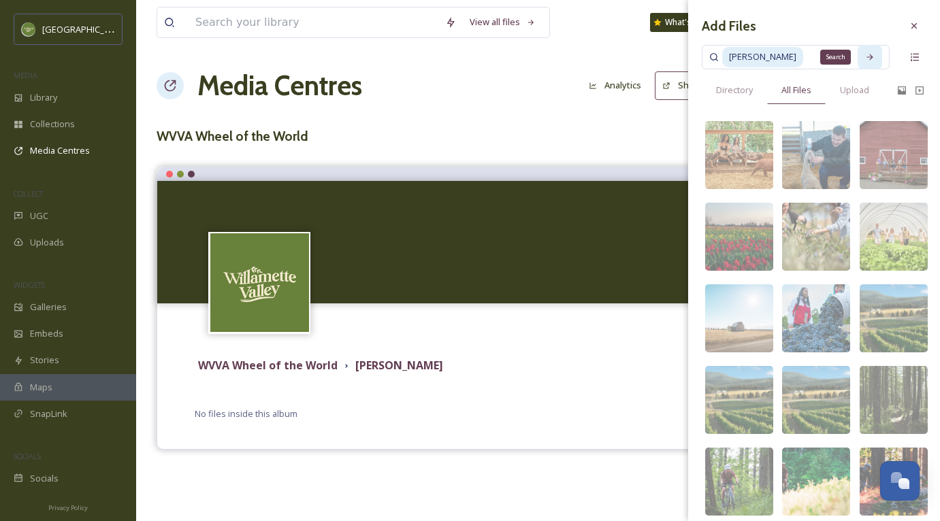
click at [862, 48] on div "Search" at bounding box center [869, 57] width 24 height 24
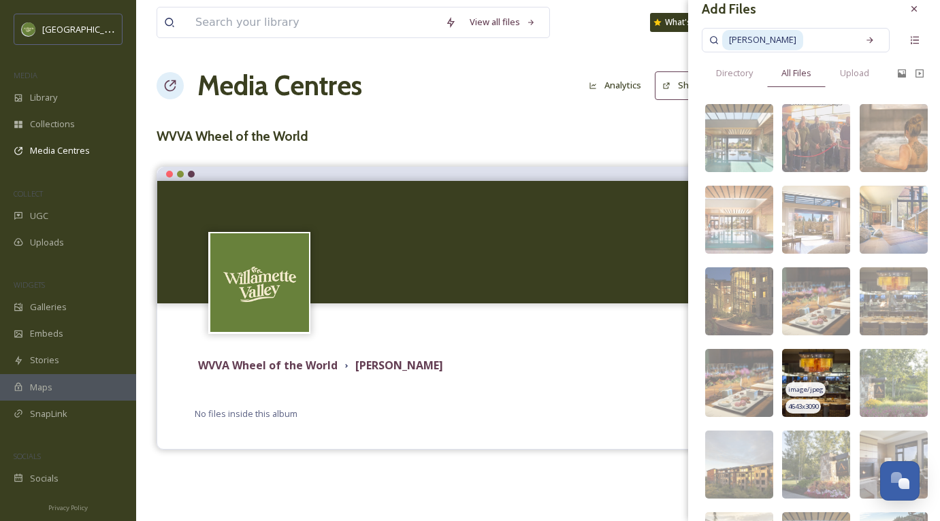
scroll to position [18, 0]
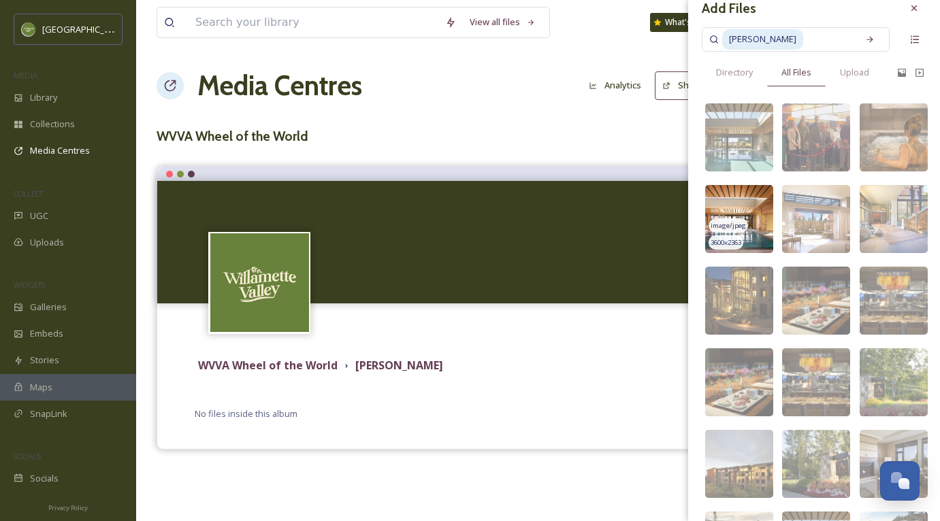
click at [741, 241] on span "3600 x 2363" at bounding box center [725, 243] width 31 height 10
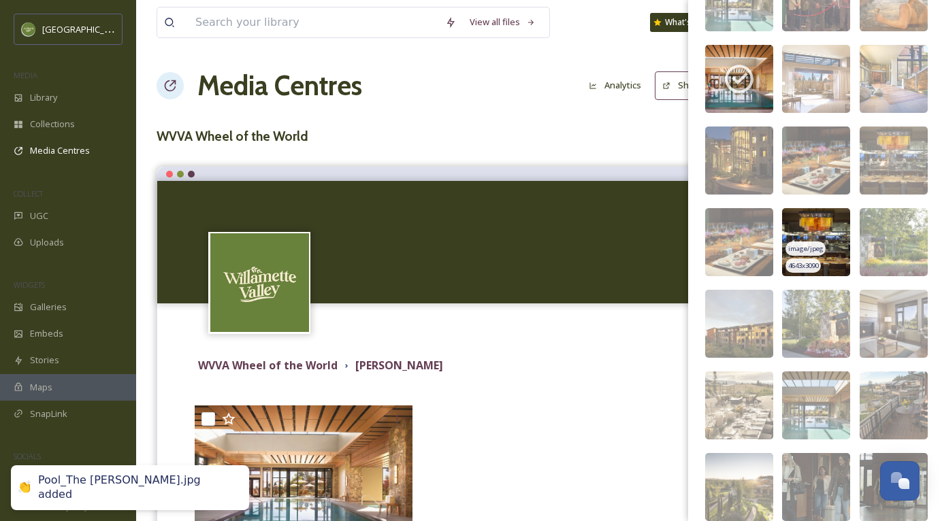
scroll to position [162, 0]
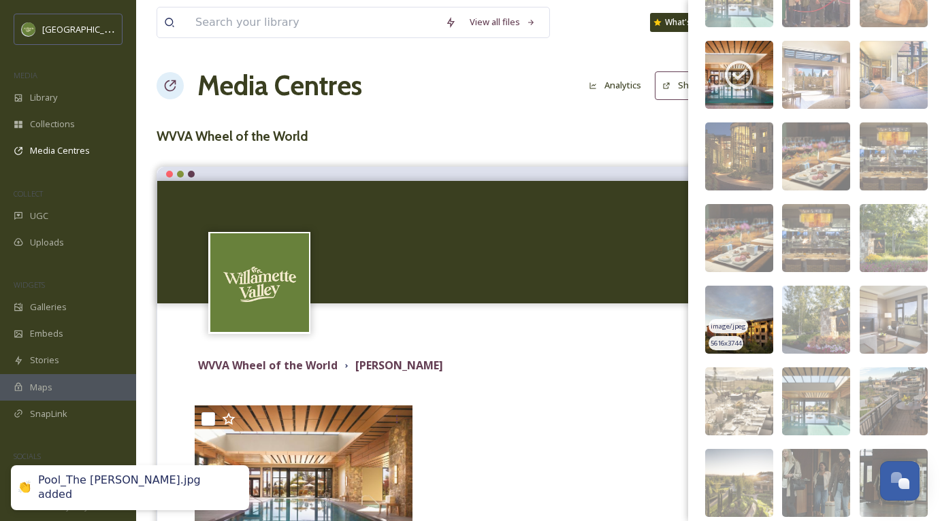
click at [737, 327] on span "image/jpeg" at bounding box center [727, 327] width 35 height 10
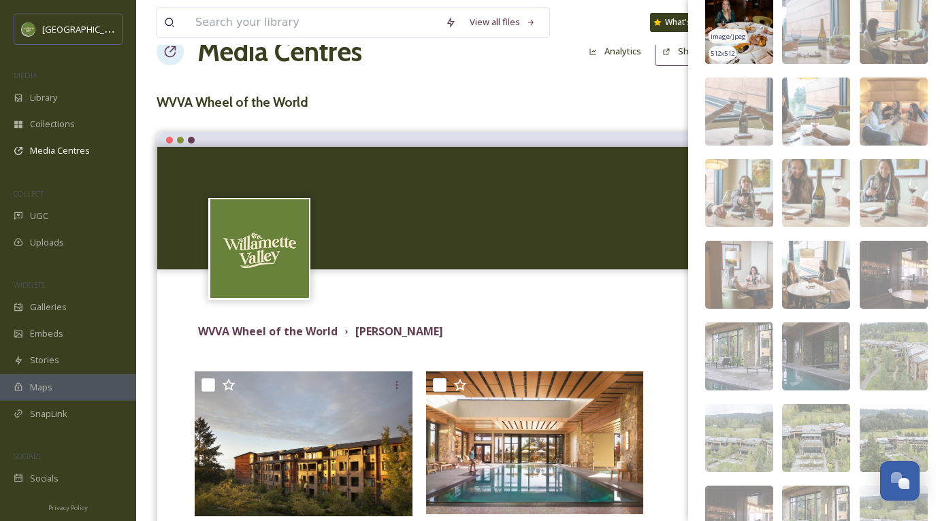
scroll to position [1925, 0]
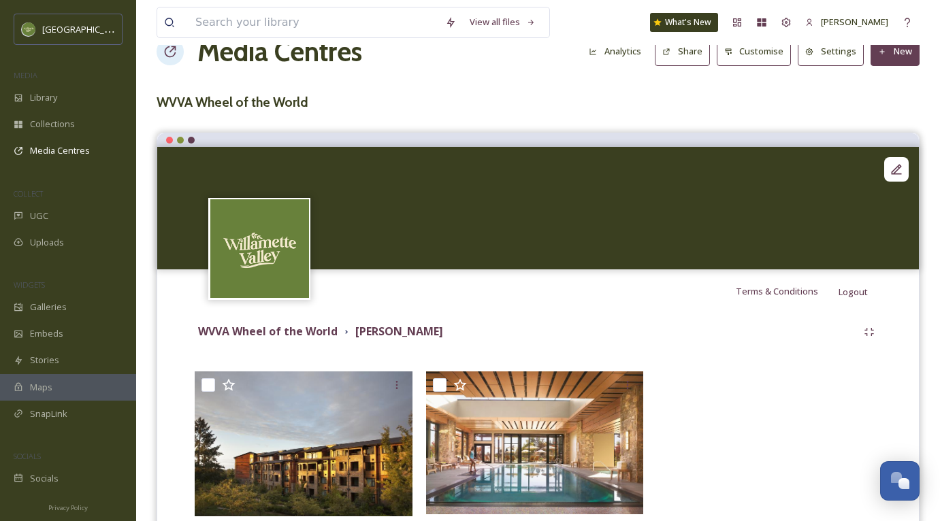
click at [536, 100] on h3 "WVVA Wheel of the World" at bounding box center [537, 103] width 763 height 20
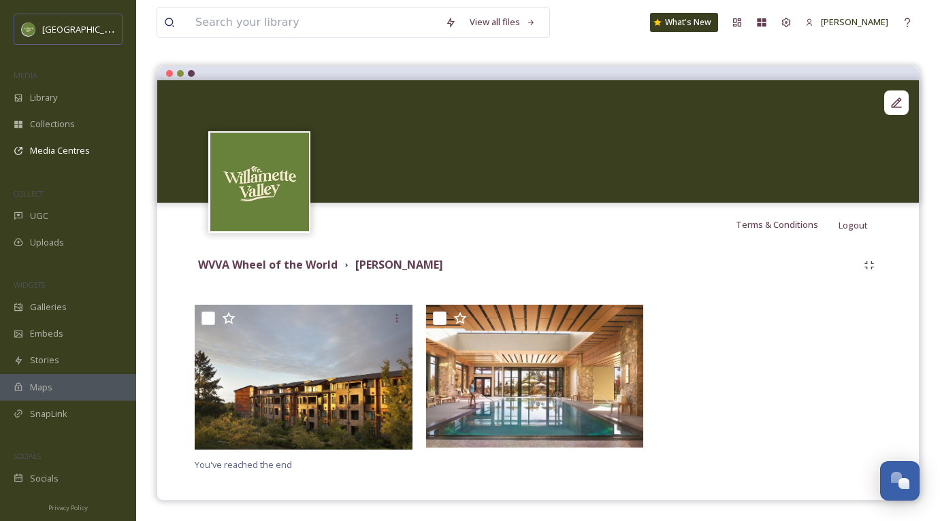
scroll to position [0, 0]
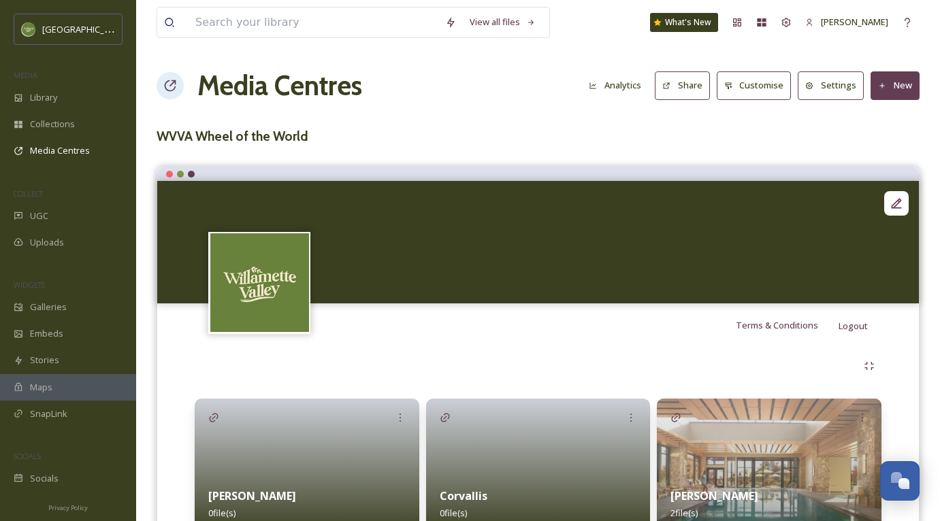
scroll to position [212, 0]
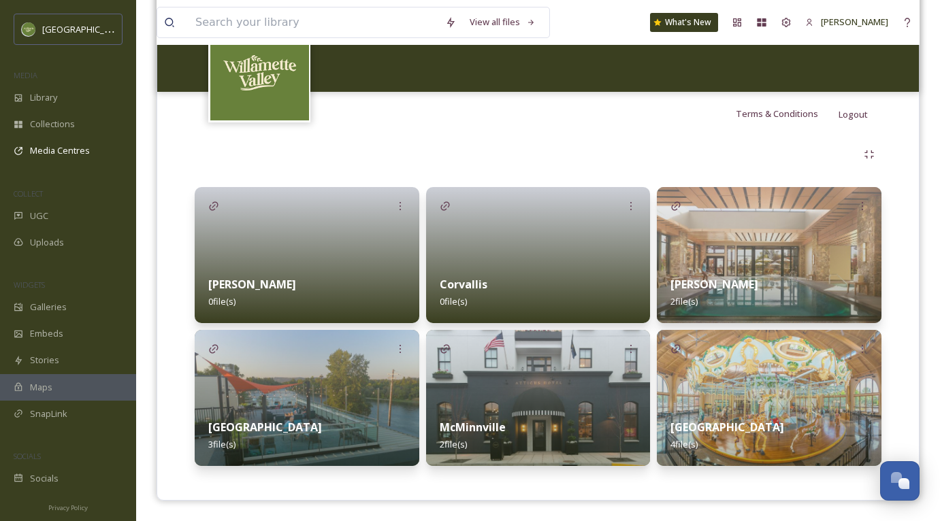
click at [535, 285] on div "Corvallis 0 file(s)" at bounding box center [538, 293] width 225 height 61
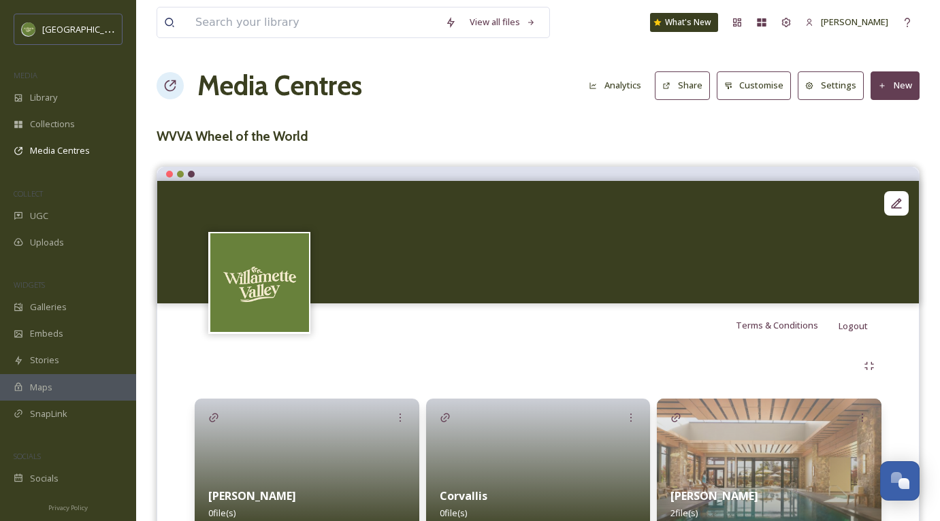
scroll to position [212, 0]
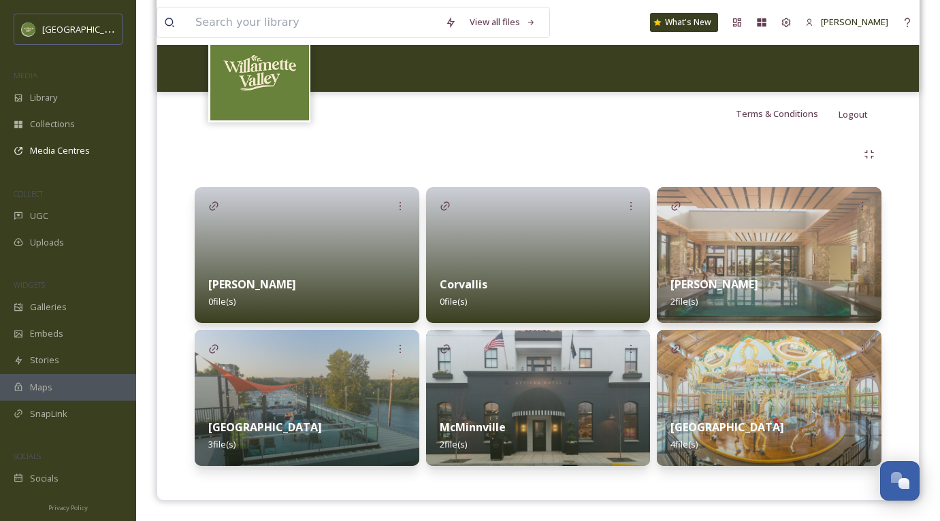
click at [263, 269] on div "[PERSON_NAME] 0 file(s)" at bounding box center [307, 293] width 225 height 61
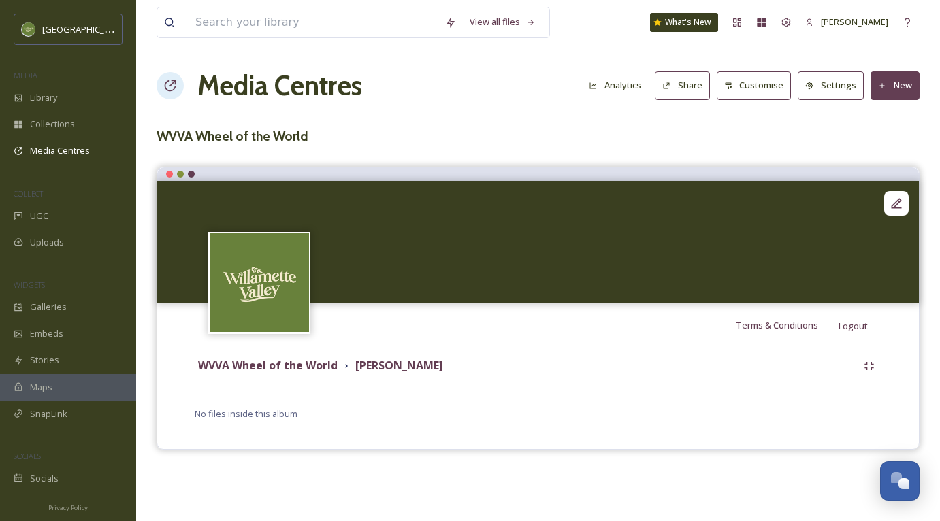
click at [906, 78] on button "New" at bounding box center [894, 85] width 49 height 28
click at [877, 122] on span "Add Files" at bounding box center [885, 117] width 37 height 13
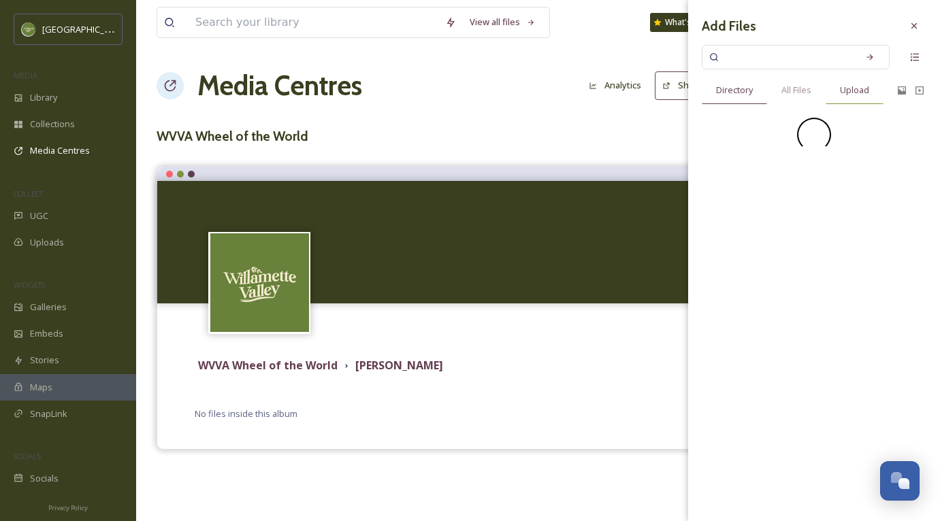
click at [847, 97] on div "Upload" at bounding box center [854, 90] width 58 height 28
